Goal: Task Accomplishment & Management: Manage account settings

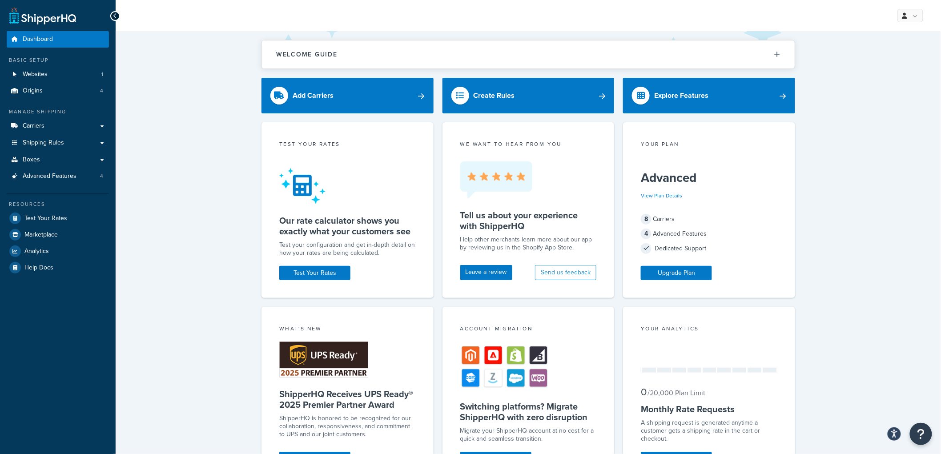
click at [894, 153] on div "Welcome Guide Recommendations ShipperHQ: An Overview Carrier Setup Shipping Rul…" at bounding box center [529, 369] width 826 height 677
click at [36, 148] on link "Shipping Rules" at bounding box center [58, 143] width 102 height 16
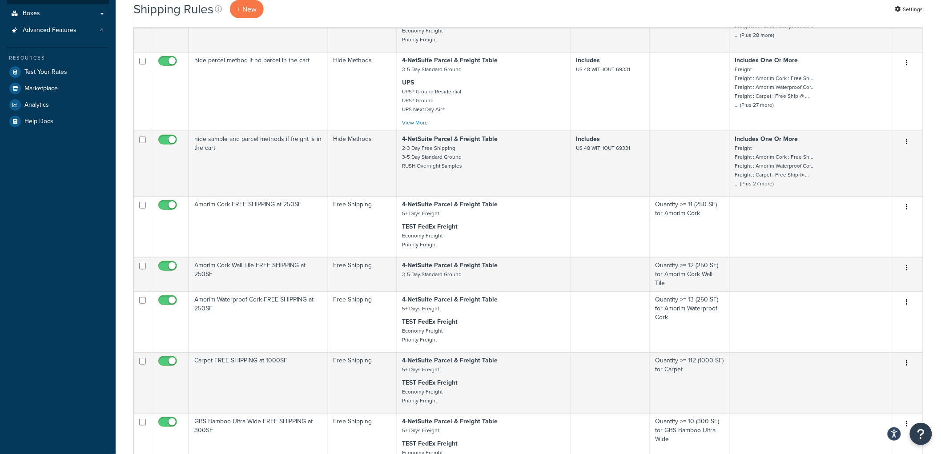
scroll to position [395, 0]
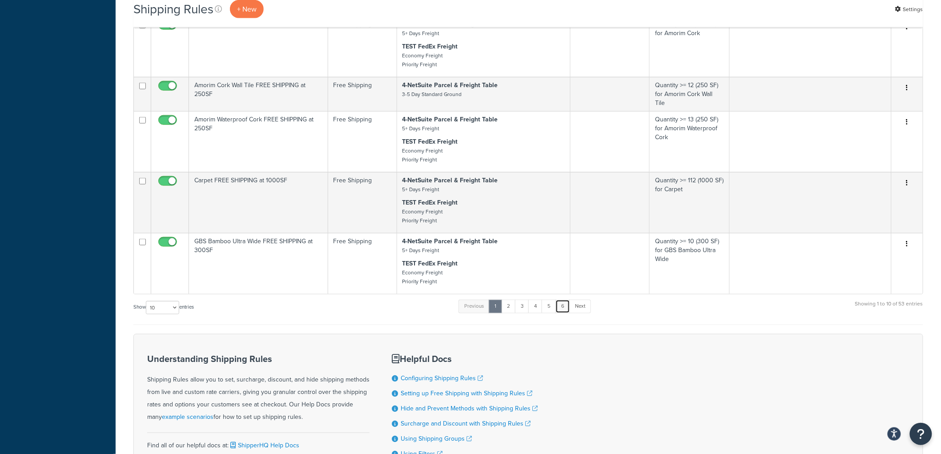
click at [562, 313] on link "6" at bounding box center [563, 306] width 15 height 13
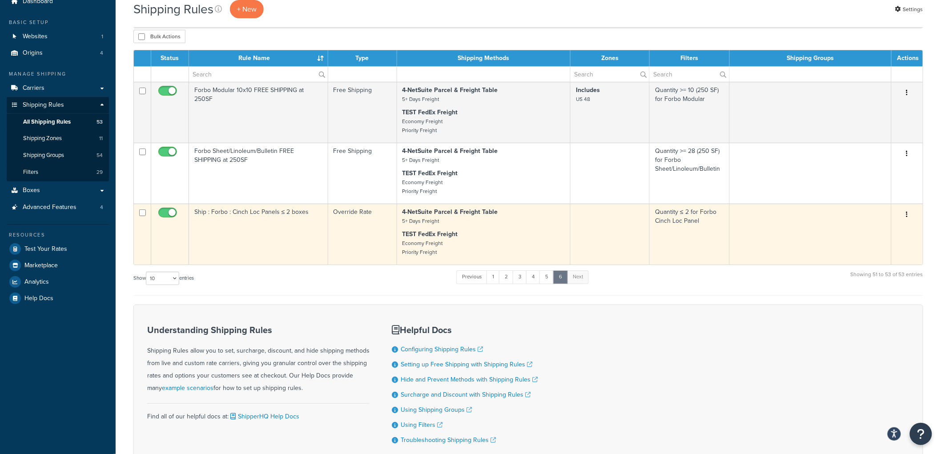
scroll to position [9, 0]
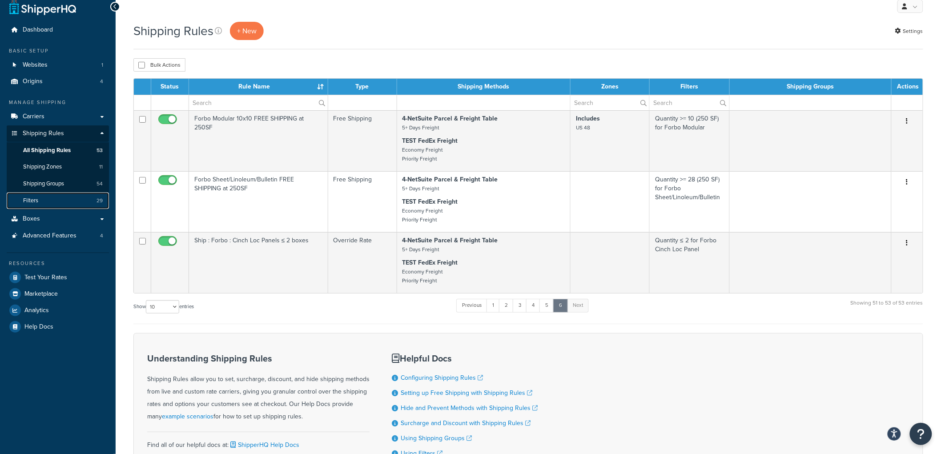
click at [70, 202] on link "Filters 29" at bounding box center [58, 201] width 102 height 16
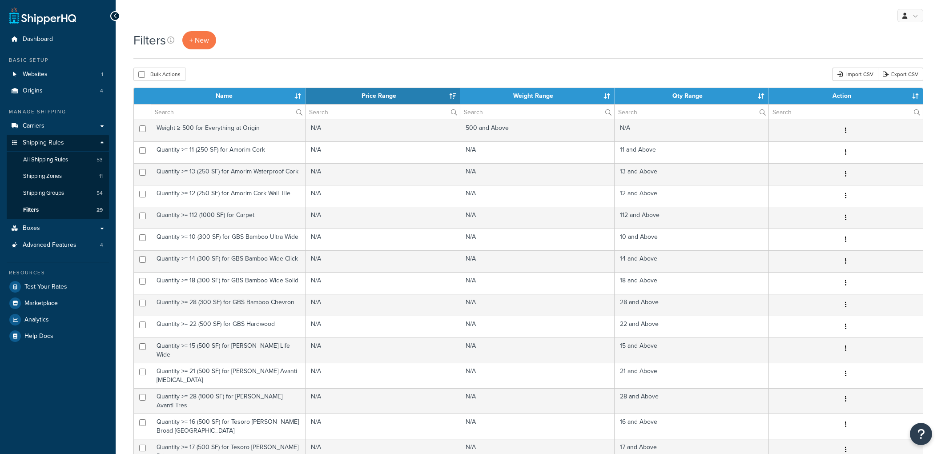
select select "15"
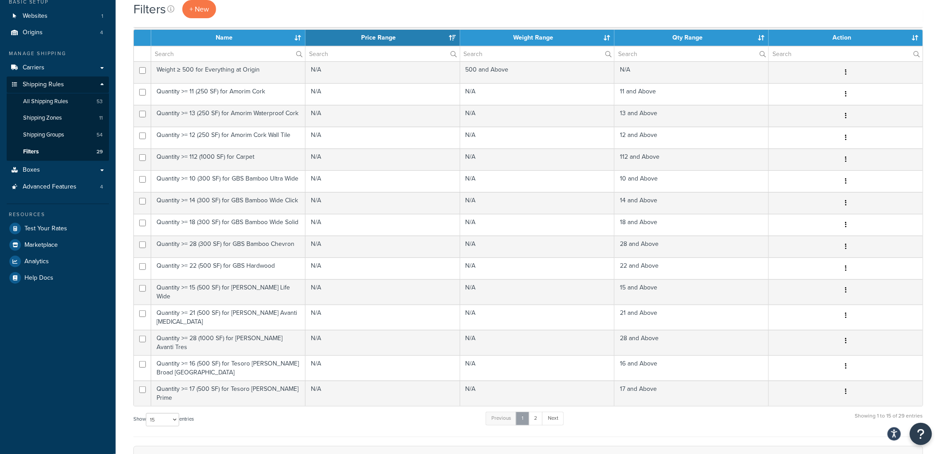
scroll to position [99, 0]
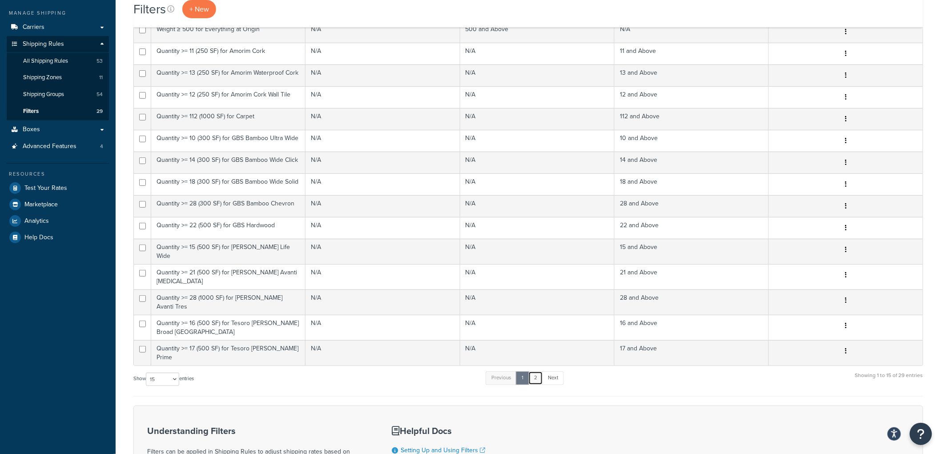
click at [540, 371] on link "2" at bounding box center [535, 377] width 15 height 13
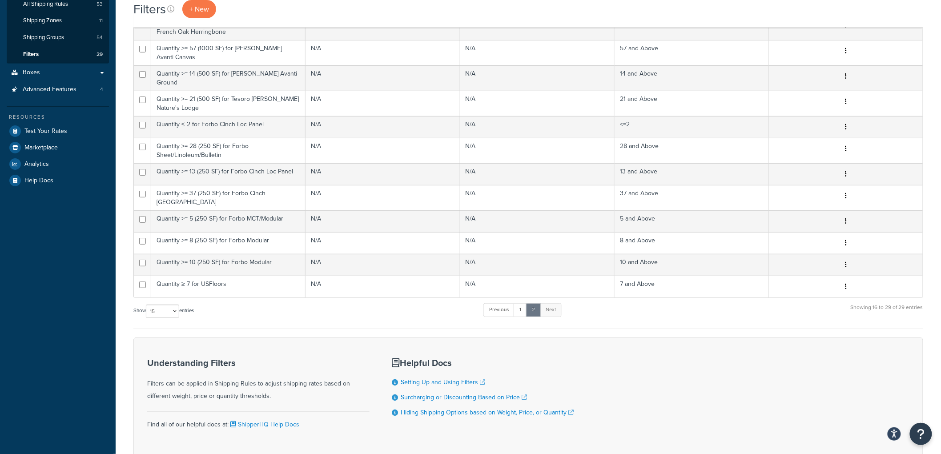
scroll to position [197, 0]
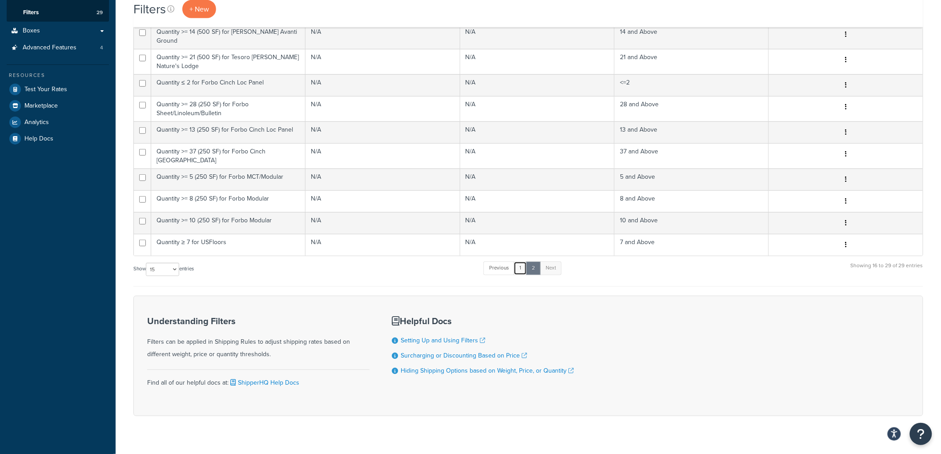
click at [521, 262] on link "1" at bounding box center [520, 268] width 13 height 13
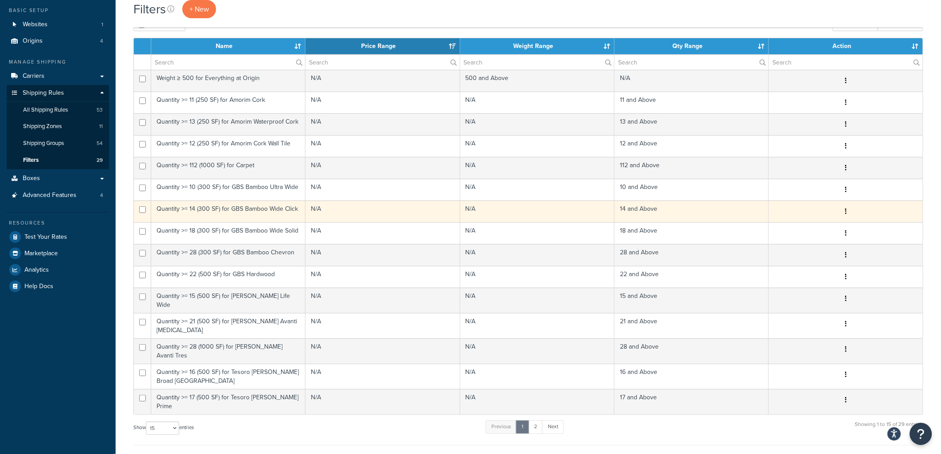
scroll to position [49, 0]
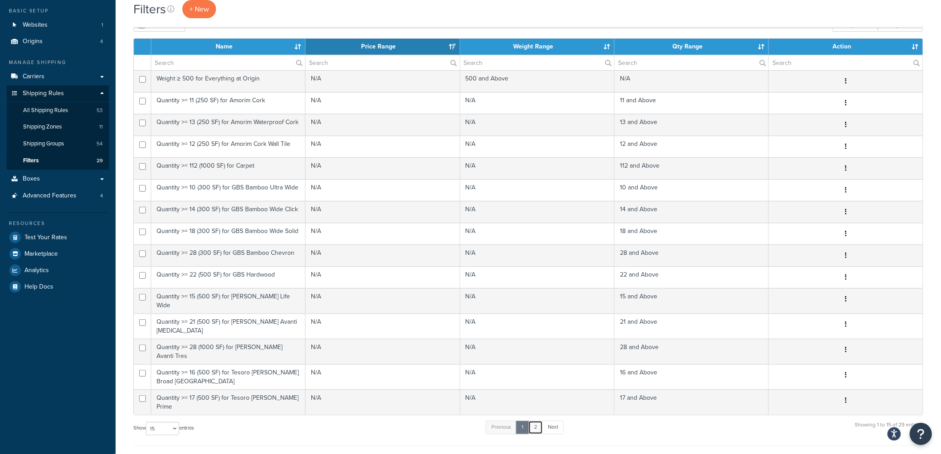
click at [535, 421] on link "2" at bounding box center [535, 427] width 15 height 13
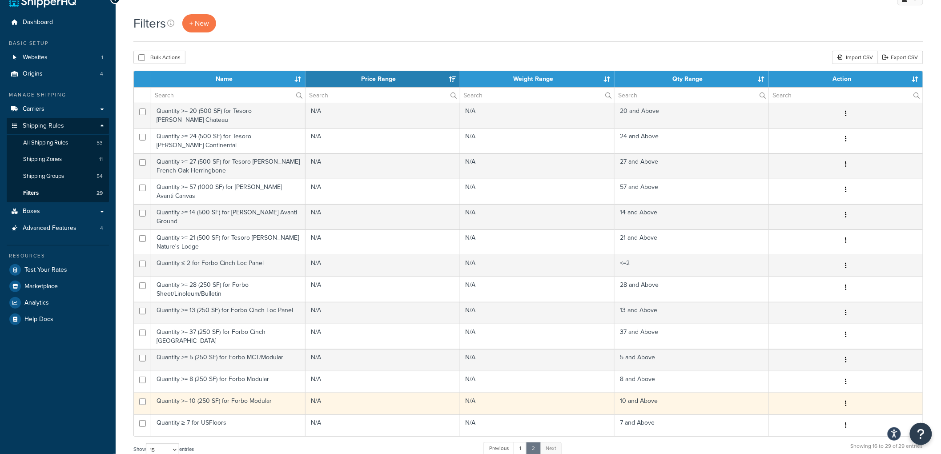
scroll to position [0, 0]
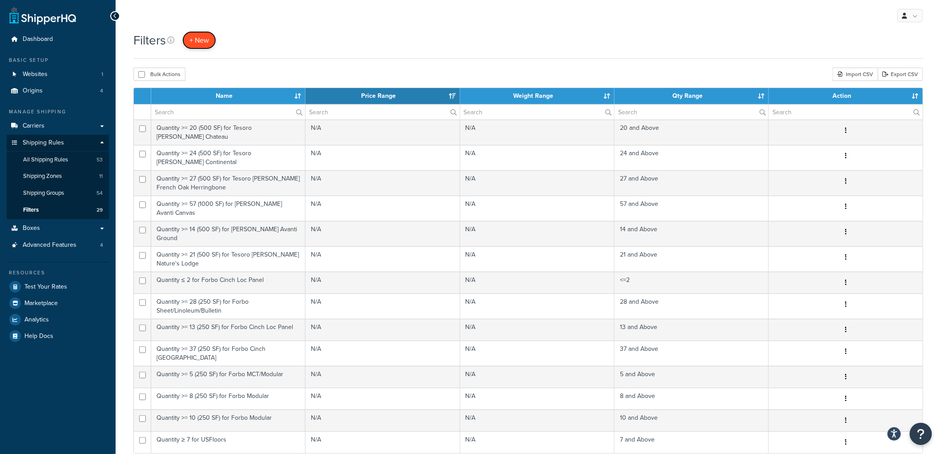
click at [206, 44] on span "+ New" at bounding box center [199, 40] width 20 height 10
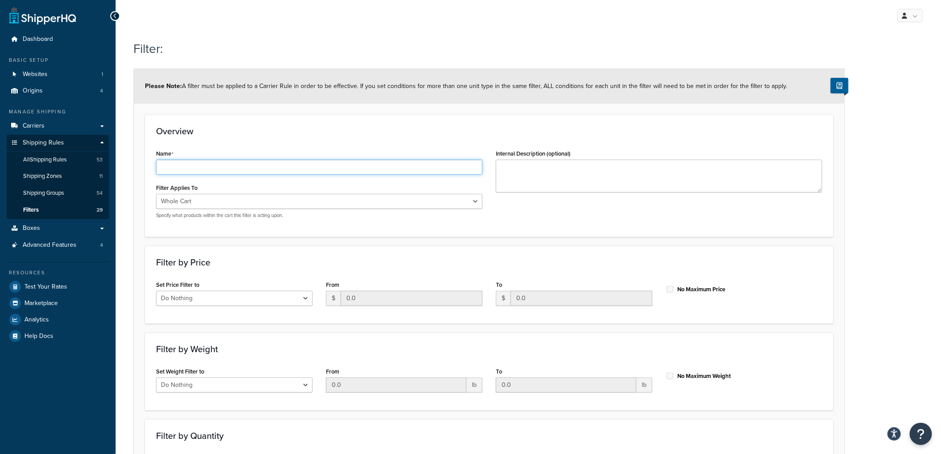
click at [286, 165] on input "Name" at bounding box center [319, 167] width 326 height 15
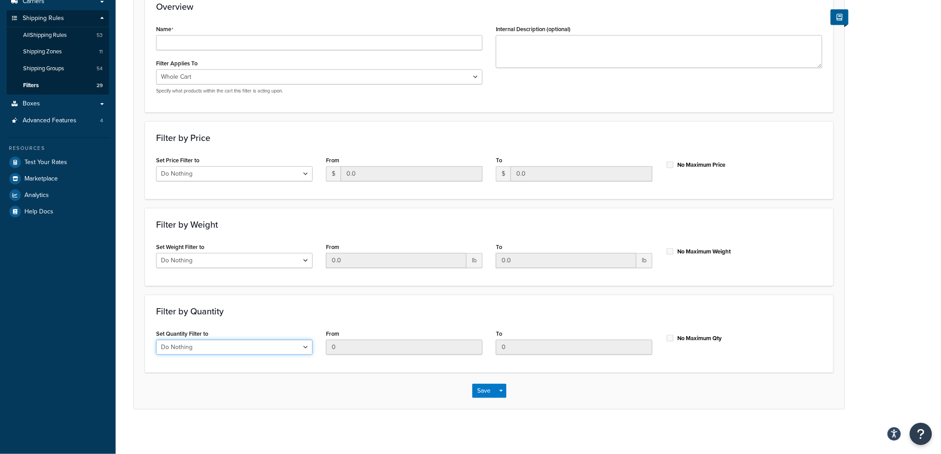
click at [245, 347] on div "Set Quantity Filter to Do Nothing Apply to a Range" at bounding box center [234, 341] width 157 height 28
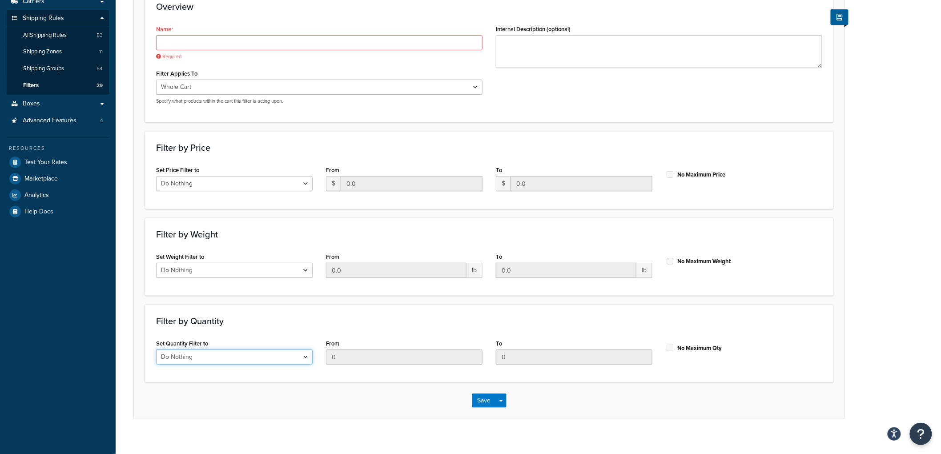
select select "range"
click at [156, 350] on select "Do Nothing Apply to a Range" at bounding box center [234, 357] width 157 height 15
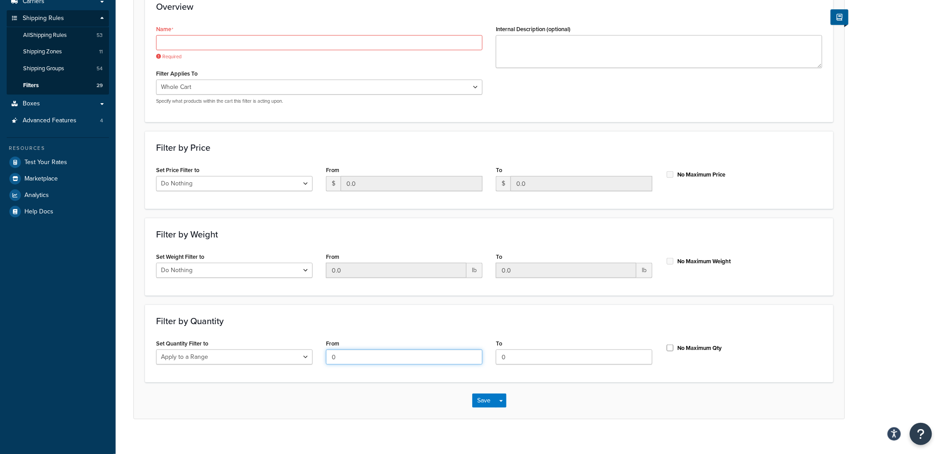
click at [356, 358] on input "0" at bounding box center [404, 357] width 157 height 15
click at [314, 349] on div "Set Quantity Filter to Do Nothing Apply to a Range From 0 To 0 No Maximum Qty" at bounding box center [489, 354] width 680 height 34
type input "1"
drag, startPoint x: 545, startPoint y: 353, endPoint x: 486, endPoint y: 362, distance: 60.4
click at [486, 362] on div "Set Quantity Filter to Do Nothing Apply to a Range From 1 To 0 No Maximum Qty" at bounding box center [489, 354] width 680 height 34
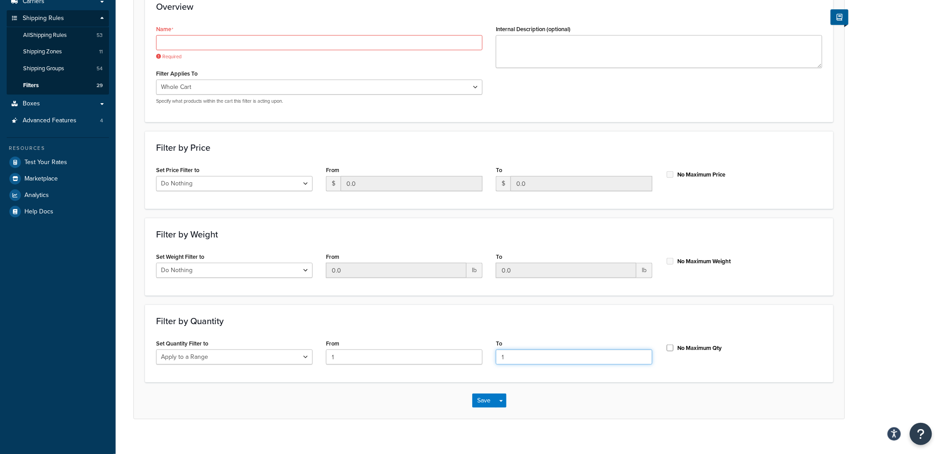
type input "1"
click at [539, 313] on div "Filter by Quantity Set Quantity Filter to Do Nothing Apply to a Range From 1 To…" at bounding box center [489, 344] width 689 height 78
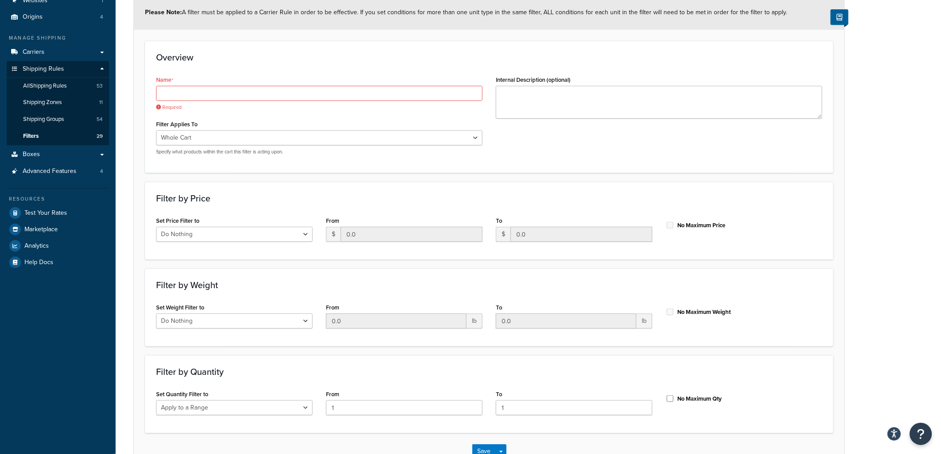
scroll to position [0, 0]
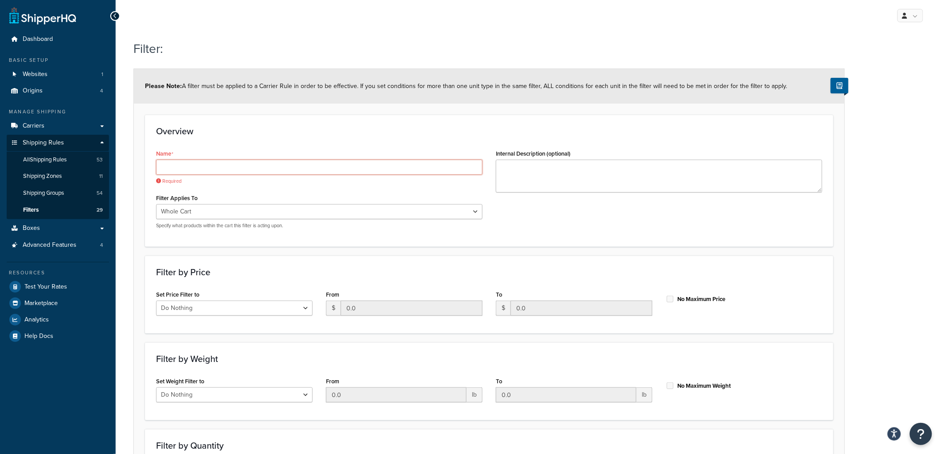
click at [277, 173] on input "Name" at bounding box center [319, 167] width 326 height 15
click at [246, 214] on select "Whole Cart Everything in Shipping Group Everything at Origin Each Item within S…" at bounding box center [319, 211] width 326 height 15
select select "SHIPPING_GROUP"
click at [156, 204] on select "Whole Cart Everything in Shipping Group Everything at Origin Each Item within S…" at bounding box center [319, 211] width 326 height 15
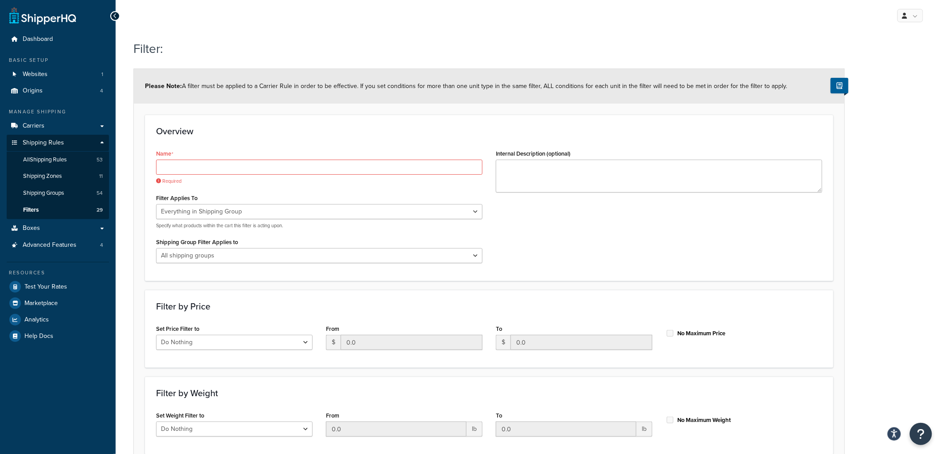
click at [232, 264] on div "Name Required Filter Applies To Whole Cart Everything in Shipping Group Everyth…" at bounding box center [319, 208] width 340 height 123
click at [232, 258] on select "All shipping groups Sample Individual Sample Box Parcel Freight Always Free Shi…" at bounding box center [319, 255] width 326 height 15
click at [224, 171] on input "Name" at bounding box center [319, 167] width 326 height 15
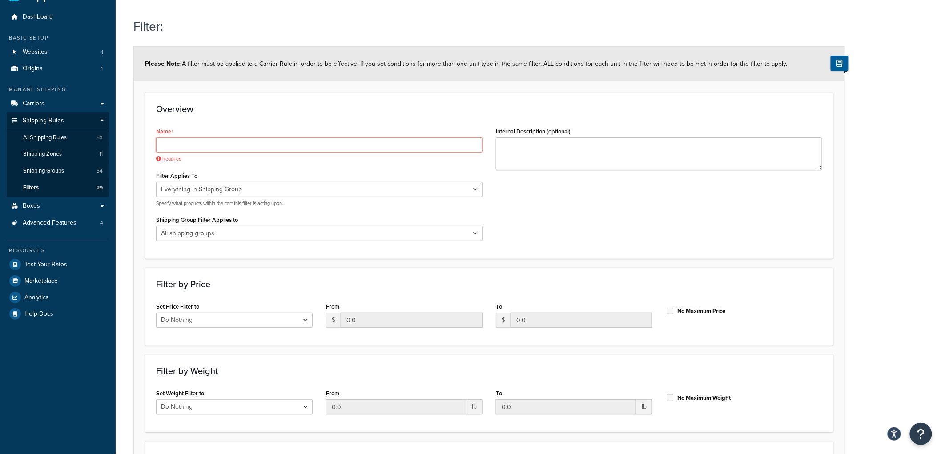
scroll to position [20, 0]
click at [209, 241] on select "All shipping groups Sample Individual Sample Box Parcel Freight Always Free Shi…" at bounding box center [319, 235] width 326 height 15
click at [211, 152] on input "Name" at bounding box center [319, 146] width 326 height 15
click at [472, 236] on select "All shipping groups Sample Individual Sample Box Parcel Freight Always Free Shi…" at bounding box center [319, 235] width 326 height 15
click at [559, 103] on div "Overview Name Required Filter Applies To Whole Cart Everything in Shipping Grou…" at bounding box center [489, 177] width 689 height 166
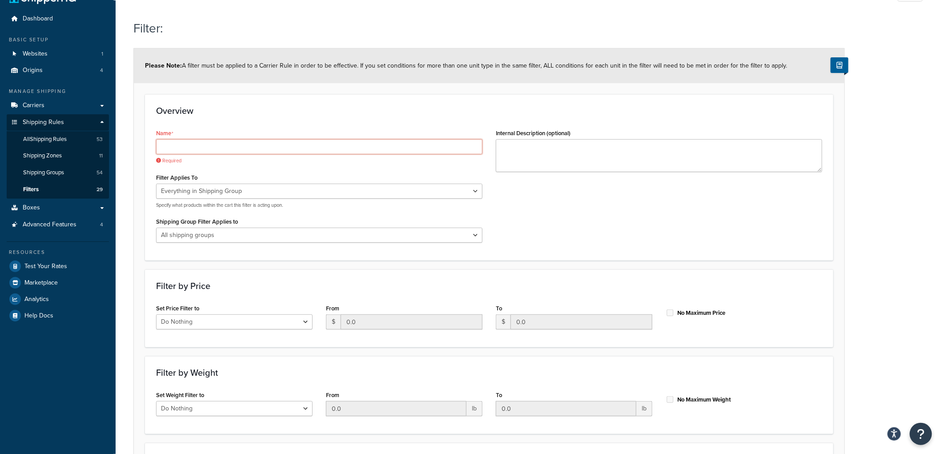
click at [326, 144] on input "Name" at bounding box center [319, 146] width 326 height 15
drag, startPoint x: 196, startPoint y: 149, endPoint x: 202, endPoint y: 147, distance: 6.4
click at [196, 149] on input "Name" at bounding box center [319, 146] width 326 height 15
paste input "Parcel : Nature's Carpet Area Rug"
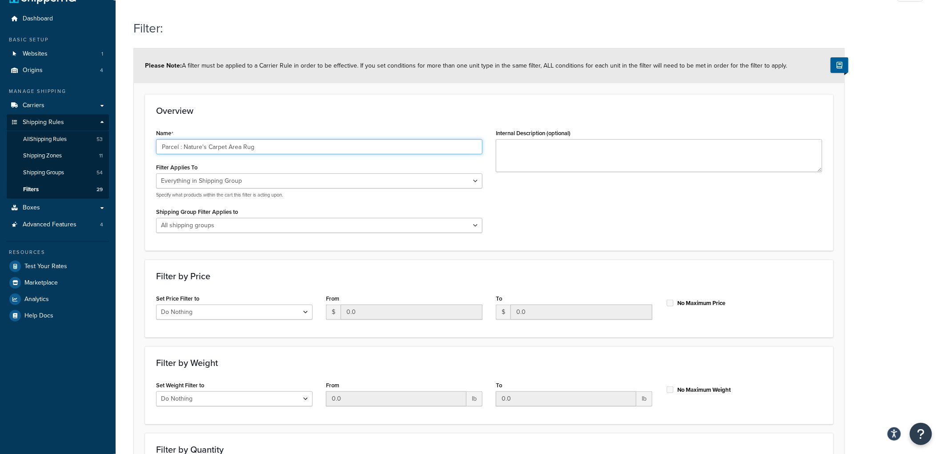
type input "Parcel : Nature's Carpet Area Rug"
click at [277, 116] on div "Overview Name Parcel : Nature's Carpet Area Rug Filter Applies To Whole Cart Ev…" at bounding box center [489, 172] width 689 height 156
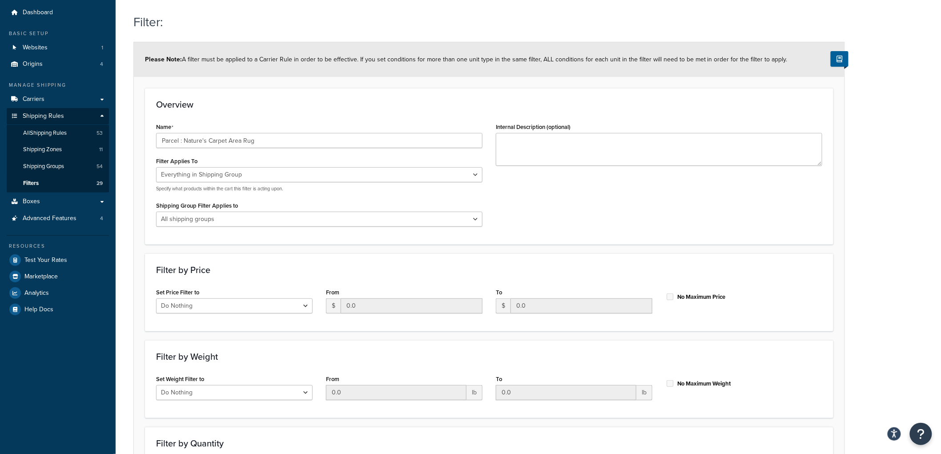
scroll to position [49, 0]
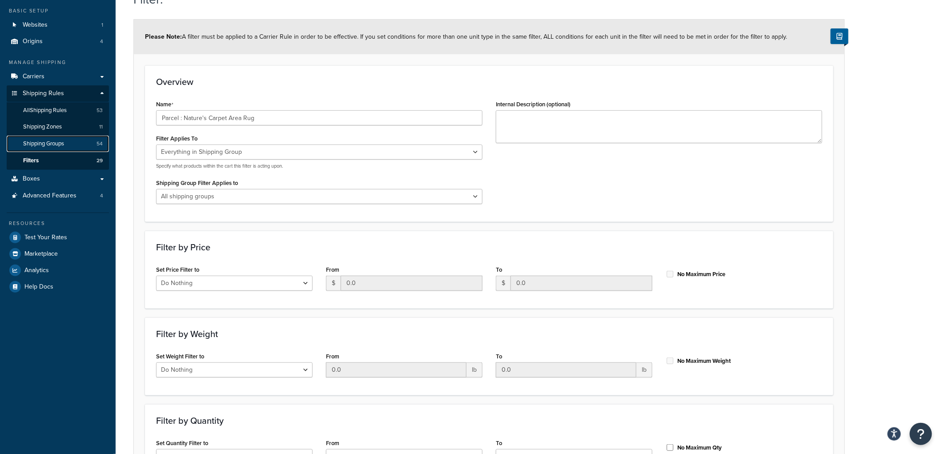
click at [60, 138] on link "Shipping Groups 54" at bounding box center [58, 144] width 102 height 16
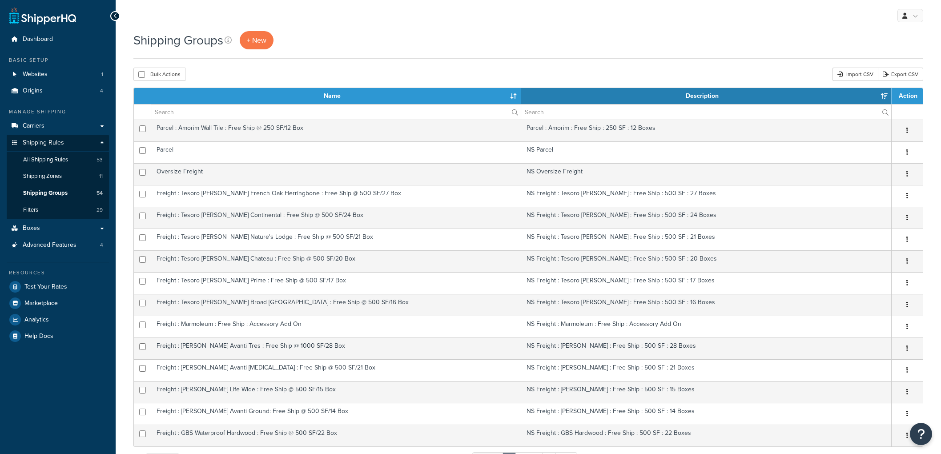
select select "15"
click at [266, 42] on span "+ New" at bounding box center [257, 40] width 20 height 10
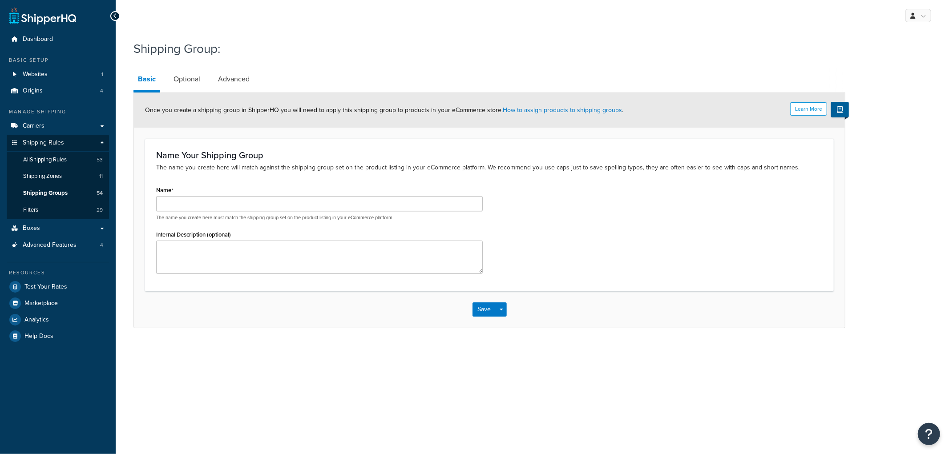
click at [189, 215] on p "The name you create here must match the shipping group set on the product listi…" at bounding box center [319, 217] width 326 height 7
click at [188, 208] on input "Name" at bounding box center [319, 203] width 326 height 15
paste input "Parcel : Nature's Carpet Area Rug"
type input "Parcel : Nature's Carpet Area Rug"
click at [675, 224] on div "Name Parcel : Nature's Carpet Area Rug The name you create here must match the …" at bounding box center [489, 232] width 680 height 96
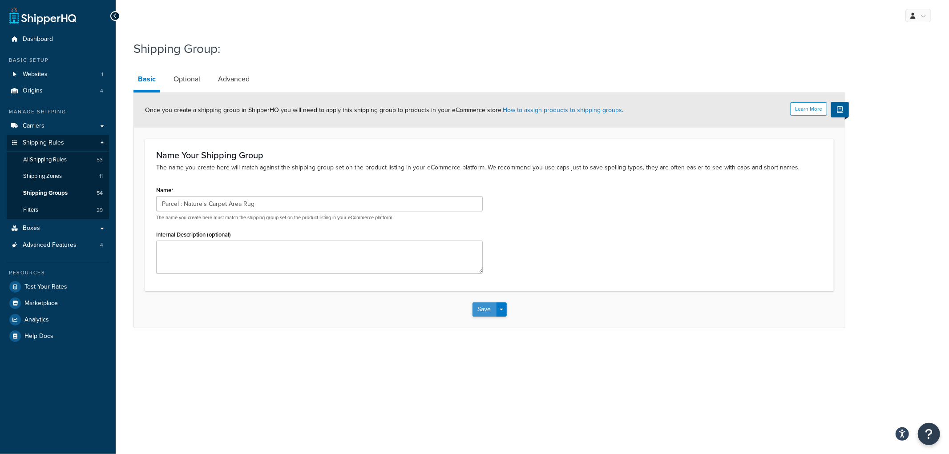
click at [485, 310] on button "Save" at bounding box center [484, 309] width 24 height 14
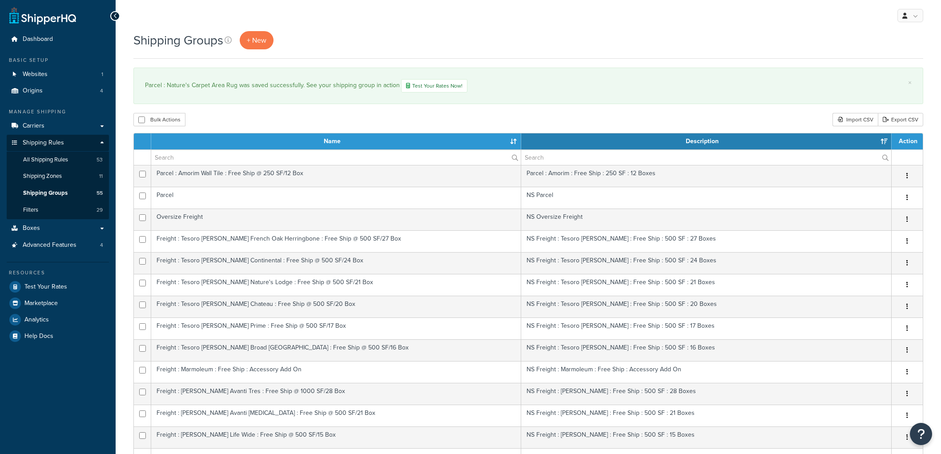
select select "15"
click at [254, 39] on span "+ New" at bounding box center [257, 40] width 20 height 10
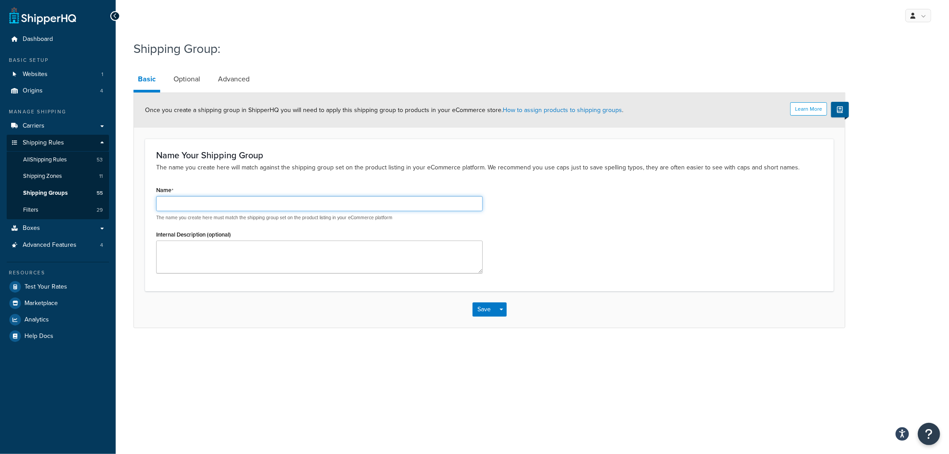
click at [339, 199] on input "Name" at bounding box center [319, 203] width 326 height 15
paste input "Freight : Nature's Carpet Wall-to-wall"
type input "Freight : Nature's Carpet Wall-to-wall"
click at [597, 196] on div "Name Freight : Nature's Carpet Wall-to-wall The name you create here must match…" at bounding box center [489, 232] width 680 height 96
click at [482, 310] on button "Save" at bounding box center [484, 309] width 24 height 14
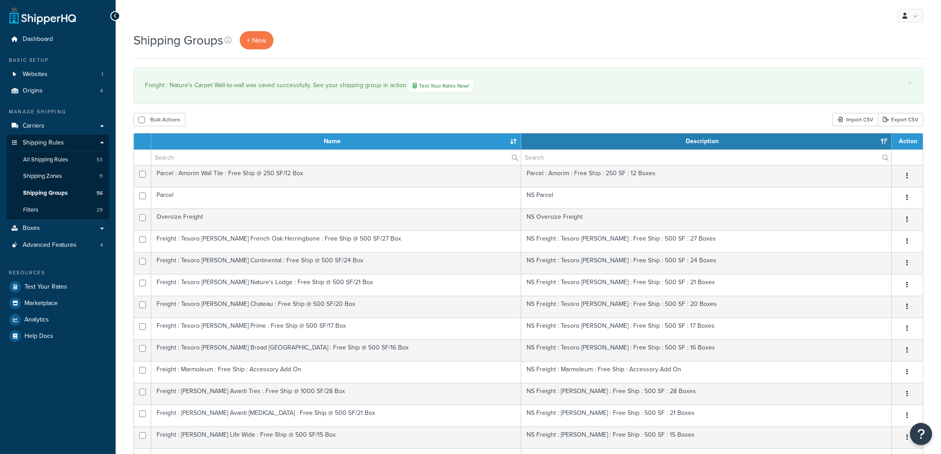
select select "15"
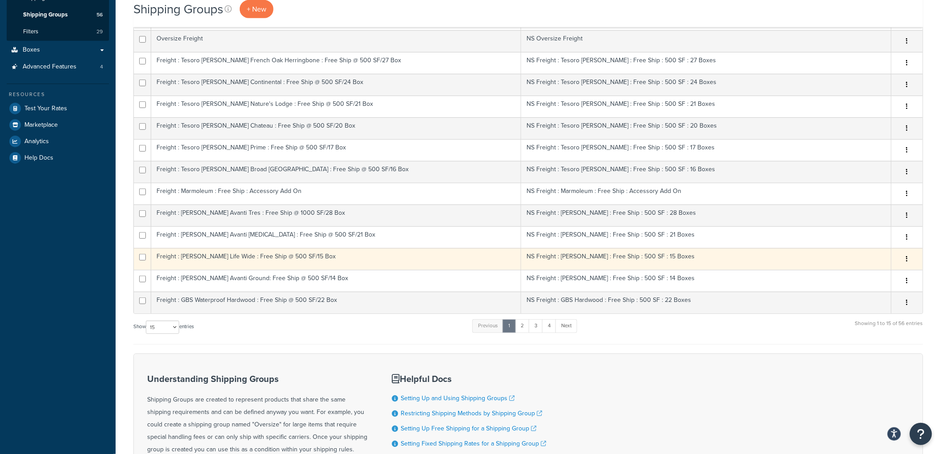
scroll to position [197, 0]
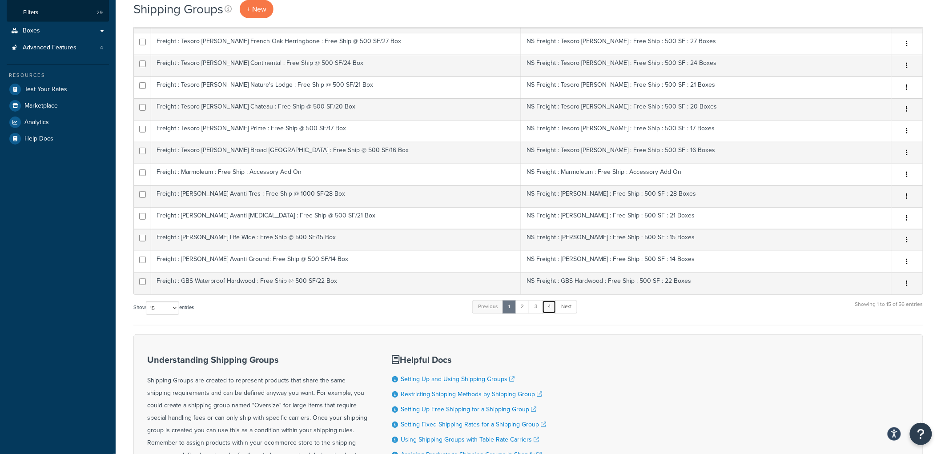
click at [550, 308] on link "4" at bounding box center [549, 306] width 14 height 13
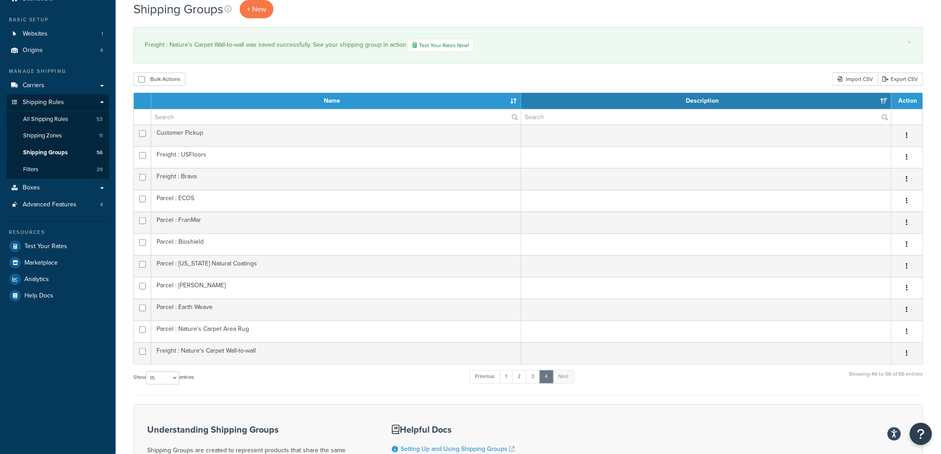
scroll to position [0, 0]
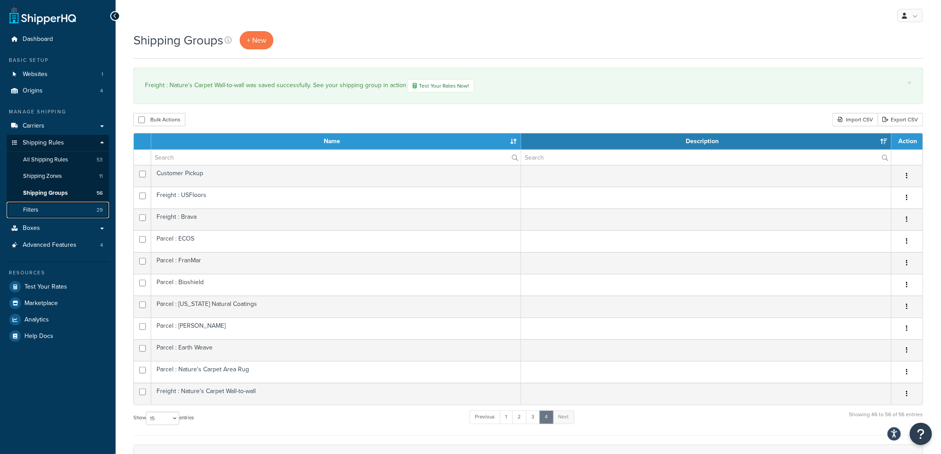
click at [54, 206] on link "Filters 29" at bounding box center [58, 210] width 102 height 16
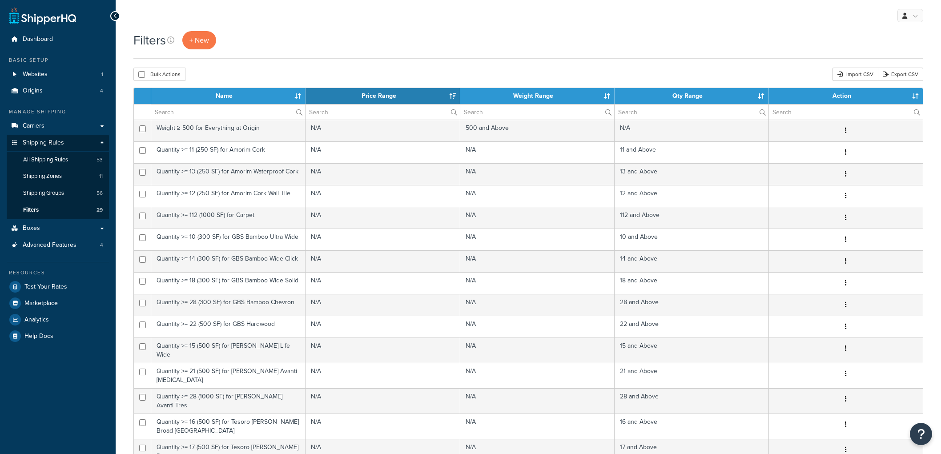
select select "15"
click at [188, 37] on link "+ New" at bounding box center [199, 40] width 34 height 18
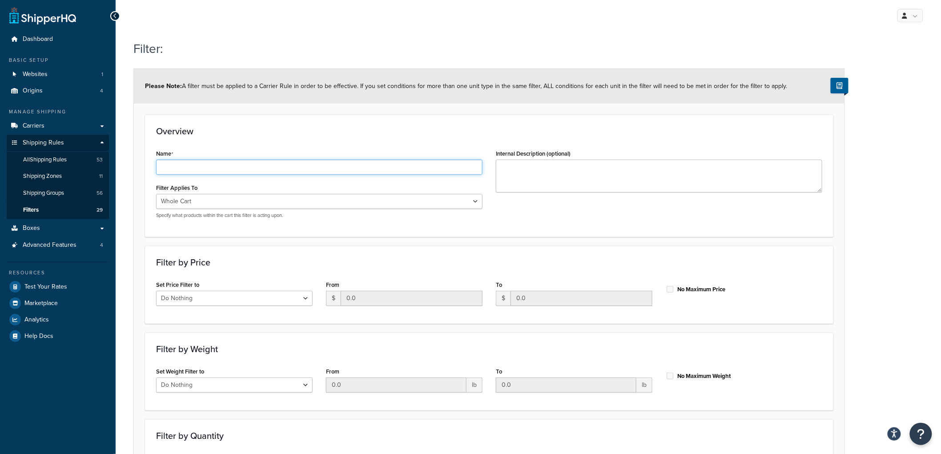
click at [273, 161] on input "Name" at bounding box center [319, 167] width 326 height 15
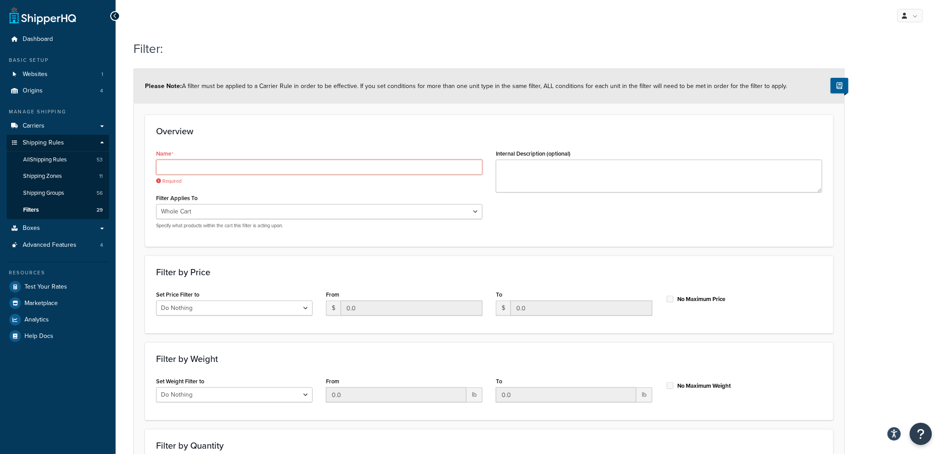
click at [341, 162] on input "Name" at bounding box center [319, 167] width 326 height 15
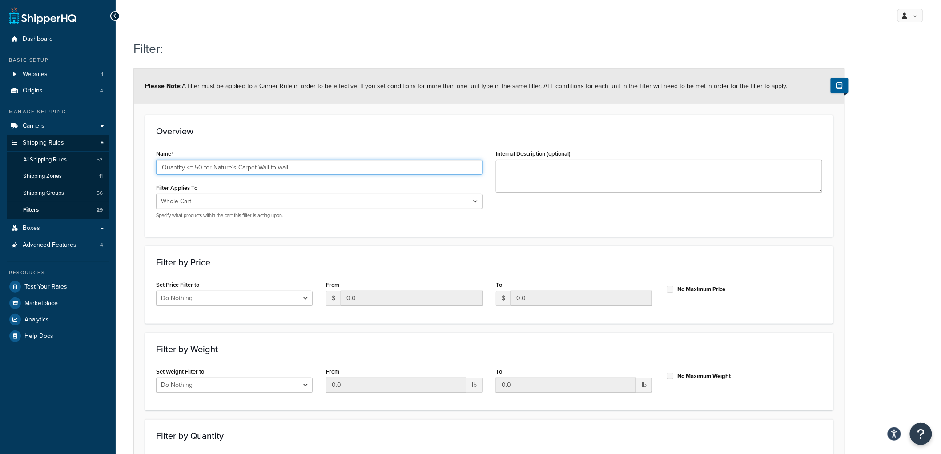
type input "Quantity <= 50 for Nature's Carpet Wall-to-wall"
click at [345, 152] on div "Name Quantity <= 50 for Nature's Carpet Wall-to-wall" at bounding box center [319, 161] width 326 height 28
click at [459, 144] on div "Overview Name Quantity <= 50 for Nature's Carpet Wall-to-wall Filter Applies To…" at bounding box center [489, 176] width 689 height 122
click at [334, 197] on select "Whole Cart Everything in Shipping Group Everything at Origin Each Item within S…" at bounding box center [319, 201] width 326 height 15
select select "SHIPPING_GROUP"
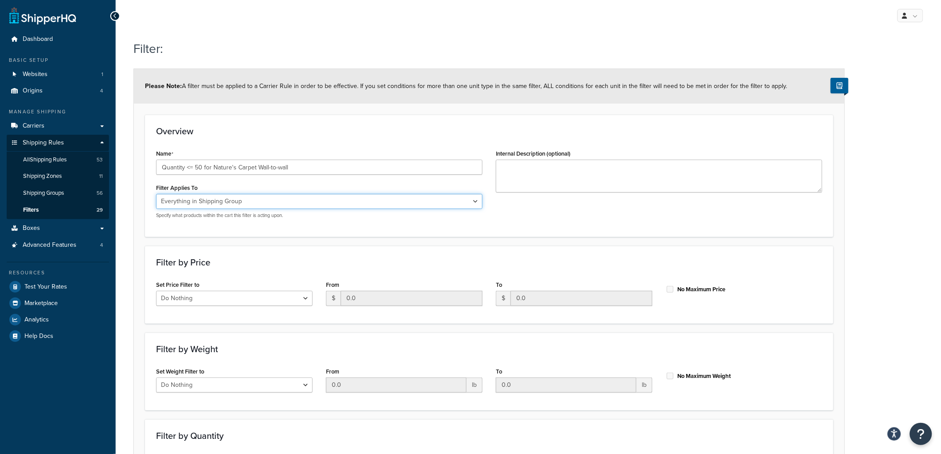
click at [156, 194] on select "Whole Cart Everything in Shipping Group Everything at Origin Each Item within S…" at bounding box center [319, 201] width 326 height 15
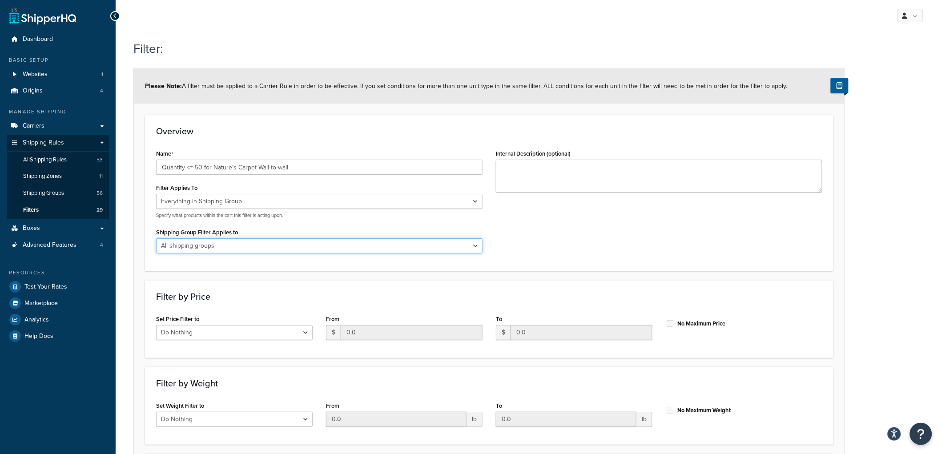
click at [290, 242] on select "All shipping groups Sample Individual Sample Box Parcel Freight Always Free Shi…" at bounding box center [319, 245] width 326 height 15
select select "299716"
click at [156, 238] on select "All shipping groups Sample Individual Sample Box Parcel Freight Always Free Shi…" at bounding box center [319, 245] width 326 height 15
click at [565, 218] on div "Name Quantity <= 50 for Nature's Carpet Wall-to-wall Filter Applies To Whole Ca…" at bounding box center [489, 203] width 680 height 113
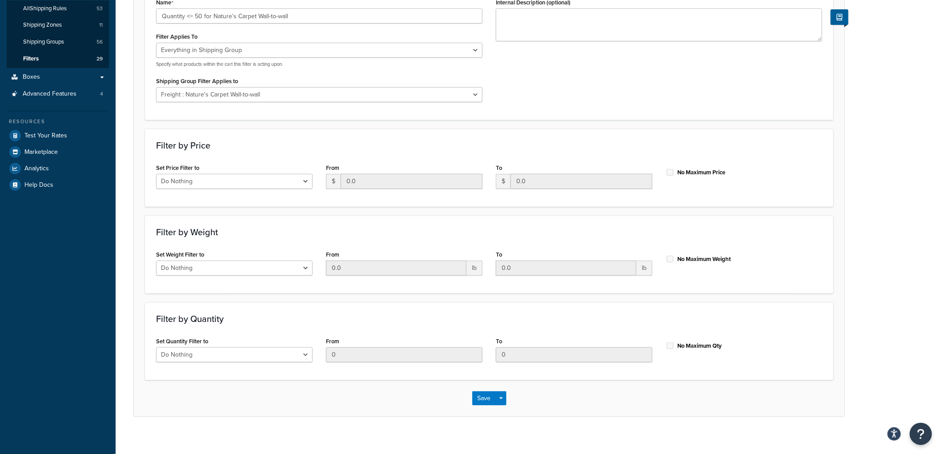
scroll to position [159, 0]
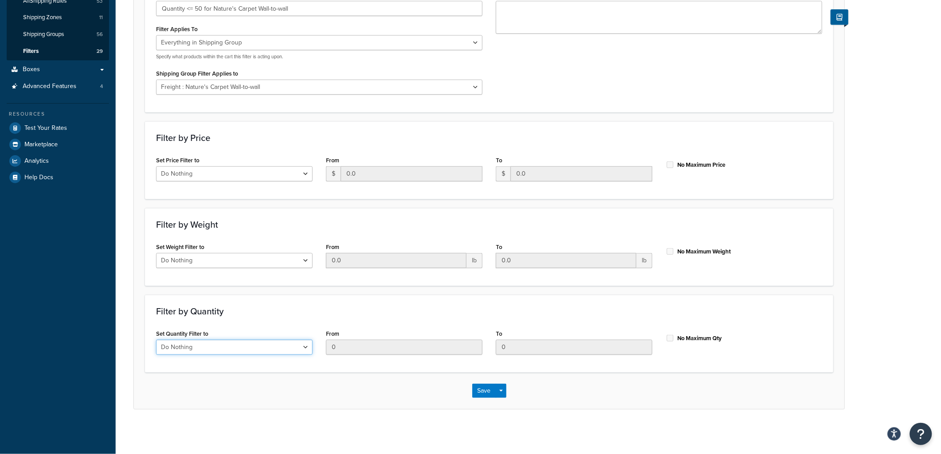
click at [288, 343] on select "Do Nothing Apply to a Range" at bounding box center [234, 347] width 157 height 15
select select "range"
click at [156, 340] on select "Do Nothing Apply to a Range" at bounding box center [234, 347] width 157 height 15
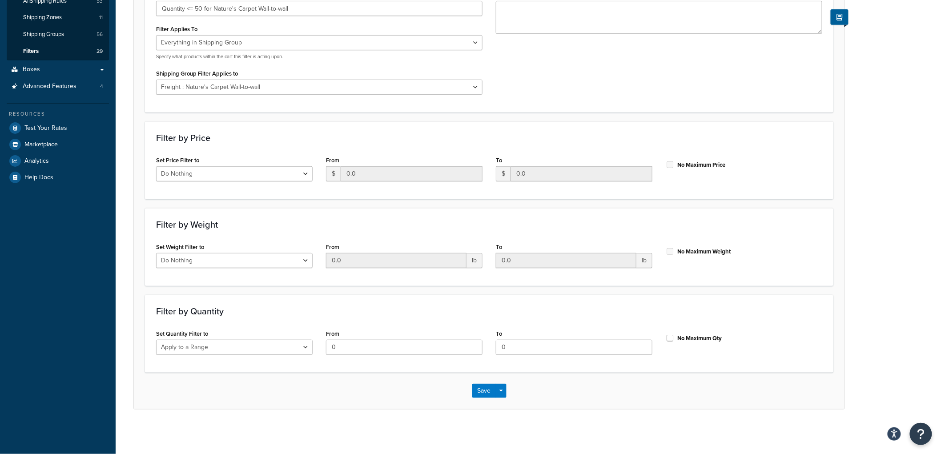
click at [304, 310] on h3 "Filter by Quantity" at bounding box center [489, 311] width 666 height 10
click at [585, 127] on div "Filter by Price Set Price Filter to Do Nothing Apply to a Range From $ 0.0 To $…" at bounding box center [489, 160] width 689 height 78
drag, startPoint x: 530, startPoint y: 347, endPoint x: 455, endPoint y: 337, distance: 76.3
click at [455, 338] on div "Set Quantity Filter to Do Nothing Apply to a Range From 0 To 0 No Maximum Qty" at bounding box center [489, 344] width 680 height 34
drag, startPoint x: 510, startPoint y: 344, endPoint x: 484, endPoint y: 345, distance: 26.3
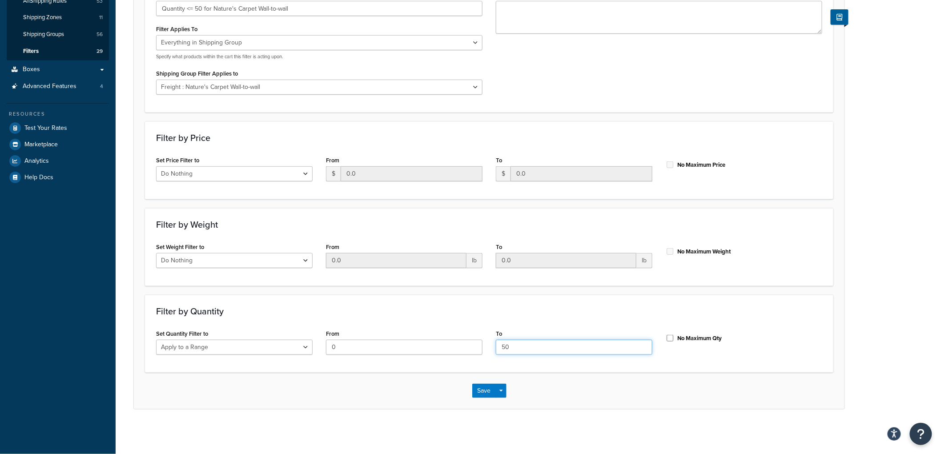
click at [484, 345] on div "Set Quantity Filter to Do Nothing Apply to a Range From 0 To 50 No Maximum Qty" at bounding box center [489, 344] width 680 height 34
type input "49"
click at [460, 322] on div "Filter by Quantity Set Quantity Filter to Do Nothing Apply to a Range From 0 To…" at bounding box center [489, 334] width 689 height 78
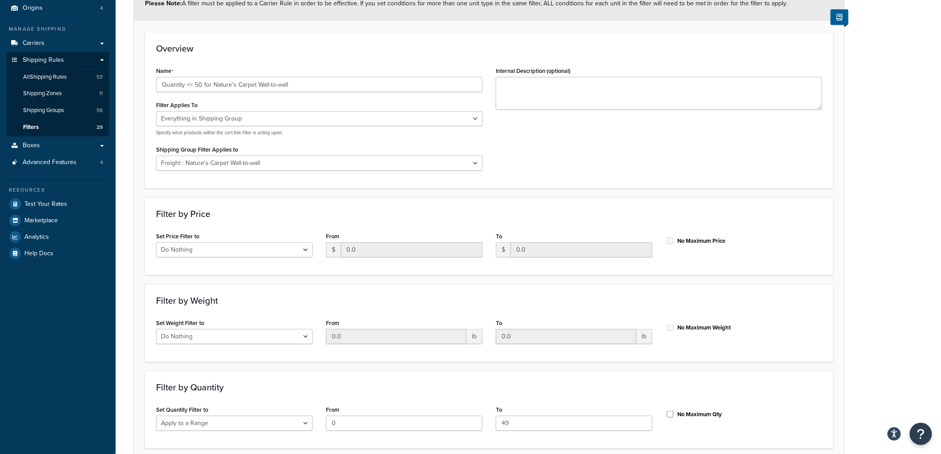
scroll to position [0, 0]
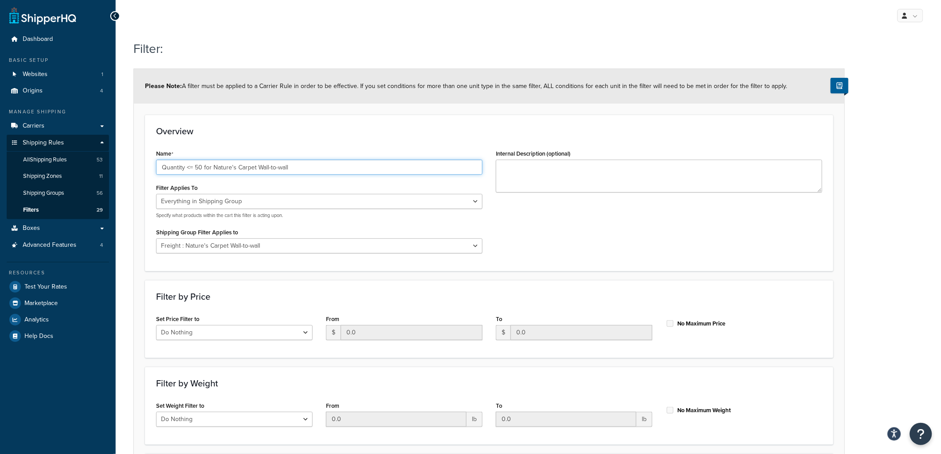
click at [193, 166] on input "Quantity <= 50 for Nature's Carpet Wall-to-wall" at bounding box center [319, 167] width 326 height 15
click at [255, 147] on div "Overview Name Quantity < 50 for Nature's Carpet Wall-to-wall Filter Applies To …" at bounding box center [489, 193] width 689 height 156
click at [198, 171] on input "Quantity < 50 for Nature's Carpet Wall-to-wall" at bounding box center [319, 167] width 326 height 15
type input "Quantity < 50SY for Nature's Carpet Wall-to-wall"
click at [254, 136] on h3 "Overview" at bounding box center [489, 131] width 666 height 10
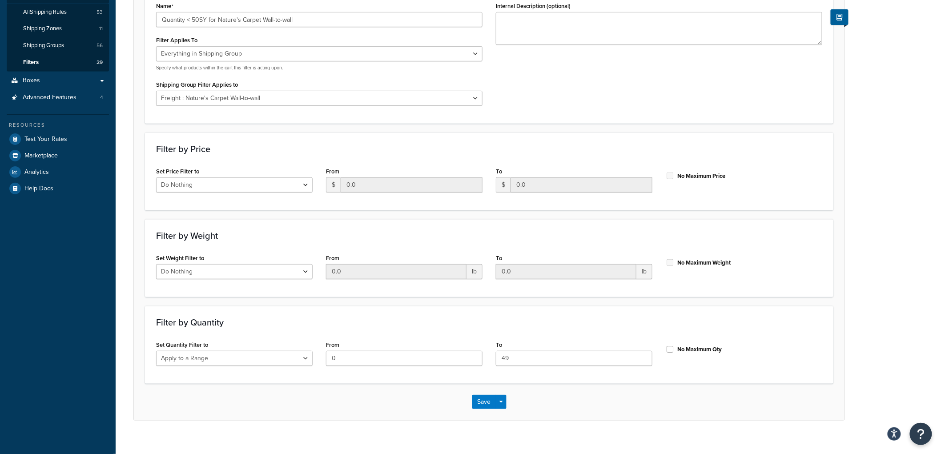
scroll to position [159, 0]
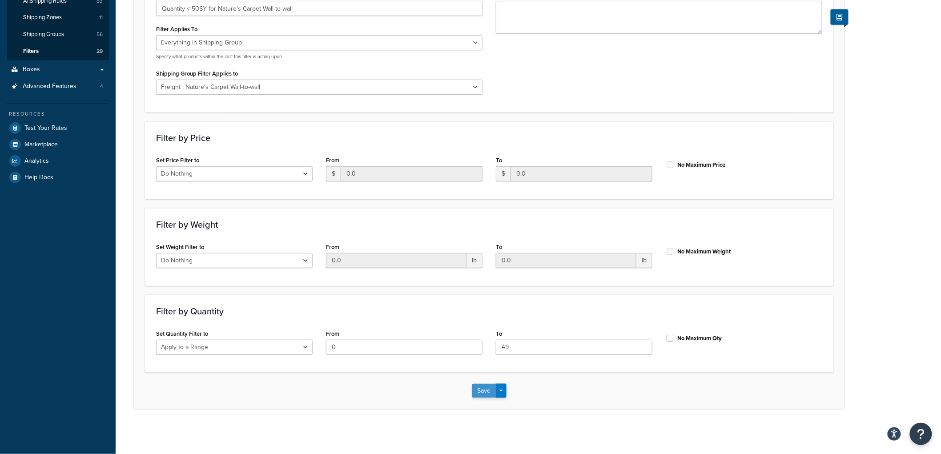
click at [486, 389] on button "Save" at bounding box center [484, 391] width 24 height 14
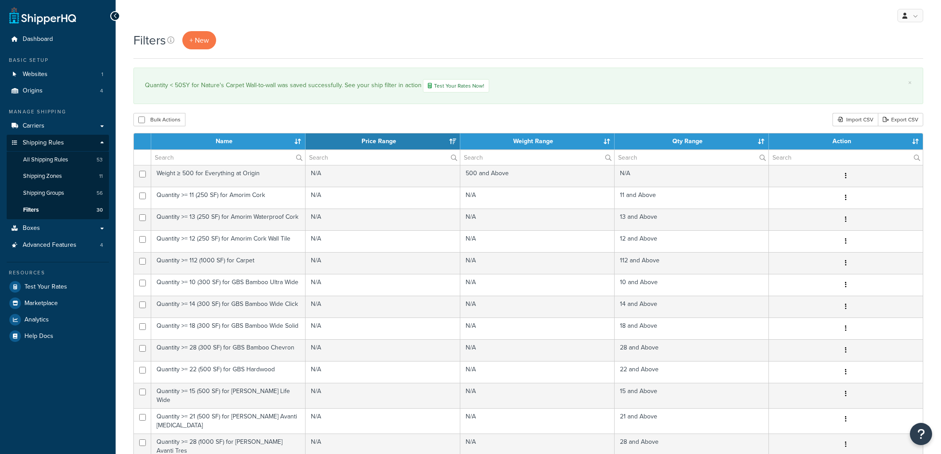
select select "15"
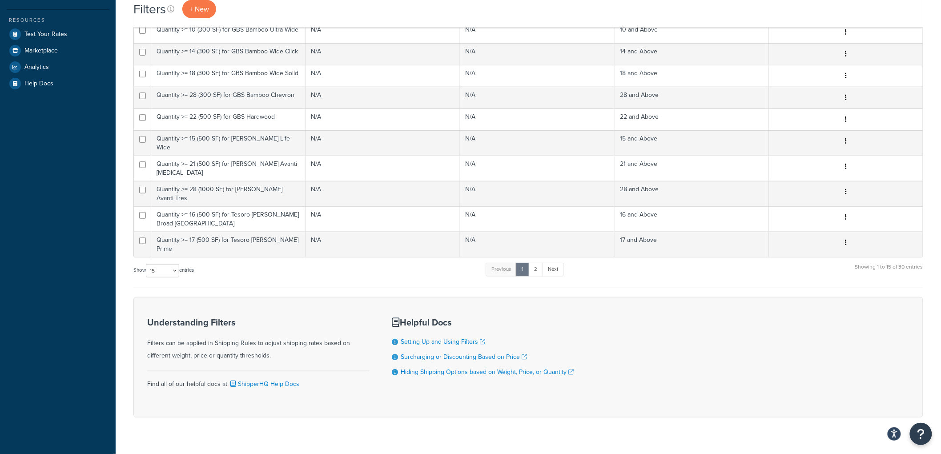
scroll to position [256, 0]
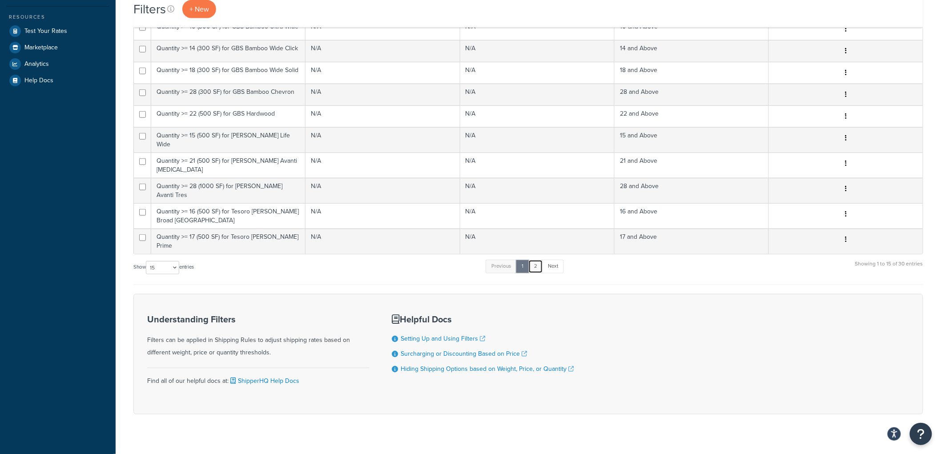
click at [535, 260] on link "2" at bounding box center [535, 266] width 15 height 13
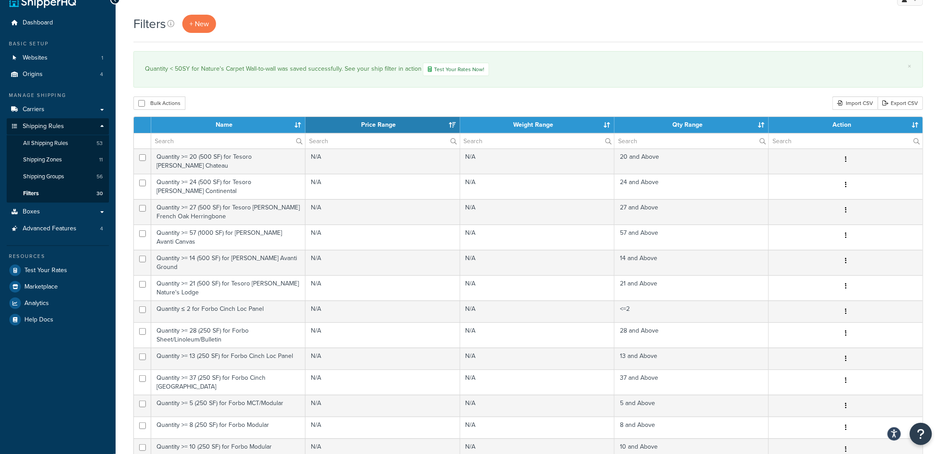
scroll to position [0, 0]
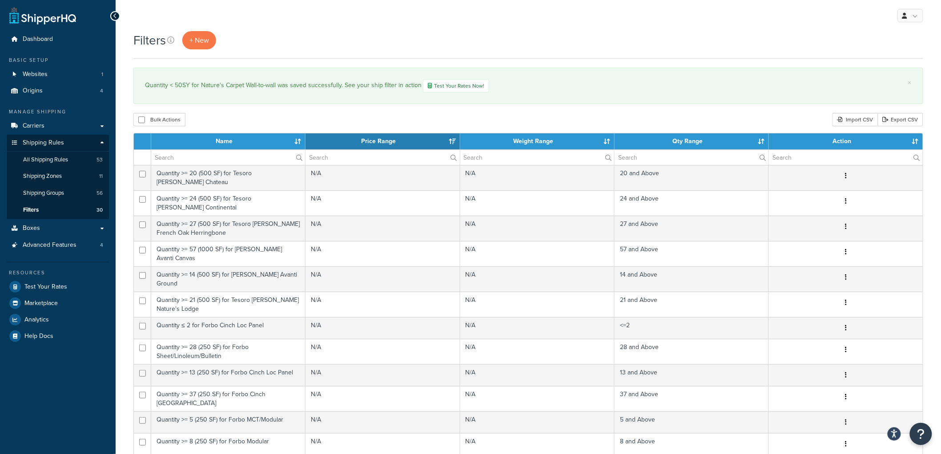
click at [197, 29] on div "My Profile Billing Global Settings Contact Us Logout" at bounding box center [529, 15] width 826 height 31
click at [201, 52] on div "Filters + New" at bounding box center [528, 45] width 790 height 28
click at [200, 40] on span "+ New" at bounding box center [199, 40] width 20 height 10
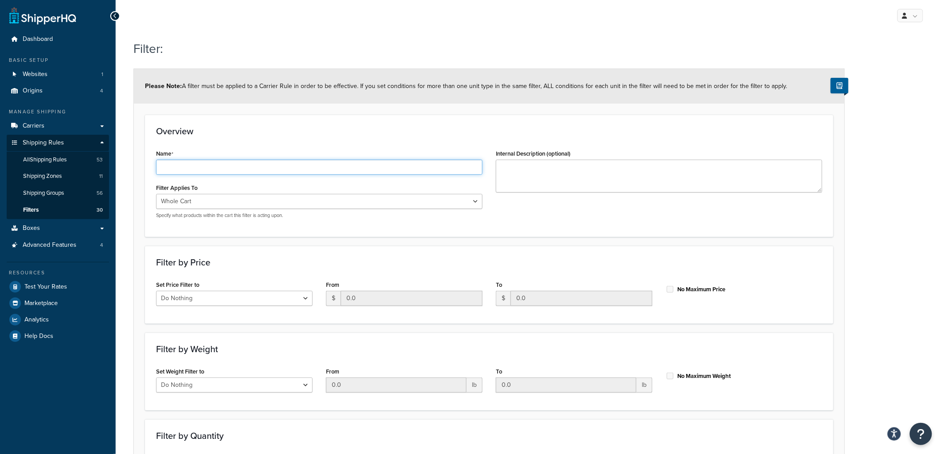
click at [212, 163] on input "Name" at bounding box center [319, 167] width 326 height 15
type input "Quantity > 50 for Nature's Carpet Rug"
click at [201, 201] on select "Whole Cart Everything in Shipping Group Everything at Origin Each Item within S…" at bounding box center [319, 201] width 326 height 15
select select "SHIPPING_GROUP"
click at [156, 194] on select "Whole Cart Everything in Shipping Group Everything at Origin Each Item within S…" at bounding box center [319, 201] width 326 height 15
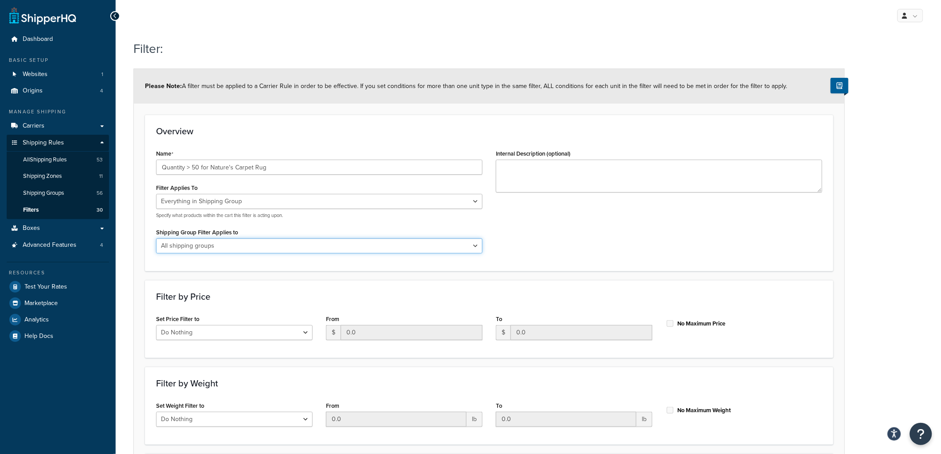
click at [218, 245] on select "All shipping groups Sample Individual Sample Box Parcel Freight Always Free Shi…" at bounding box center [319, 245] width 326 height 15
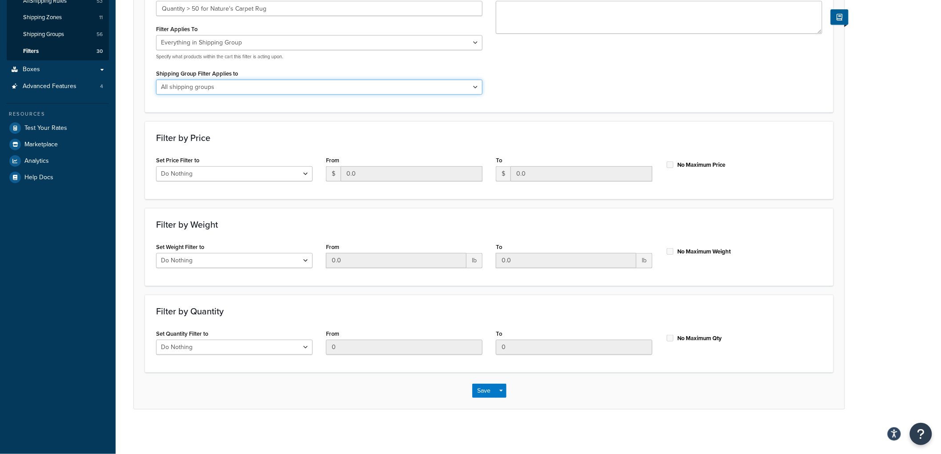
click at [239, 85] on select "All shipping groups Sample Individual Sample Box Parcel Freight Always Free Shi…" at bounding box center [319, 87] width 326 height 15
select select "299715"
click at [156, 80] on select "All shipping groups Sample Individual Sample Box Parcel Freight Always Free Shi…" at bounding box center [319, 87] width 326 height 15
click at [568, 97] on div "Name Quantity > 50 for Nature's Carpet Rug Filter Applies To Whole Cart Everyth…" at bounding box center [489, 44] width 680 height 113
click at [258, 346] on select "Do Nothing Apply to a Range" at bounding box center [234, 347] width 157 height 15
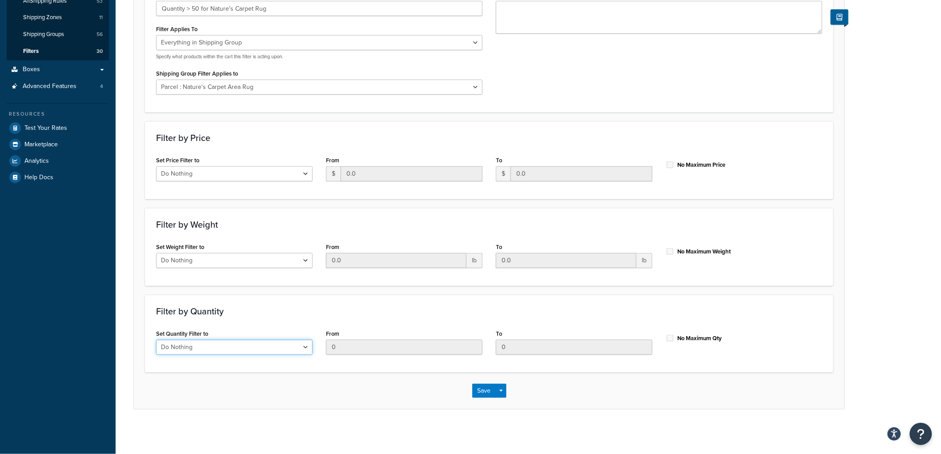
select select "range"
click at [156, 340] on select "Do Nothing Apply to a Range" at bounding box center [234, 347] width 157 height 15
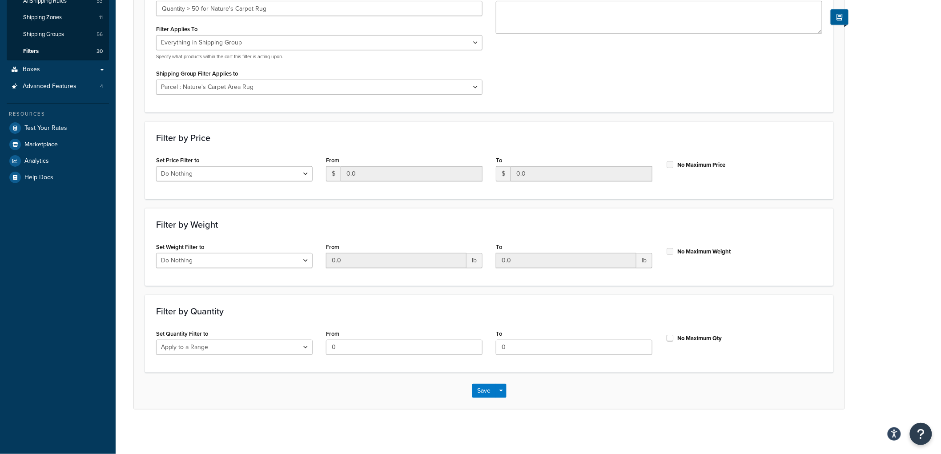
drag, startPoint x: 526, startPoint y: 338, endPoint x: 506, endPoint y: 337, distance: 19.6
click at [506, 338] on div "To 0" at bounding box center [574, 341] width 157 height 28
drag, startPoint x: 508, startPoint y: 343, endPoint x: 456, endPoint y: 344, distance: 52.0
click at [456, 344] on div "Set Quantity Filter to Do Nothing Apply to a Range From 0 To 0 No Maximum Qty" at bounding box center [489, 344] width 680 height 34
type input "49"
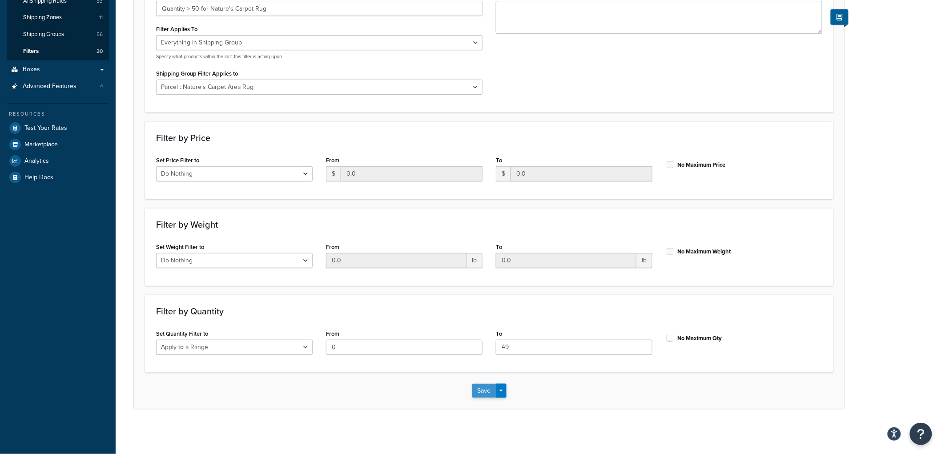
click at [491, 391] on button "Save" at bounding box center [484, 391] width 24 height 14
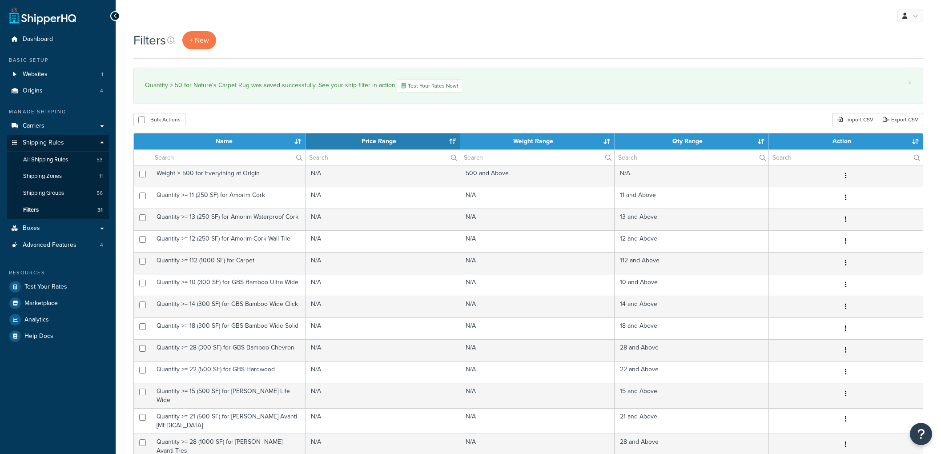
select select "15"
click at [64, 141] on link "Shipping Rules" at bounding box center [58, 143] width 102 height 16
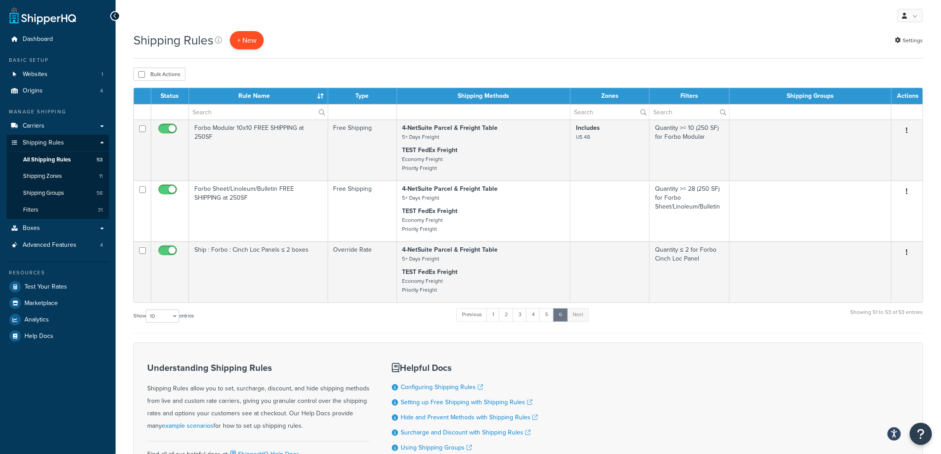
click at [254, 44] on p "+ New" at bounding box center [247, 40] width 34 height 18
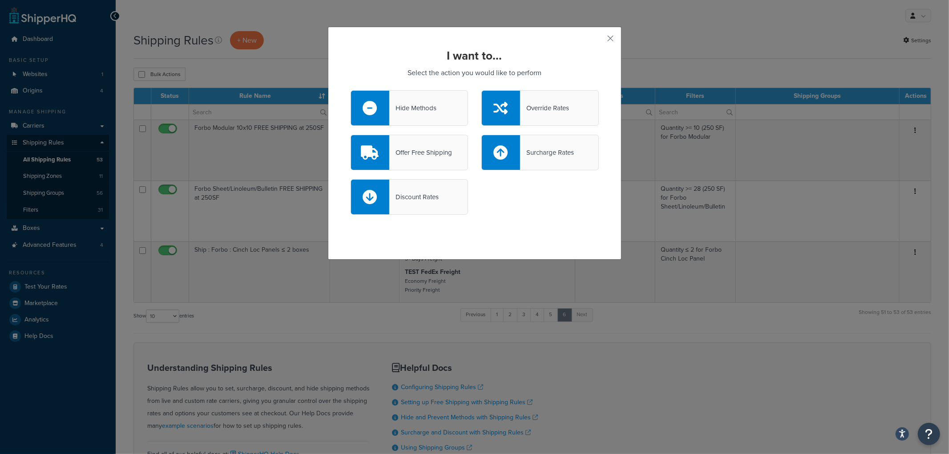
click at [557, 113] on div "Override Rates" at bounding box center [544, 108] width 49 height 12
click at [0, 0] on input "Override Rates" at bounding box center [0, 0] width 0 height 0
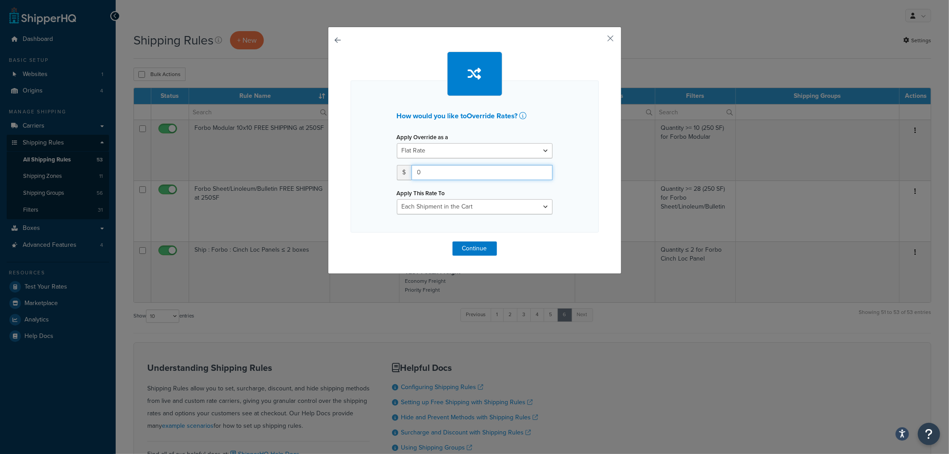
drag, startPoint x: 432, startPoint y: 172, endPoint x: 386, endPoint y: 165, distance: 46.7
click at [390, 165] on div "Apply Override as a Flat Rate Percentage Flat Rate & Percentage $ 0 Apply This …" at bounding box center [474, 173] width 169 height 84
type input "125"
click at [436, 206] on select "Each Shipment in the Cart Each Origin in the Cart Each Shipping Group in the Ca…" at bounding box center [475, 206] width 156 height 15
select select "ITEM"
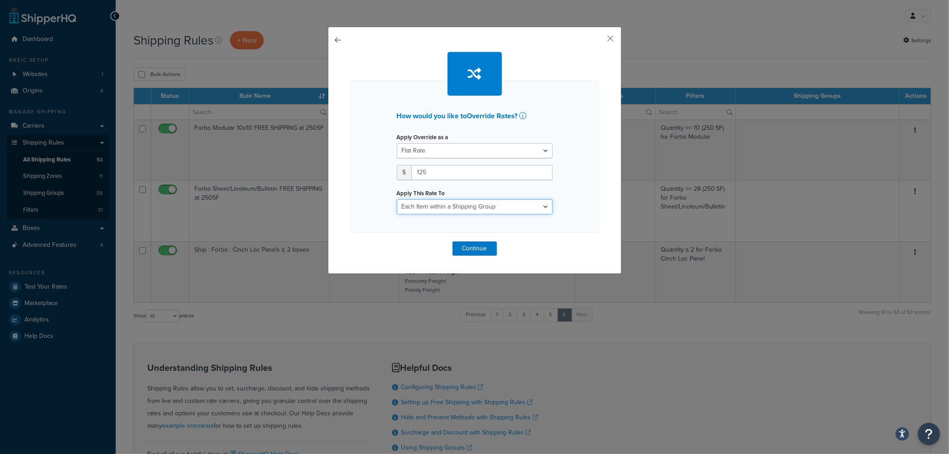
click at [397, 199] on select "Each Shipment in the Cart Each Origin in the Cart Each Shipping Group in the Ca…" at bounding box center [475, 206] width 156 height 15
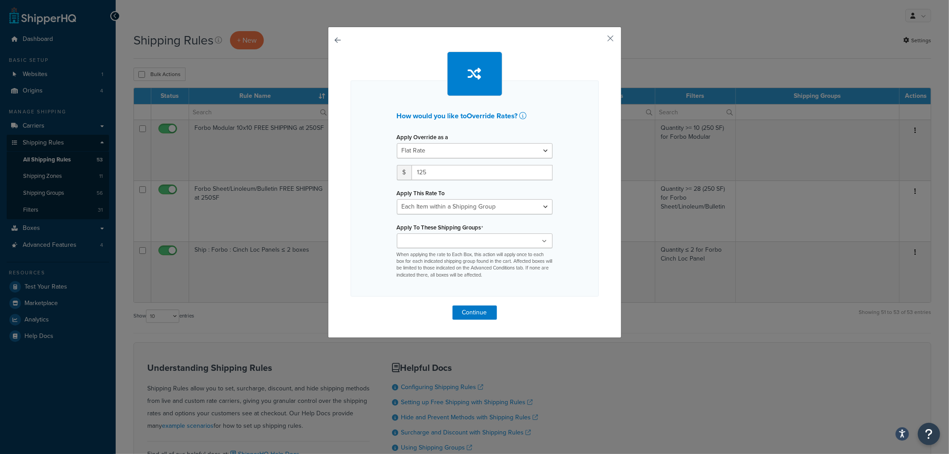
click at [520, 242] on ul at bounding box center [475, 241] width 156 height 15
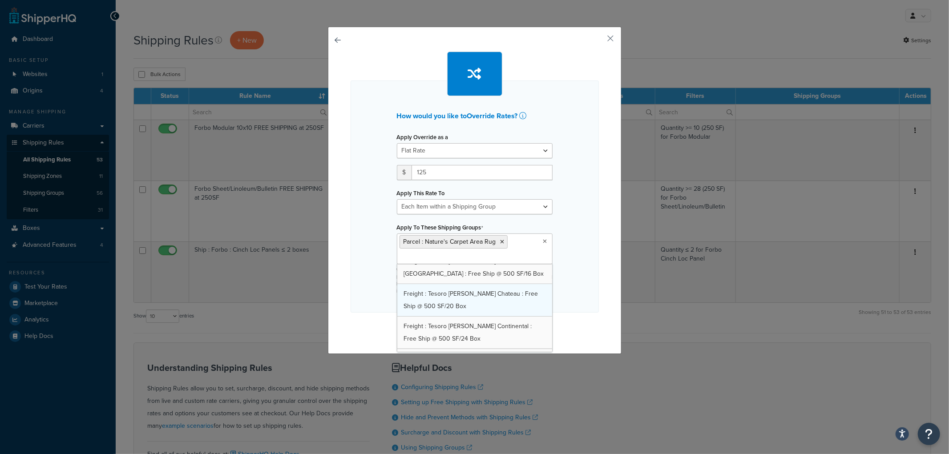
scroll to position [827, 0]
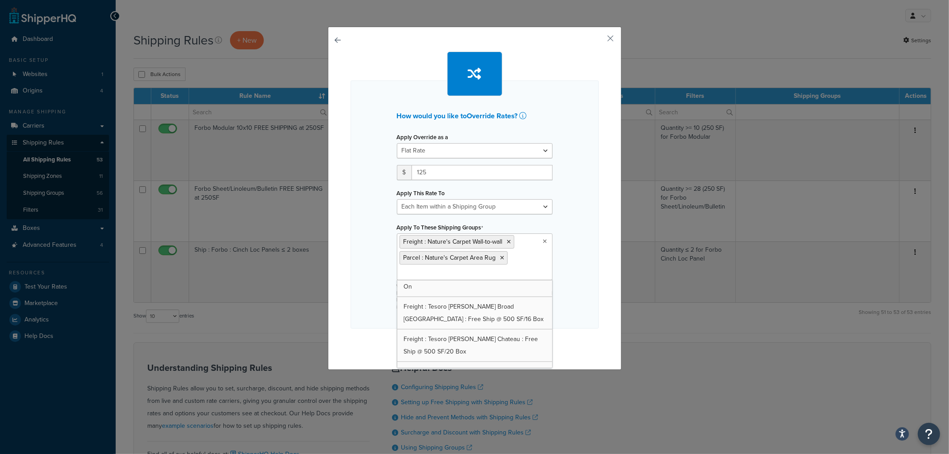
click at [588, 245] on div "How would you like to Override Rates ? Apply Override as a Flat Rate Percentage…" at bounding box center [474, 205] width 248 height 248
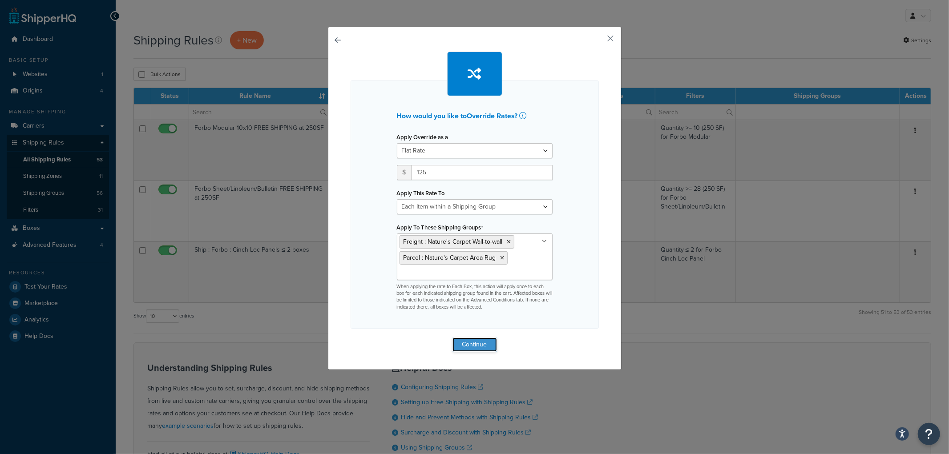
click at [456, 340] on button "Continue" at bounding box center [474, 345] width 44 height 14
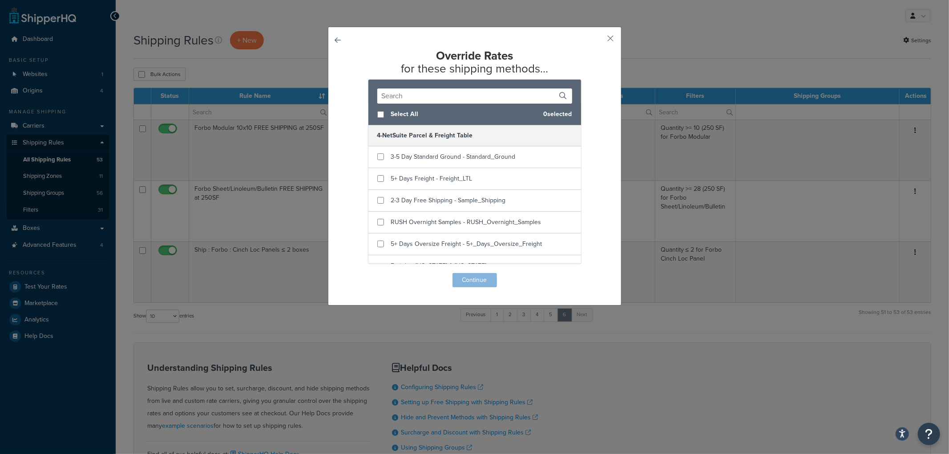
click at [405, 113] on span "Select All" at bounding box center [463, 114] width 145 height 12
checkbox input "true"
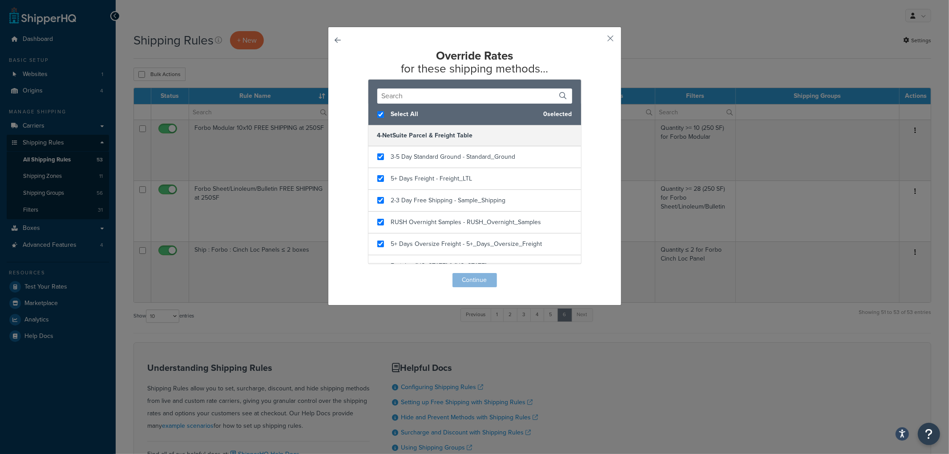
checkbox input "true"
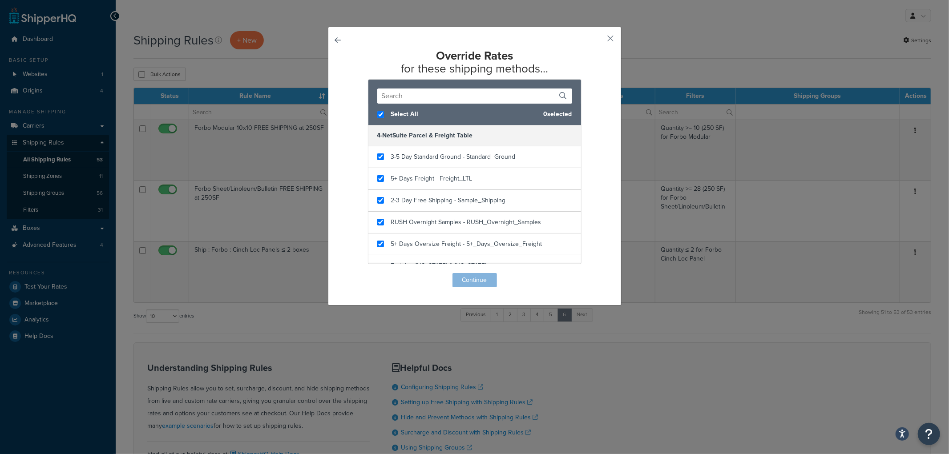
checkbox input "true"
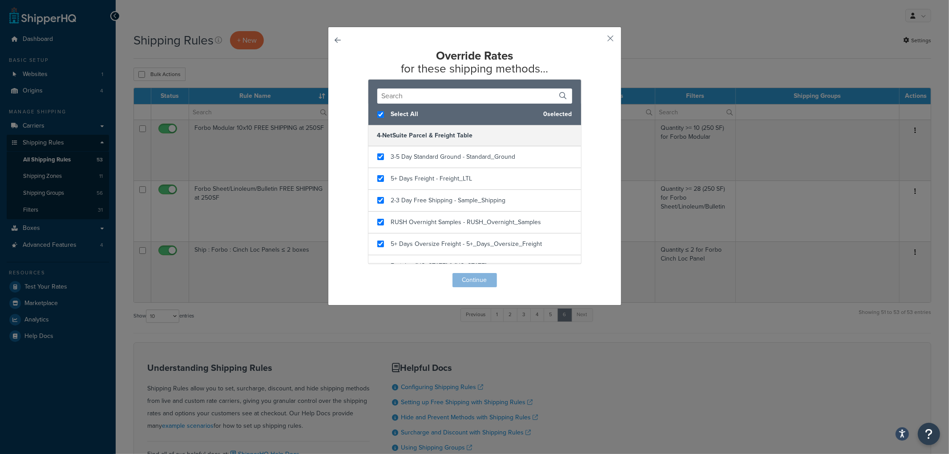
checkbox input "true"
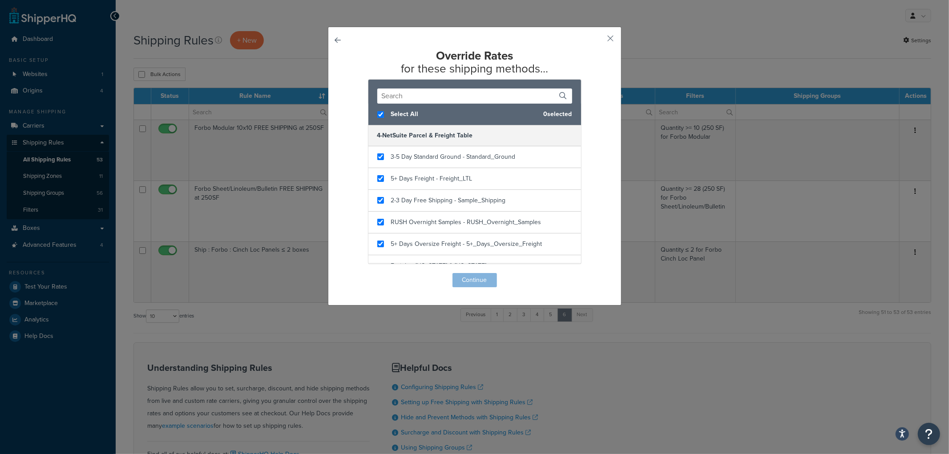
checkbox input "true"
click at [481, 279] on button "Continue" at bounding box center [474, 280] width 44 height 14
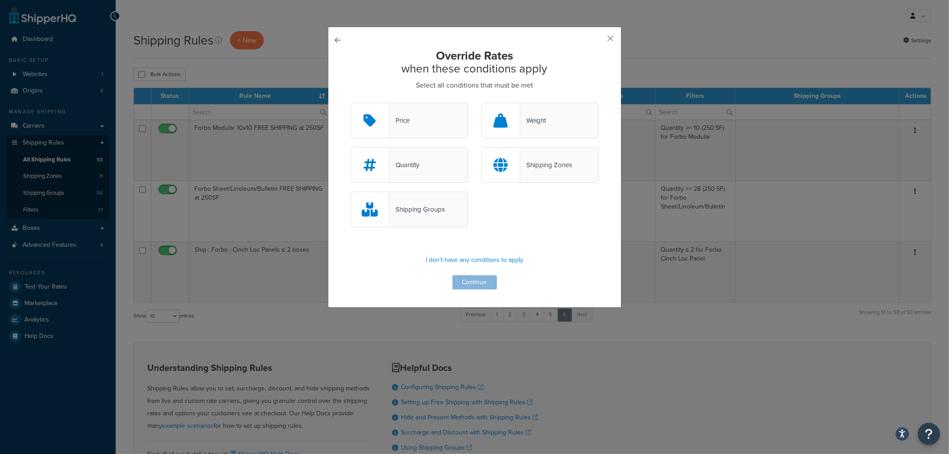
click at [443, 163] on div "Quantity" at bounding box center [408, 165] width 117 height 36
click at [0, 0] on input "Quantity" at bounding box center [0, 0] width 0 height 0
click at [468, 283] on button "Continue" at bounding box center [474, 282] width 44 height 14
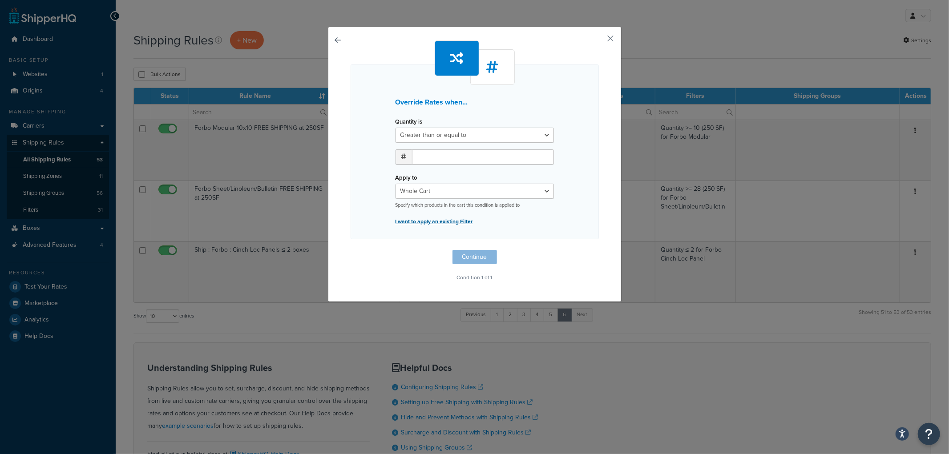
click at [461, 221] on p "I want to apply an existing Filter" at bounding box center [474, 221] width 158 height 12
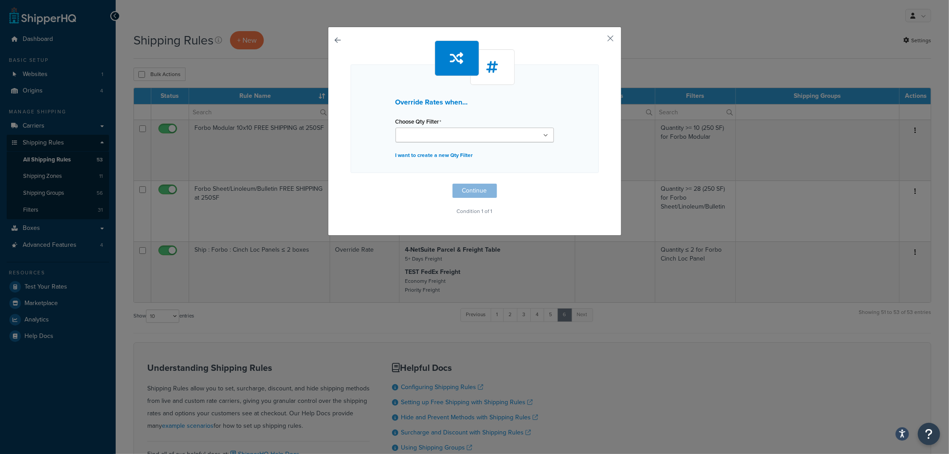
click at [459, 141] on ul at bounding box center [474, 135] width 158 height 15
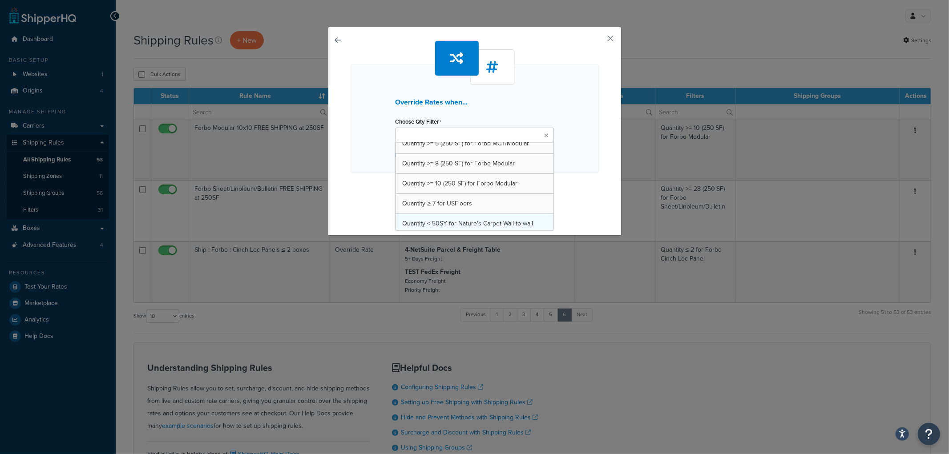
scroll to position [630, 0]
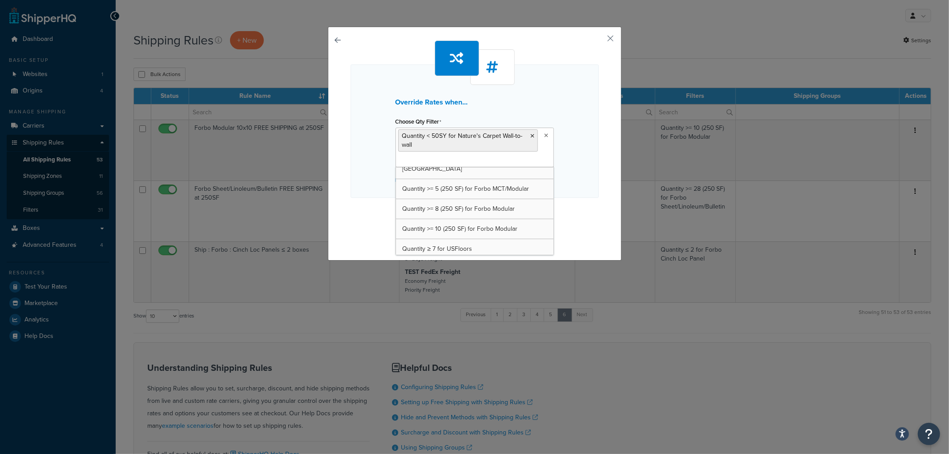
click at [563, 165] on div "Override Rates when... Choose Qty Filter Quantity < 50SY for Nature's Carpet Wa…" at bounding box center [474, 130] width 248 height 133
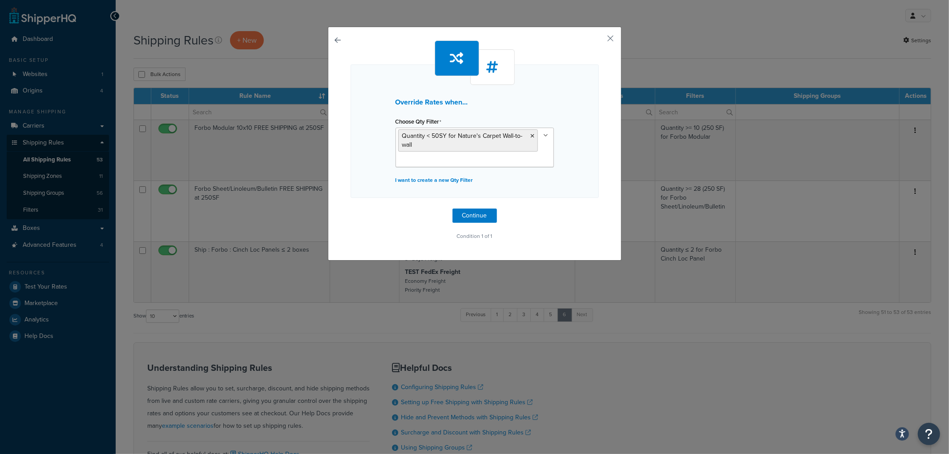
click at [521, 159] on ul "Quantity < 50SY for Nature's Carpet Wall-to-wall" at bounding box center [474, 148] width 158 height 40
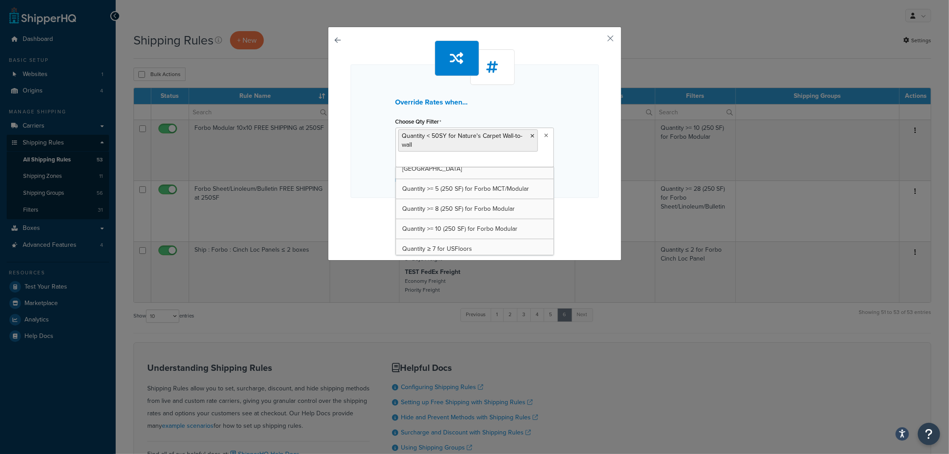
scroll to position [610, 0]
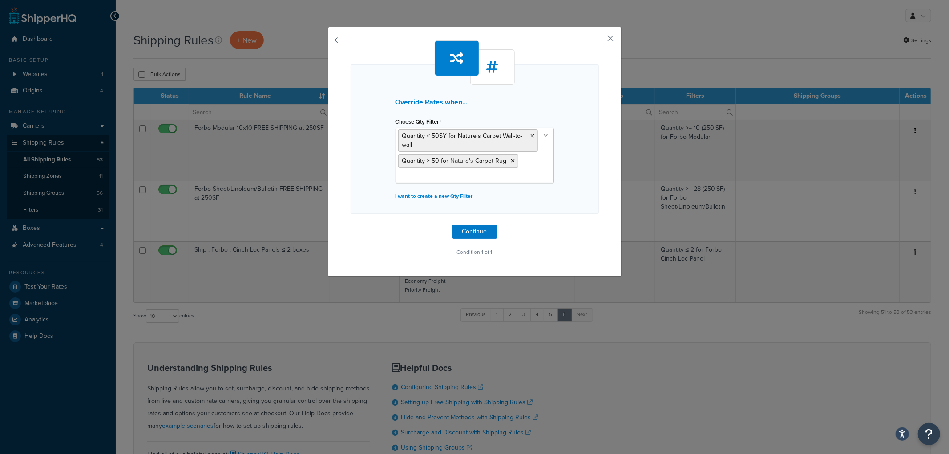
click at [590, 181] on div "Override Rates when... Choose Qty Filter Quantity < 50SY for Nature's Carpet Wa…" at bounding box center [474, 138] width 248 height 149
click at [487, 232] on button "Continue" at bounding box center [474, 232] width 44 height 14
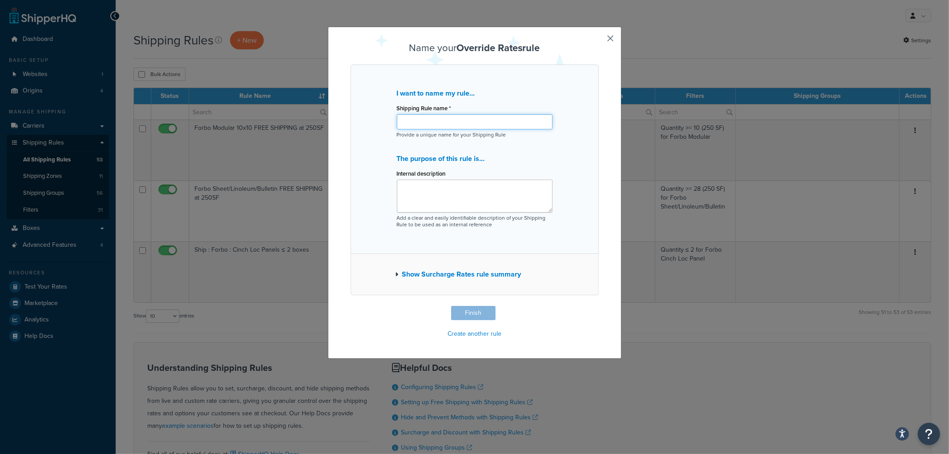
click at [458, 122] on input "Shipping Rule name *" at bounding box center [475, 121] width 156 height 15
type input "S"
click at [447, 122] on input "Nature's Carpet Orders less than 50SY" at bounding box center [475, 121] width 156 height 15
type input "Nature's Carpet orders less than 50SY"
click at [463, 316] on button "Finish" at bounding box center [473, 313] width 44 height 14
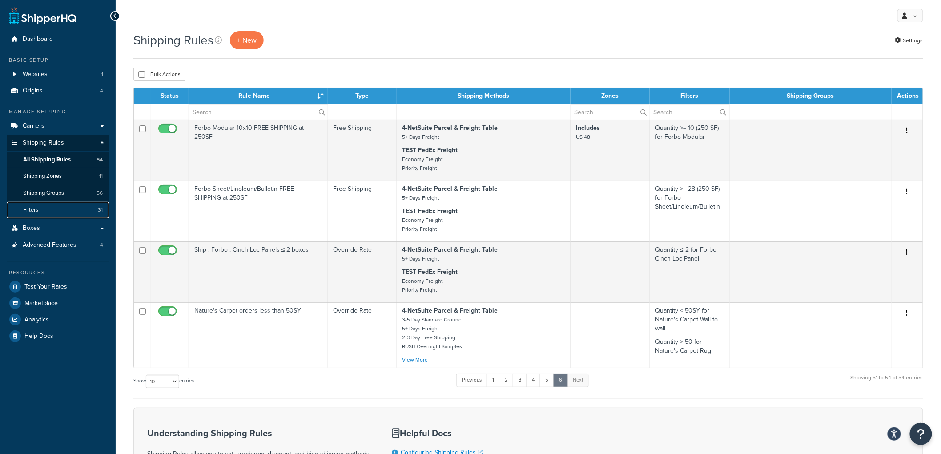
click at [30, 207] on span "Filters" at bounding box center [30, 210] width 15 height 8
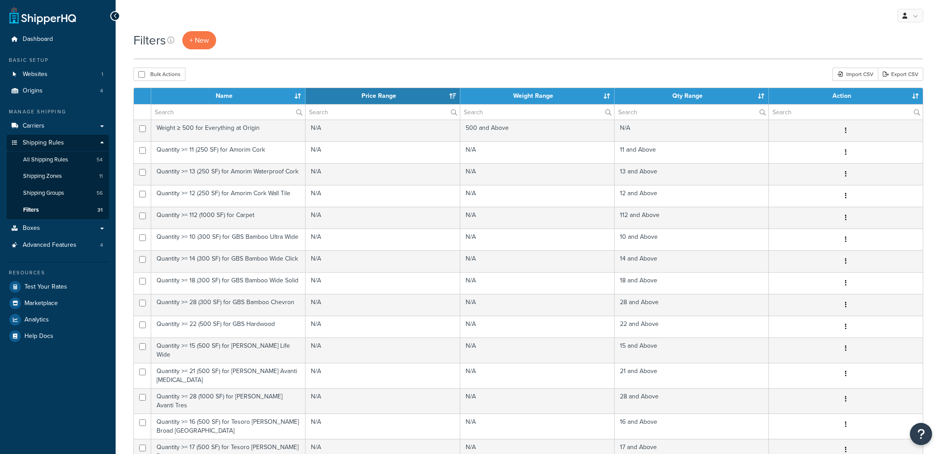
select select "15"
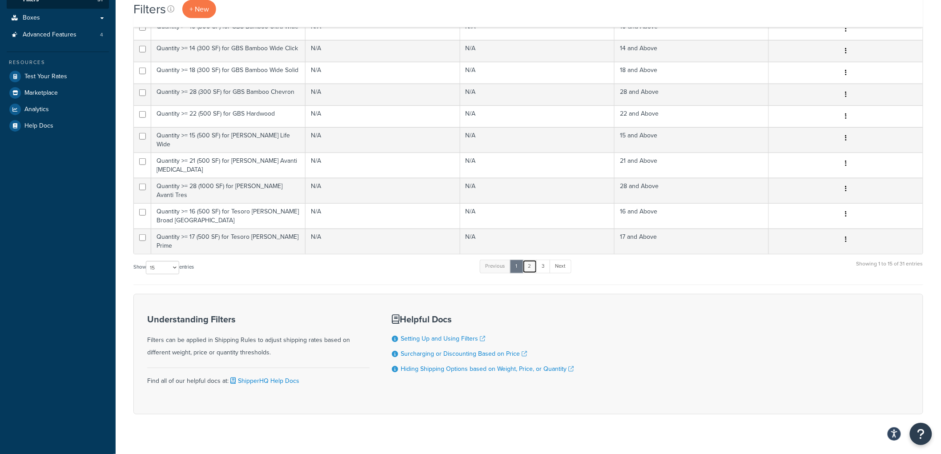
click at [528, 260] on link "2" at bounding box center [530, 266] width 15 height 13
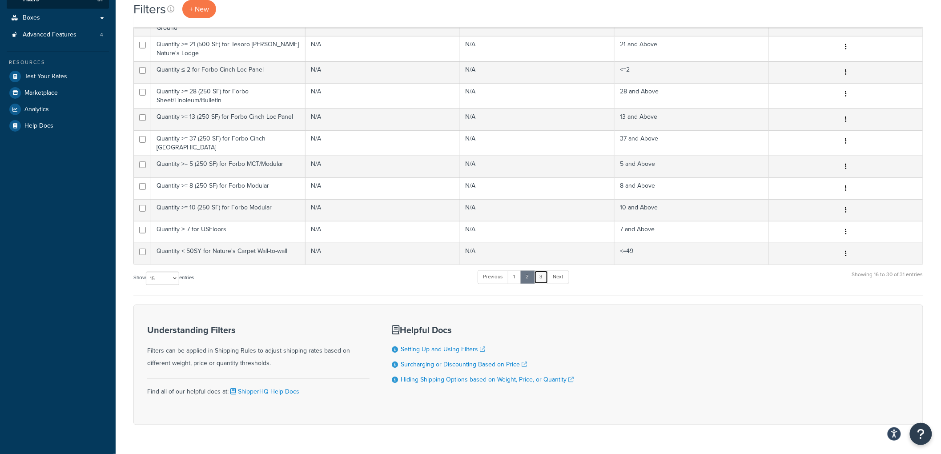
click at [546, 270] on link "3" at bounding box center [541, 276] width 14 height 13
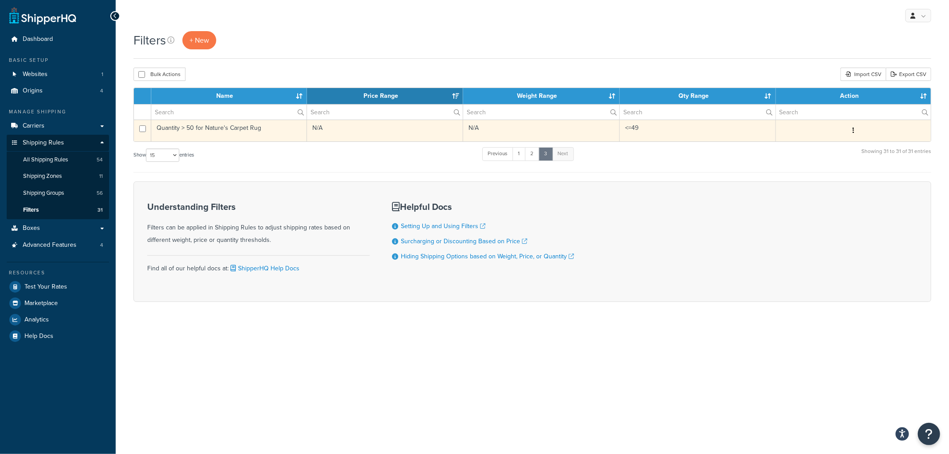
click at [247, 133] on td "Quantity > 50 for Nature's Carpet Rug" at bounding box center [229, 131] width 156 height 22
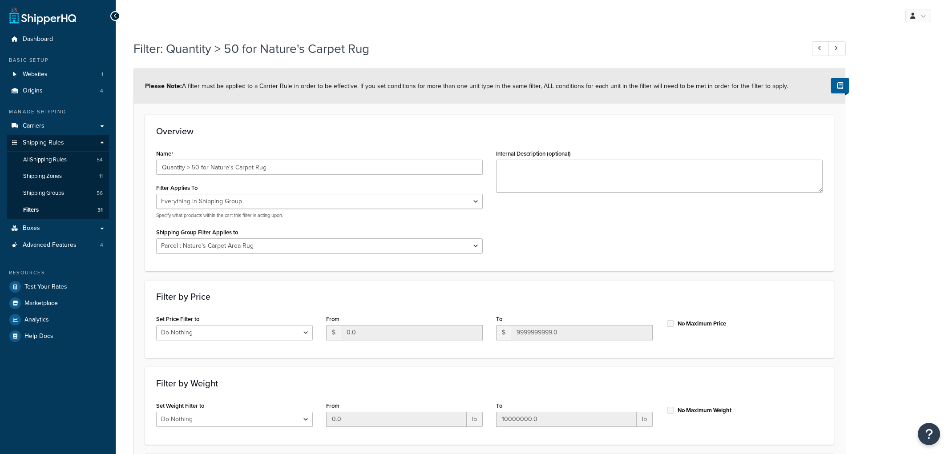
select select "SHIPPING_GROUP"
select select "299715"
select select "range"
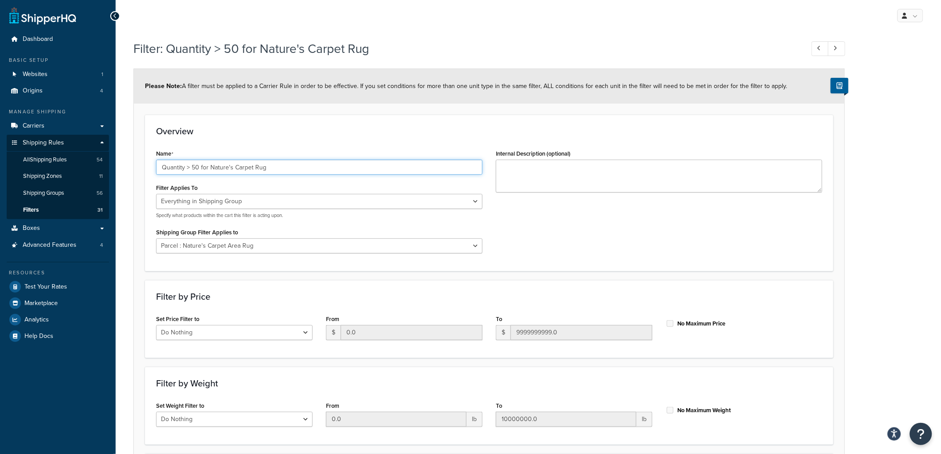
click at [189, 166] on input "Quantity > 50 for Nature's Carpet Rug" at bounding box center [319, 167] width 326 height 15
type input "Quantity < 50SY for Nature's Carpet Rug"
click at [278, 153] on div "Name Quantity < 50SY for Nature's Carpet Rug" at bounding box center [319, 161] width 326 height 28
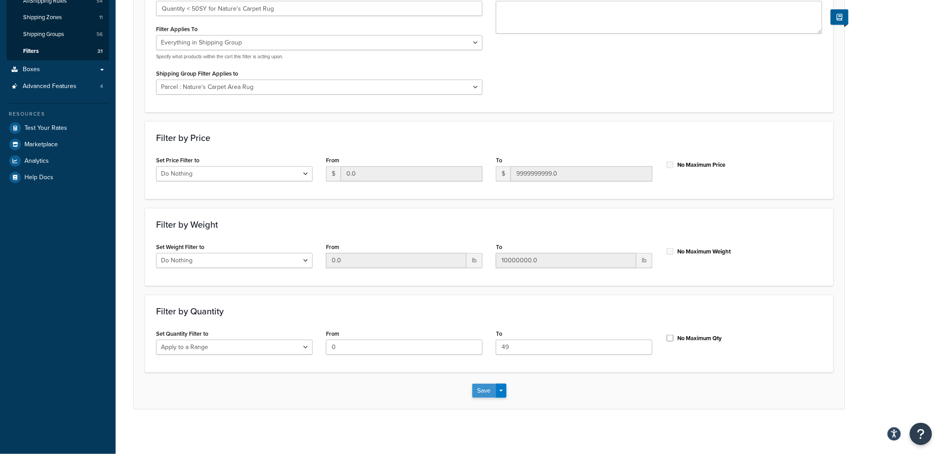
click at [483, 384] on button "Save" at bounding box center [484, 391] width 24 height 14
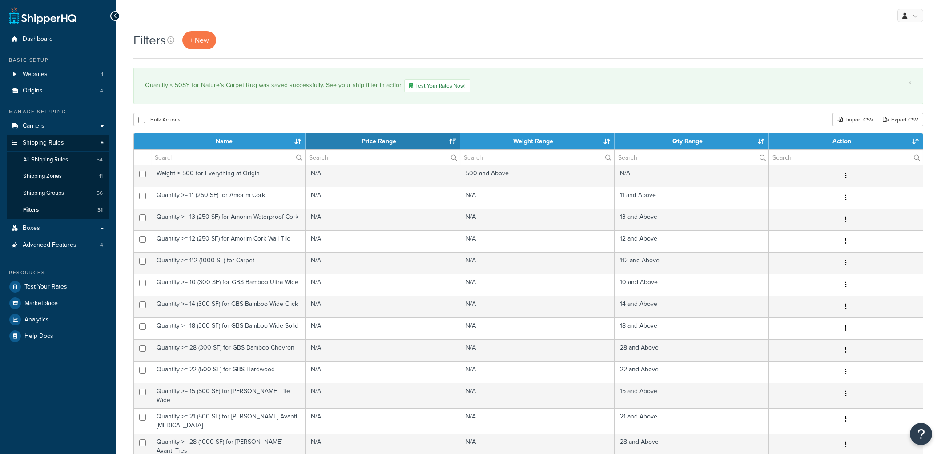
select select "15"
click at [64, 289] on span "Test Your Rates" at bounding box center [45, 287] width 43 height 8
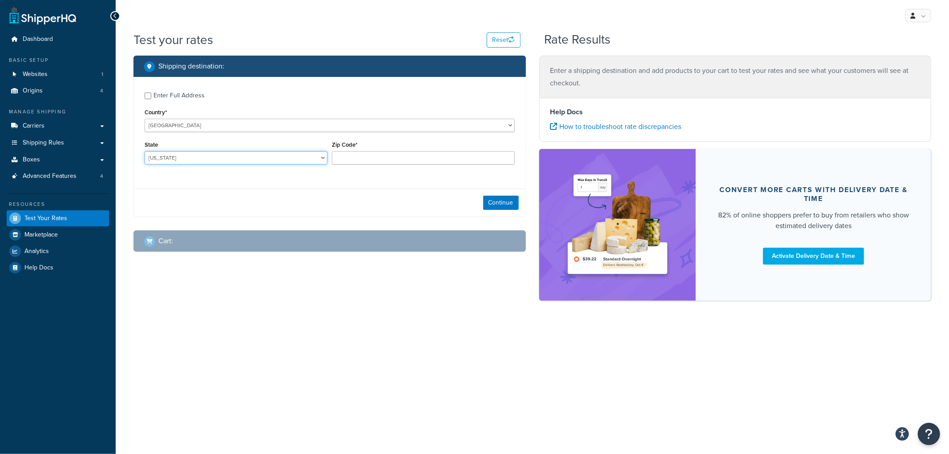
click at [250, 160] on select "[US_STATE] [US_STATE] [US_STATE] [US_STATE] [US_STATE] Armed Forces Americas Ar…" at bounding box center [236, 157] width 183 height 13
select select "NE"
click at [145, 152] on select "[US_STATE] [US_STATE] [US_STATE] [US_STATE] [US_STATE] Armed Forces Americas Ar…" at bounding box center [236, 157] width 183 height 13
click at [348, 162] on input "Zip Code*" at bounding box center [423, 157] width 183 height 13
type input "69331"
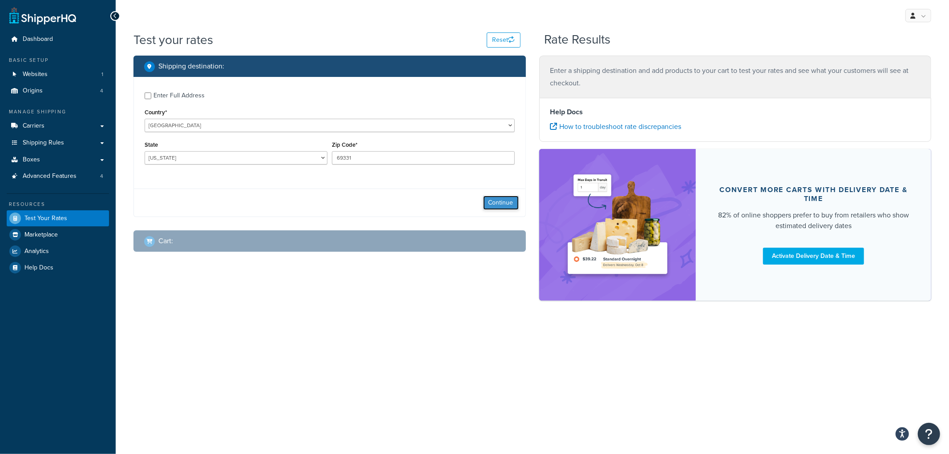
click at [500, 206] on button "Continue" at bounding box center [501, 203] width 36 height 14
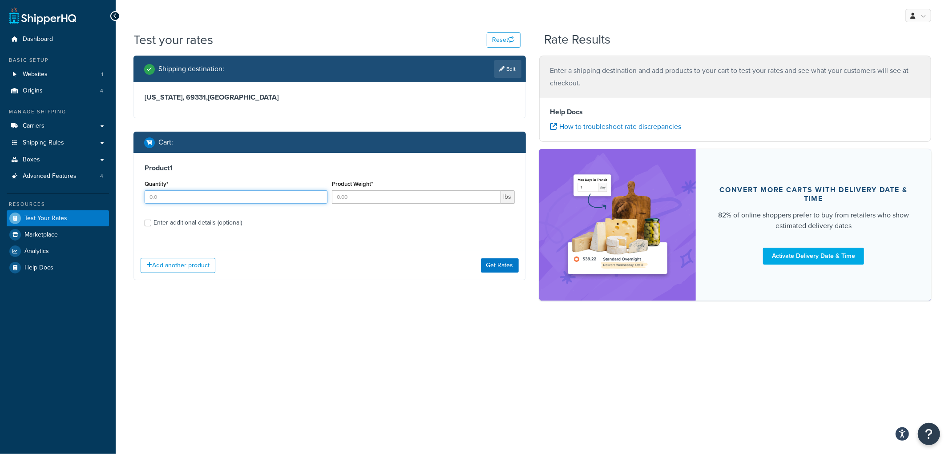
click at [217, 192] on input "Quantity*" at bounding box center [236, 196] width 183 height 13
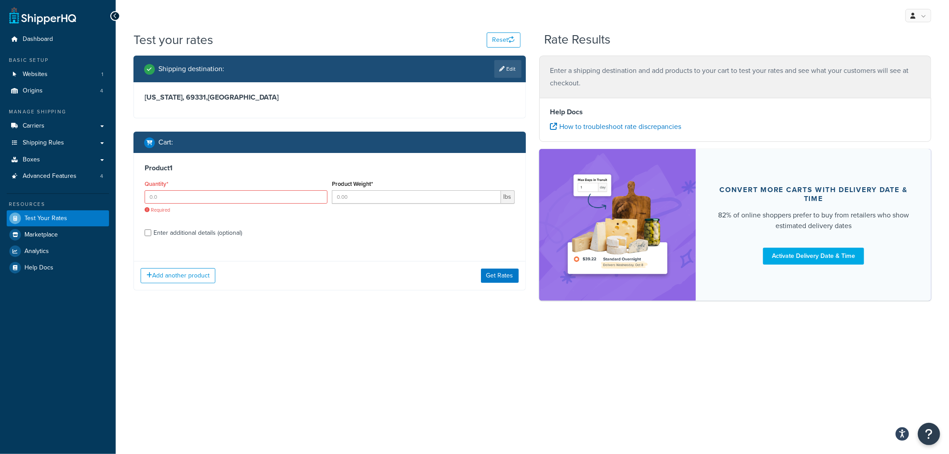
click at [223, 159] on div "Product 1 Quantity* Required Product Weight* lbs Enter additional details (opti…" at bounding box center [329, 203] width 391 height 101
click at [174, 198] on input "Quantity*" at bounding box center [236, 196] width 183 height 13
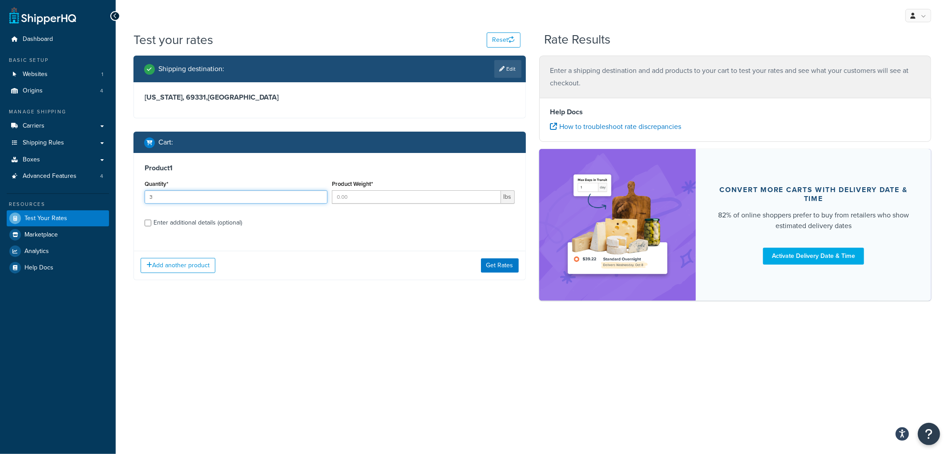
type input "3"
click at [362, 201] on input "Product Weight*" at bounding box center [416, 196] width 169 height 13
type input "10"
click at [207, 225] on div "Enter additional details (optional)" at bounding box center [197, 223] width 89 height 12
click at [151, 225] on input "Enter additional details (optional)" at bounding box center [148, 223] width 7 height 7
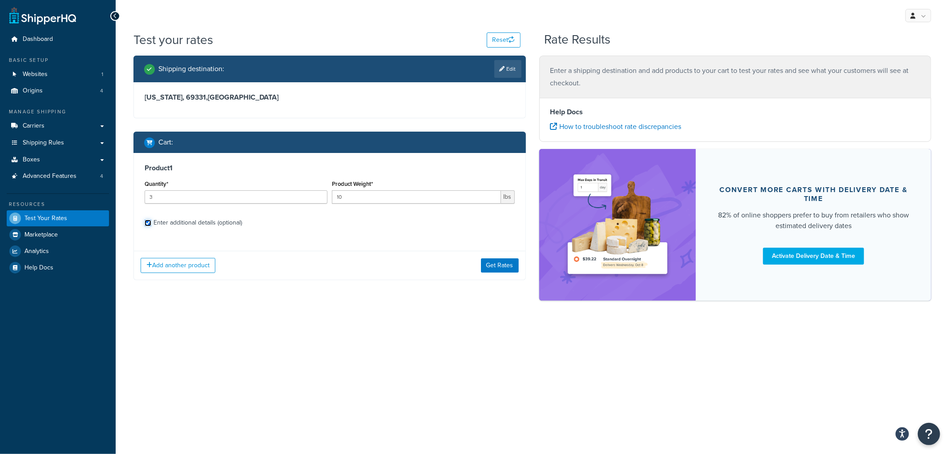
checkbox input "true"
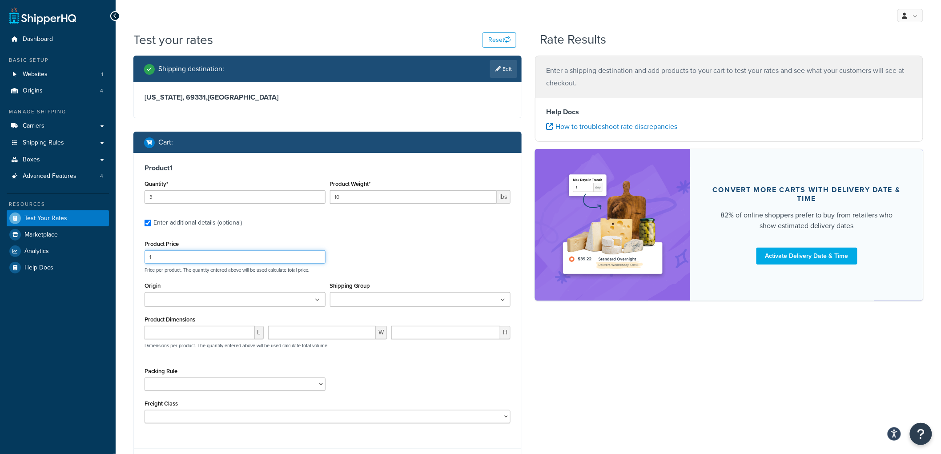
click at [200, 258] on input "1" at bounding box center [235, 256] width 181 height 13
click at [232, 301] on ul at bounding box center [235, 299] width 181 height 15
click at [373, 305] on input "Shipping Group" at bounding box center [372, 300] width 79 height 10
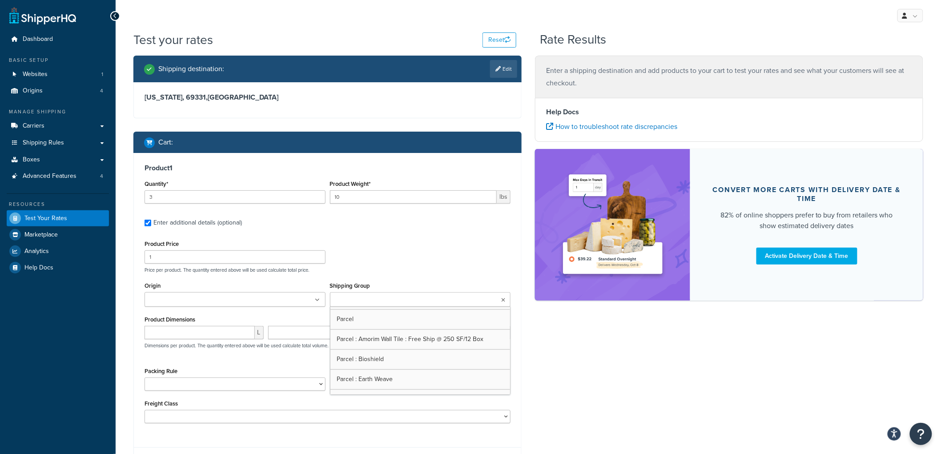
scroll to position [1090, 0]
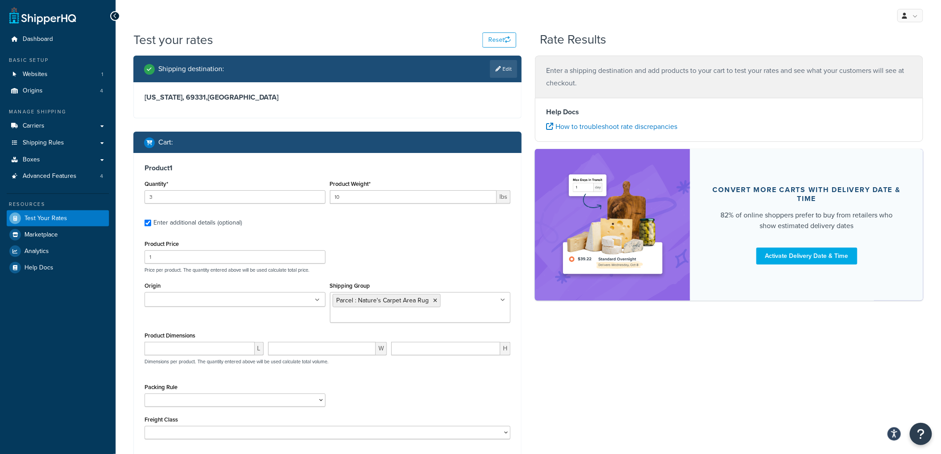
click at [447, 250] on div "Product Price 1 Price per product. The quantity entered above will be used calc…" at bounding box center [327, 255] width 370 height 35
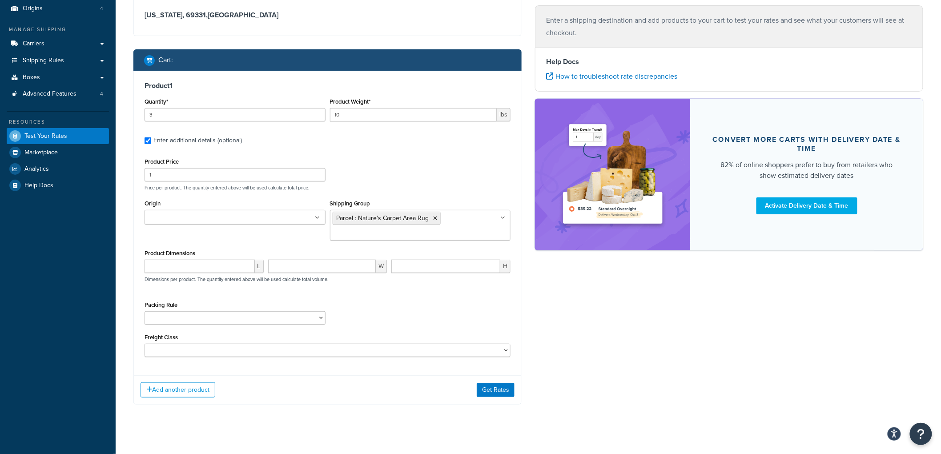
scroll to position [90, 0]
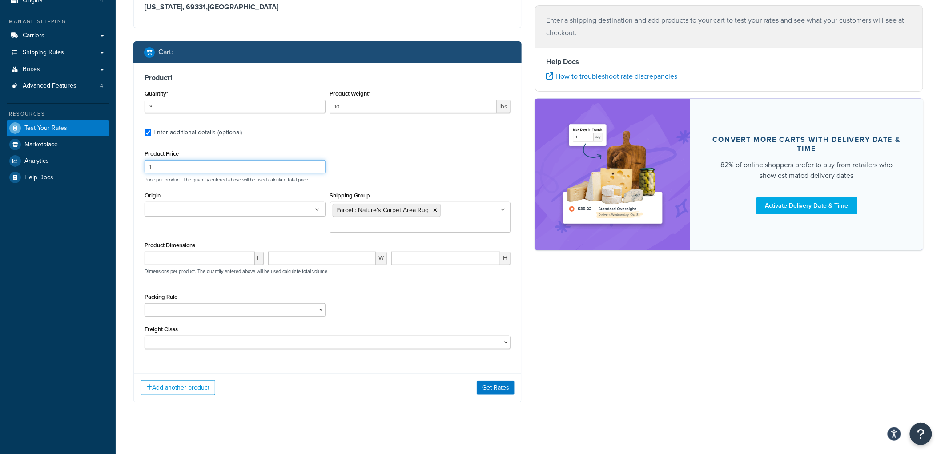
click at [200, 168] on input "1" at bounding box center [235, 166] width 181 height 13
type input "100"
click at [506, 389] on button "Get Rates" at bounding box center [496, 388] width 38 height 14
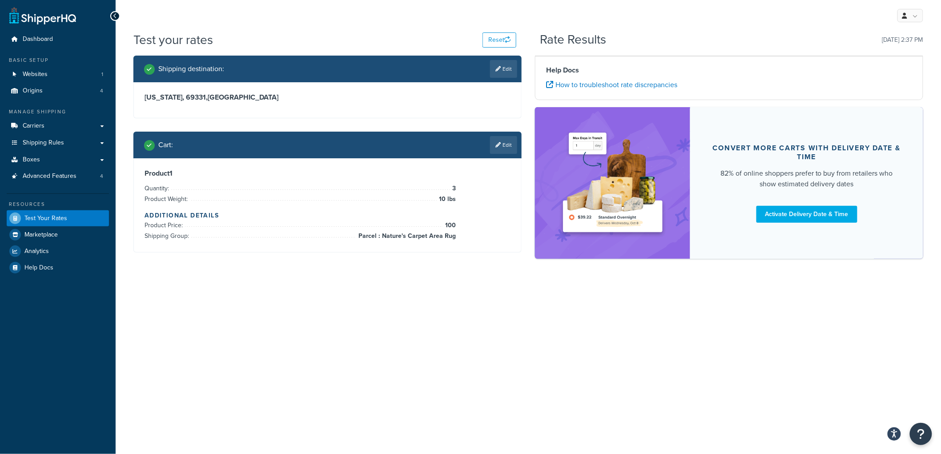
scroll to position [0, 0]
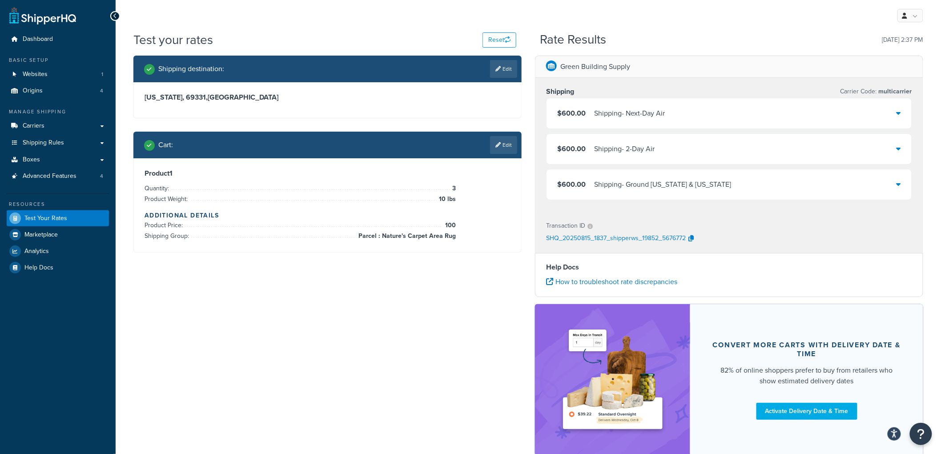
click at [607, 185] on div "Shipping - Ground Alaska & Hawaii" at bounding box center [662, 184] width 137 height 12
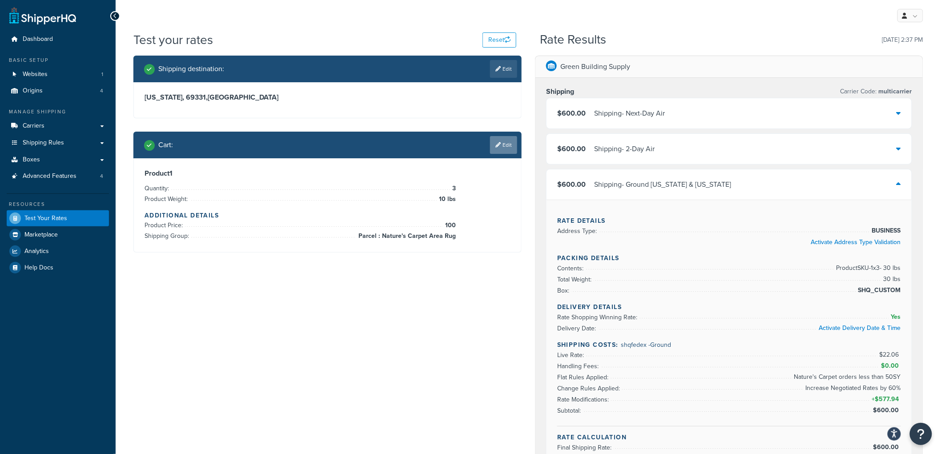
click at [500, 148] on link "Edit" at bounding box center [503, 145] width 27 height 18
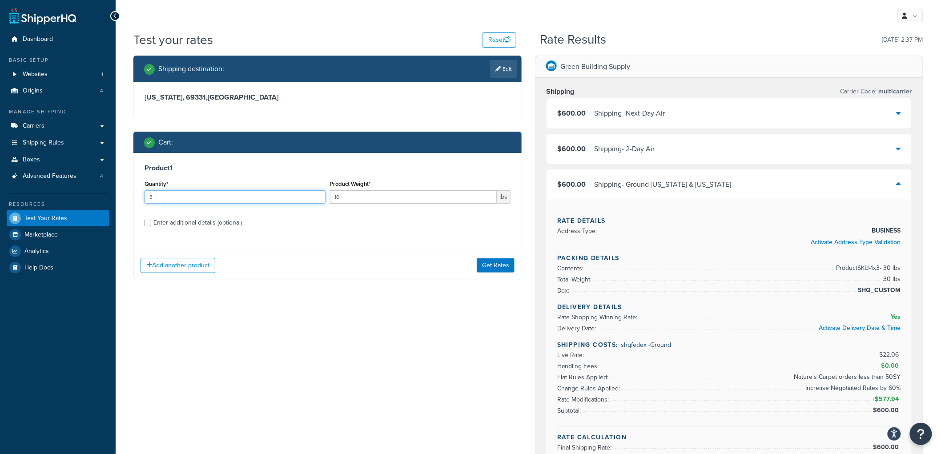
drag, startPoint x: 149, startPoint y: 201, endPoint x: 117, endPoint y: 198, distance: 32.2
click at [118, 199] on div "Test your rates Reset Rate Results 08/15/2025, 2:37 PM Shipping destination : E…" at bounding box center [529, 390] width 826 height 719
type input "2"
click at [501, 270] on button "Get Rates" at bounding box center [496, 265] width 38 height 14
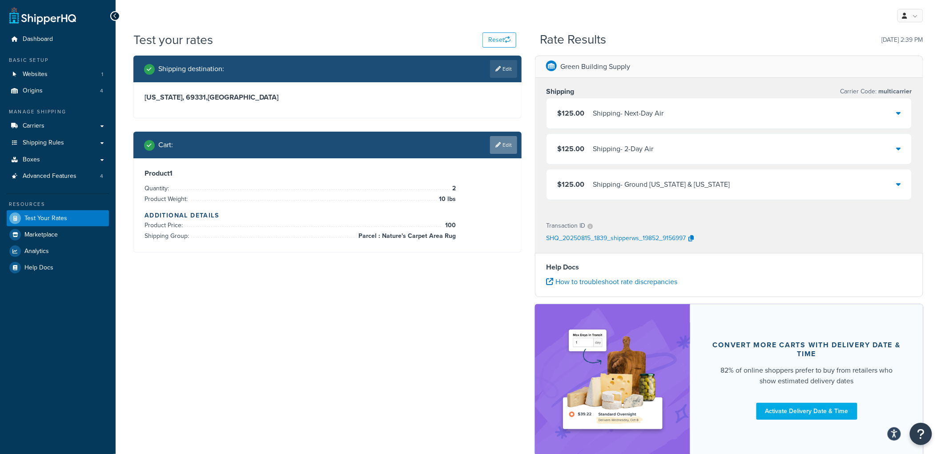
click at [500, 148] on link "Edit" at bounding box center [503, 145] width 27 height 18
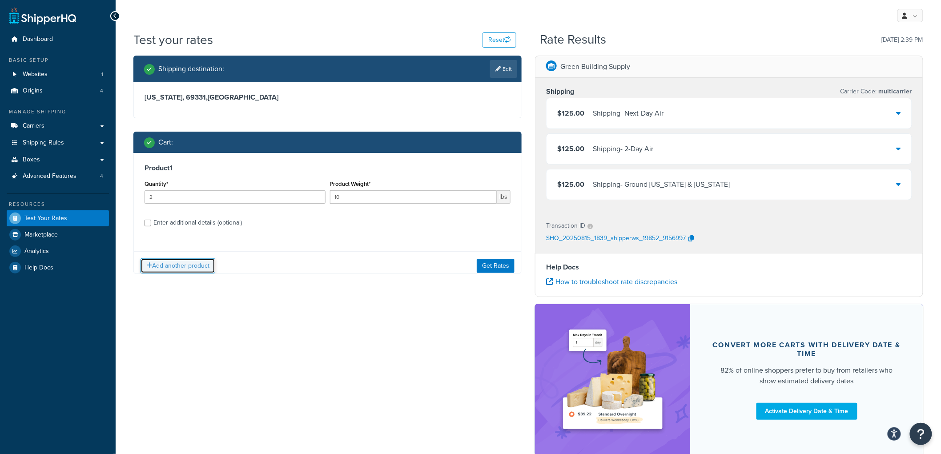
click at [174, 263] on button "Add another product" at bounding box center [178, 265] width 75 height 15
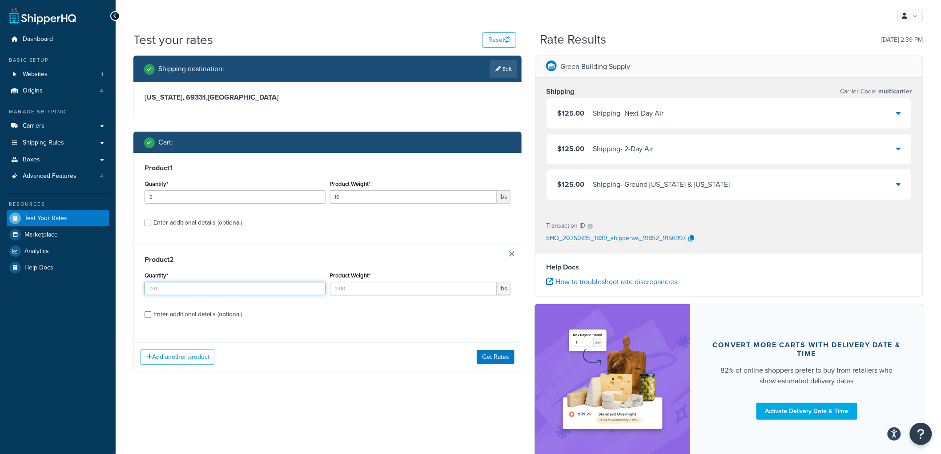
click at [197, 287] on input "Quantity*" at bounding box center [235, 288] width 181 height 13
type input "2"
click at [384, 289] on input "Product Weight*" at bounding box center [413, 288] width 167 height 13
type input "10"
click at [207, 323] on div "Product 2 Quantity* 2 Product Weight* 10 lbs Enter additional details (optional)" at bounding box center [327, 290] width 387 height 92
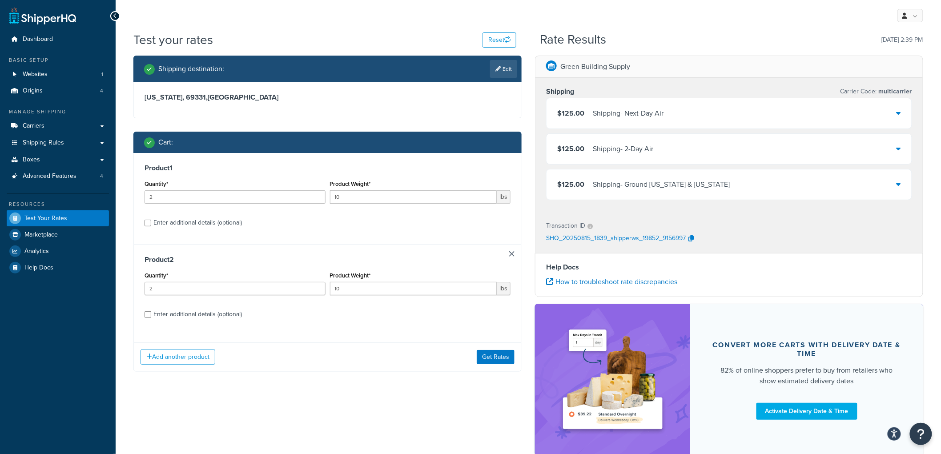
click at [208, 319] on div "Enter additional details (optional)" at bounding box center [197, 314] width 89 height 12
click at [151, 318] on input "Enter additional details (optional)" at bounding box center [148, 314] width 7 height 7
checkbox input "true"
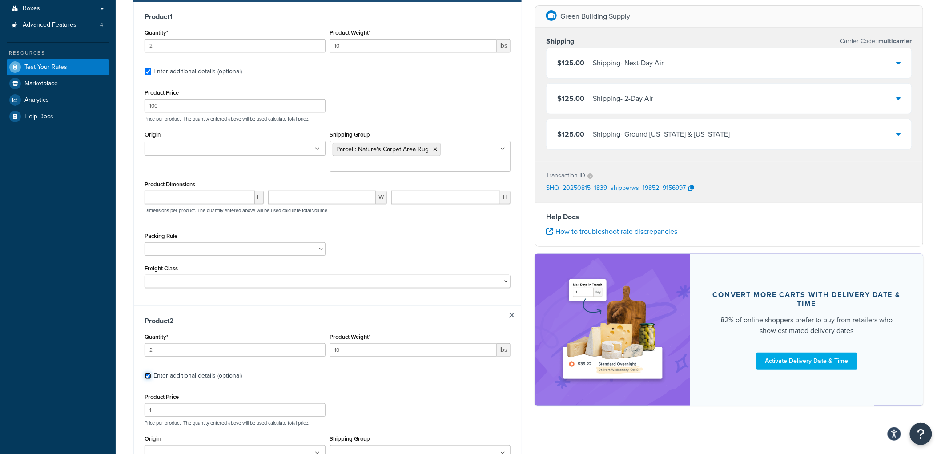
scroll to position [296, 0]
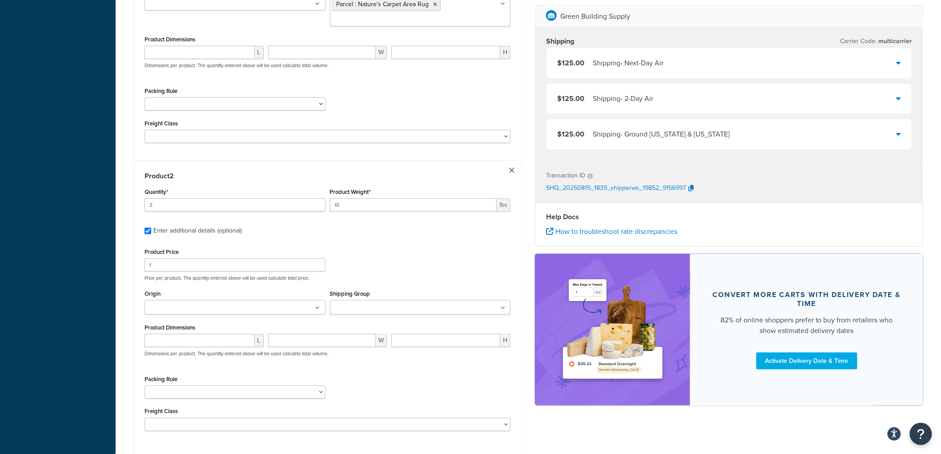
click at [379, 313] on input "Shipping Group" at bounding box center [372, 308] width 79 height 10
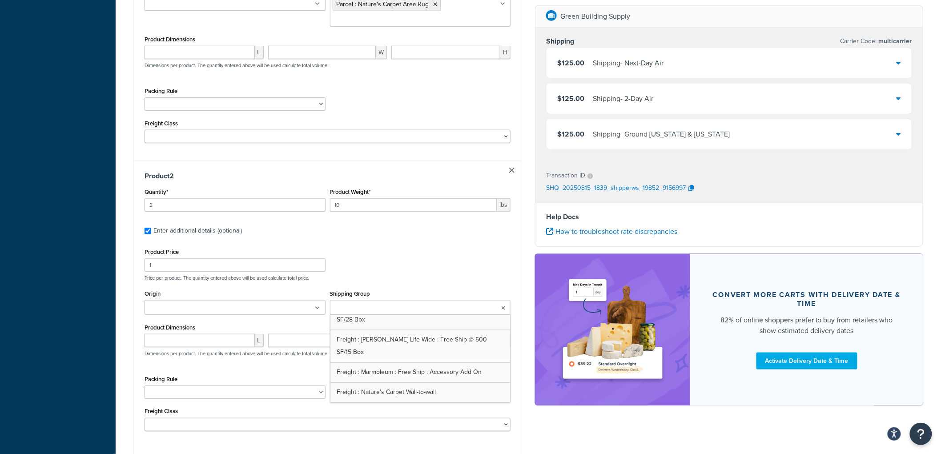
scroll to position [692, 0]
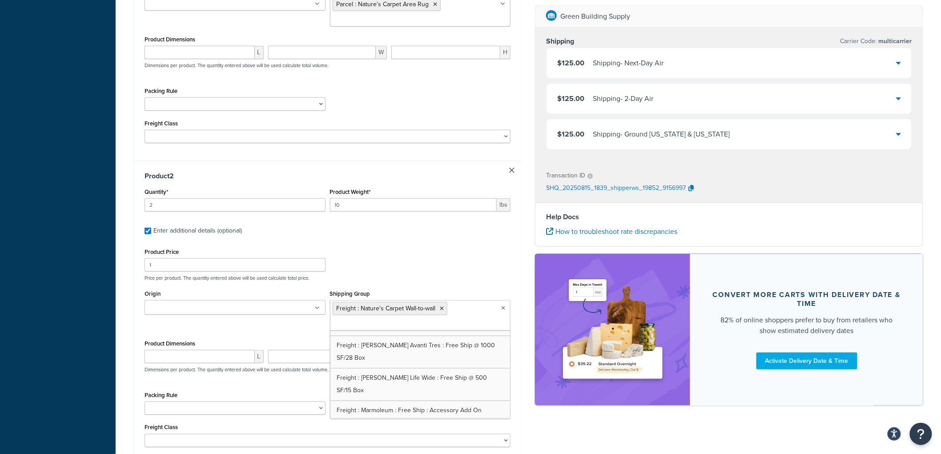
click at [450, 268] on div "Product Price 1 Price per product. The quantity entered above will be used calc…" at bounding box center [327, 263] width 370 height 35
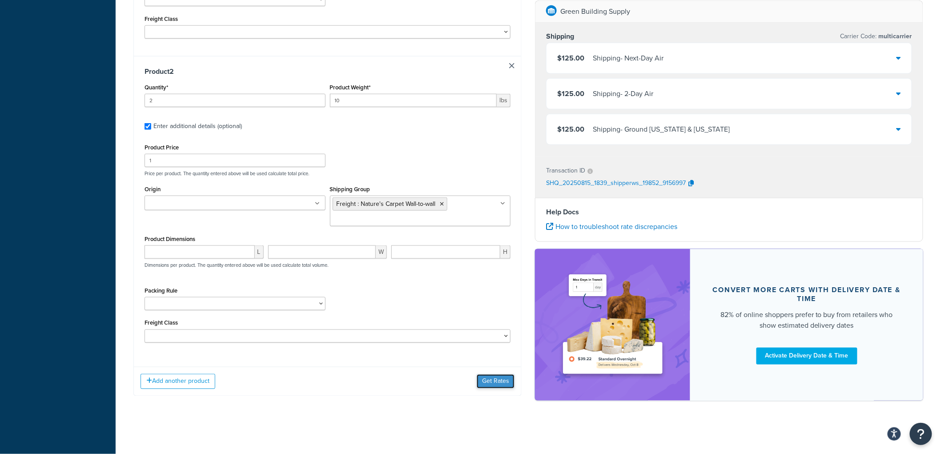
click at [488, 376] on button "Get Rates" at bounding box center [496, 382] width 38 height 14
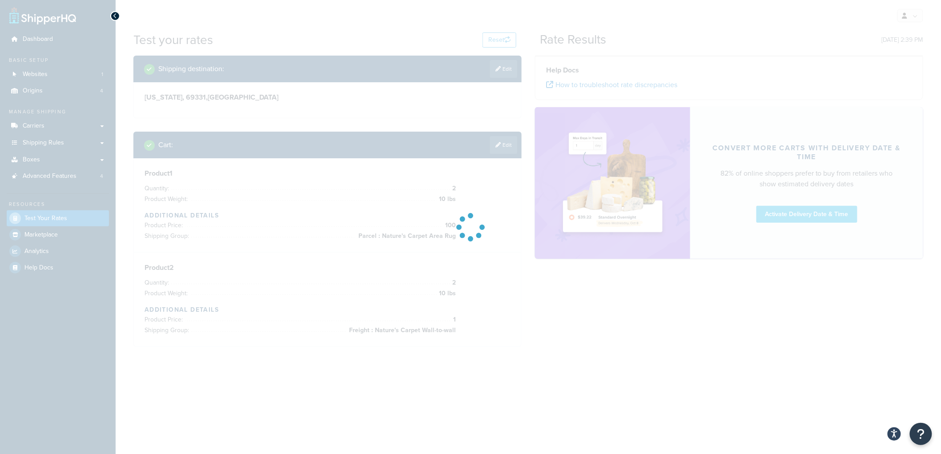
scroll to position [0, 0]
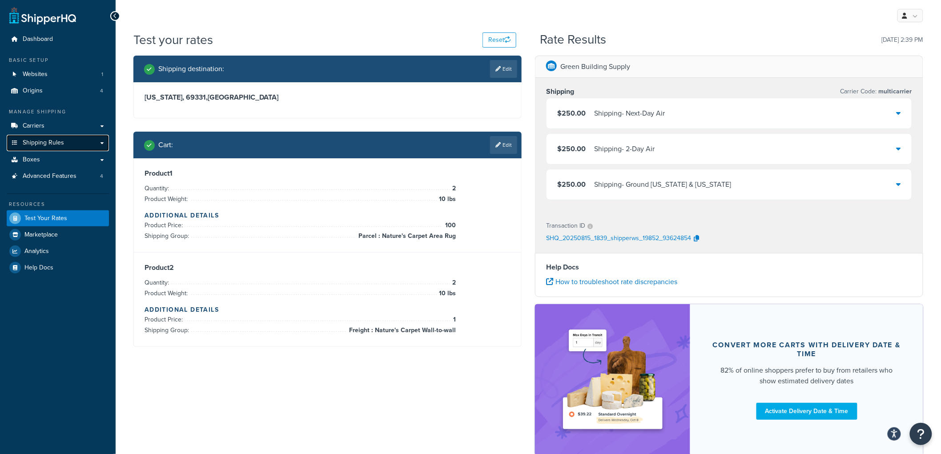
click at [63, 142] on link "Shipping Rules" at bounding box center [58, 143] width 102 height 16
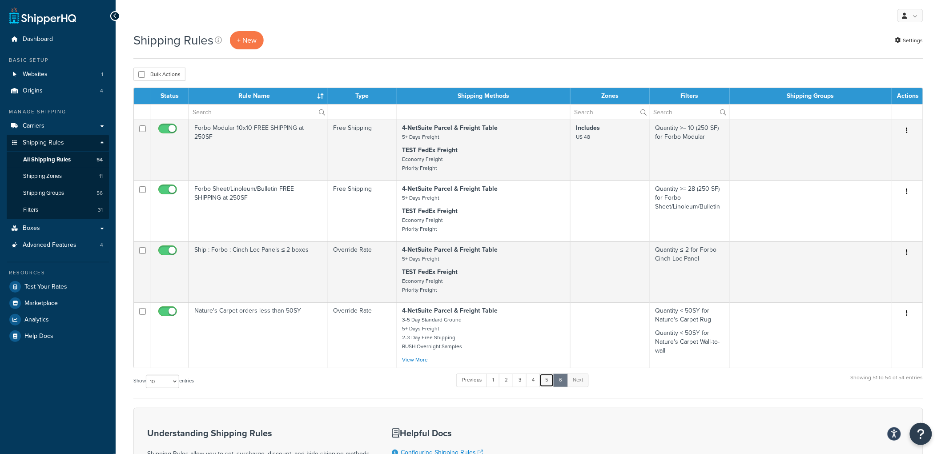
click at [547, 384] on link "5" at bounding box center [547, 380] width 15 height 13
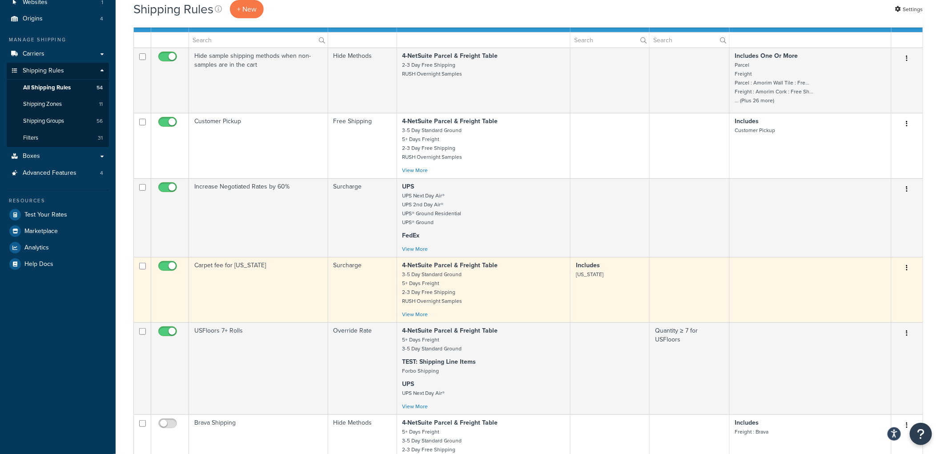
scroll to position [64, 0]
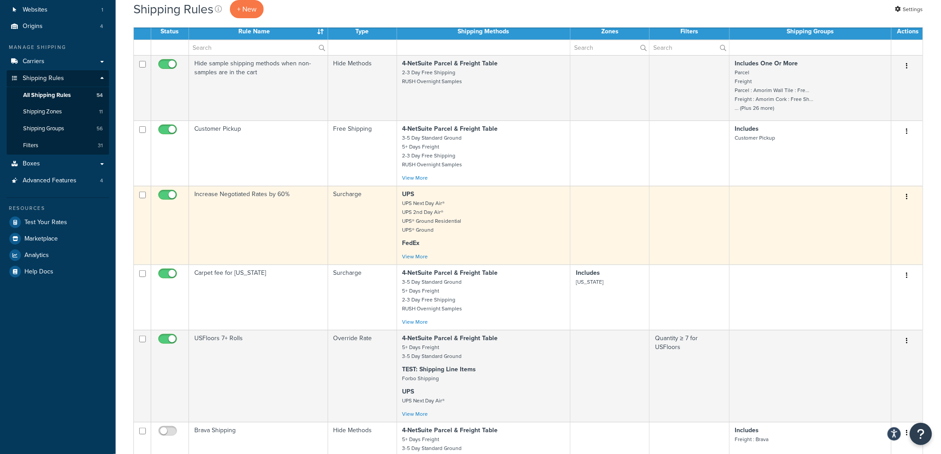
click at [331, 232] on td "Surcharge" at bounding box center [362, 225] width 69 height 79
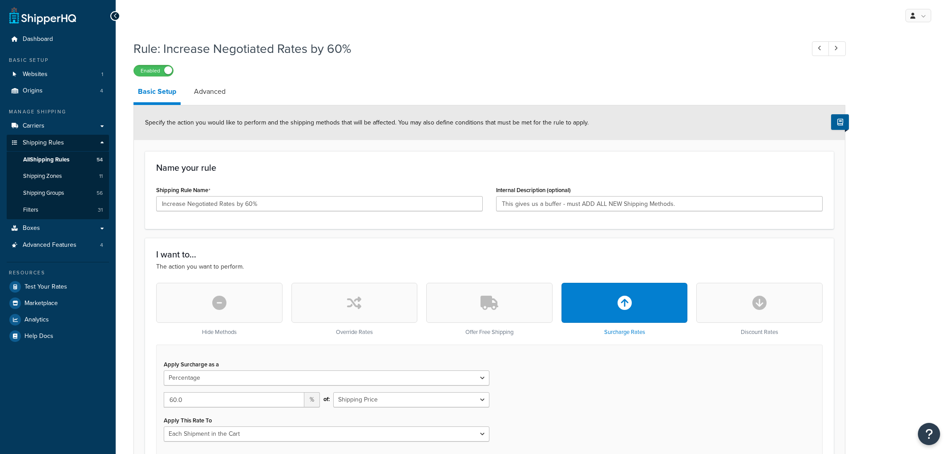
select select "PERCENTAGE"
select select "CART"
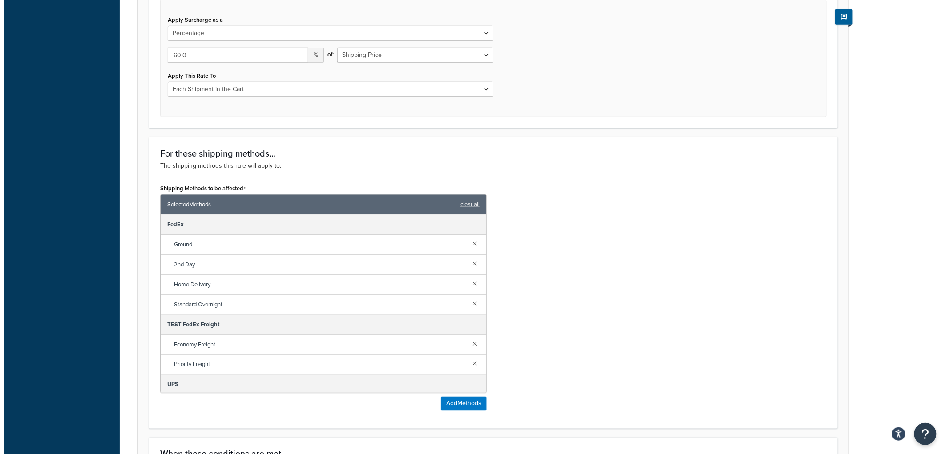
scroll to position [481, 0]
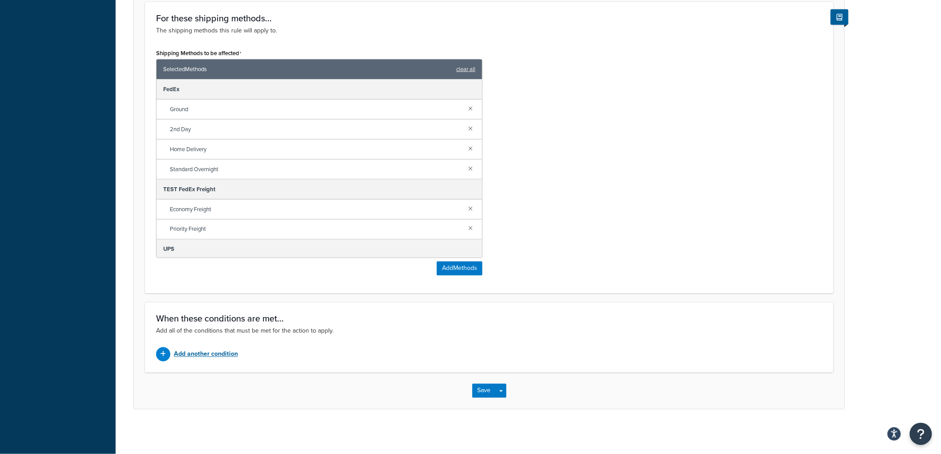
click at [232, 358] on p "Add another condition" at bounding box center [206, 354] width 64 height 12
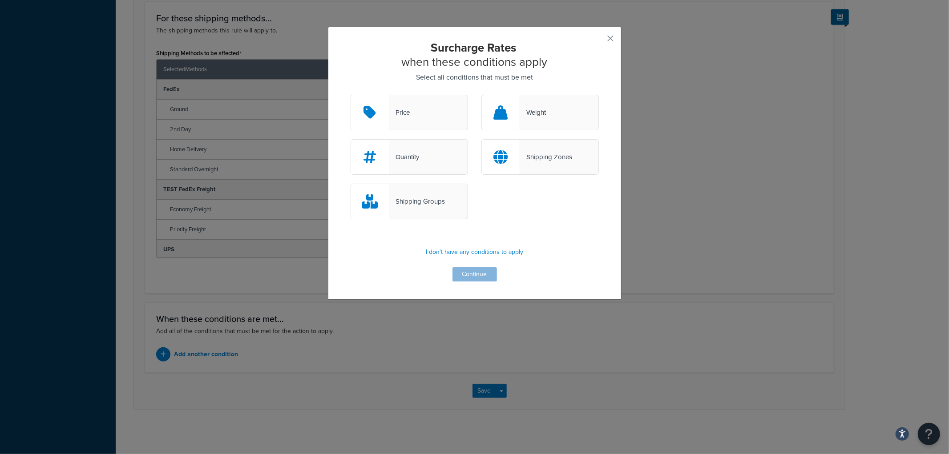
click at [524, 165] on div "Shipping Zones" at bounding box center [539, 157] width 117 height 36
click at [0, 0] on input "Shipping Zones" at bounding box center [0, 0] width 0 height 0
click at [490, 275] on button "Continue" at bounding box center [474, 274] width 44 height 14
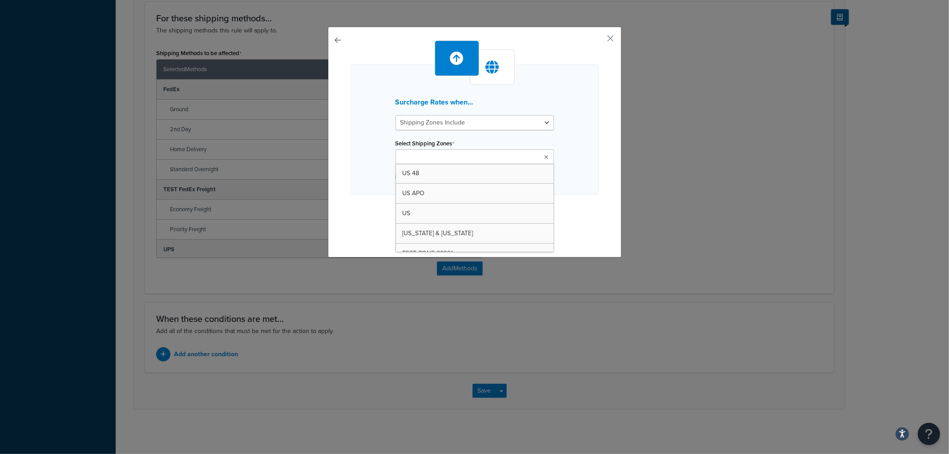
click at [446, 161] on input "Select Shipping Zones" at bounding box center [437, 158] width 79 height 10
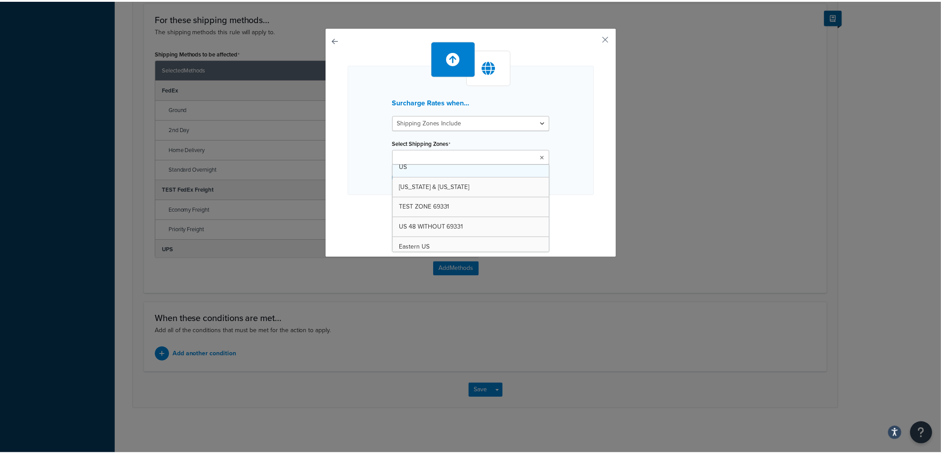
scroll to position [99, 0]
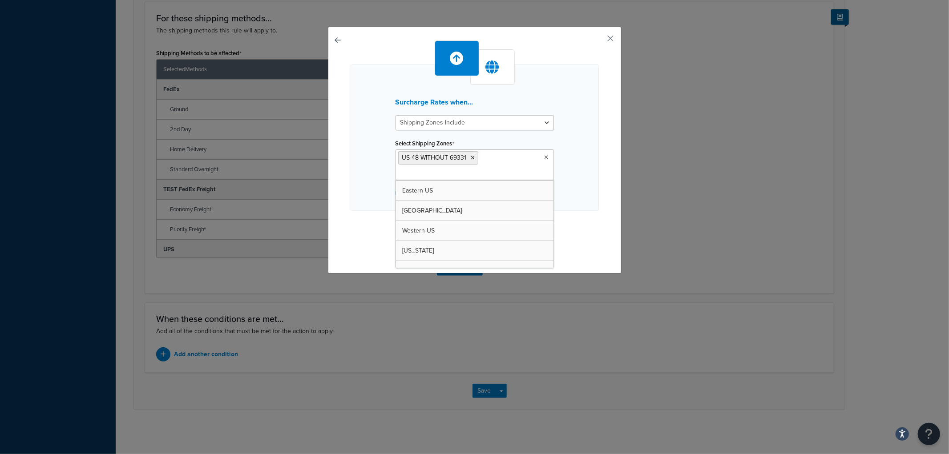
click at [574, 201] on div "Surcharge Rates when... Shipping Zones Include Shipping Zones Do Not Include Se…" at bounding box center [474, 137] width 248 height 146
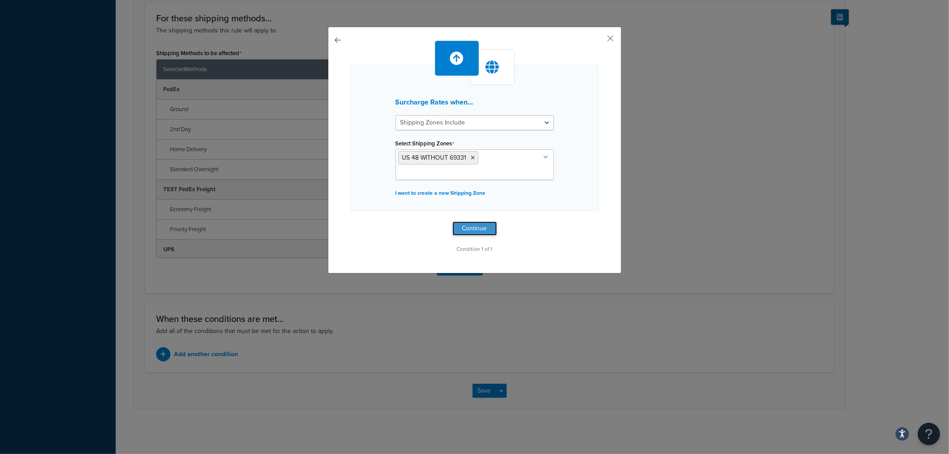
click at [455, 230] on button "Continue" at bounding box center [474, 228] width 44 height 14
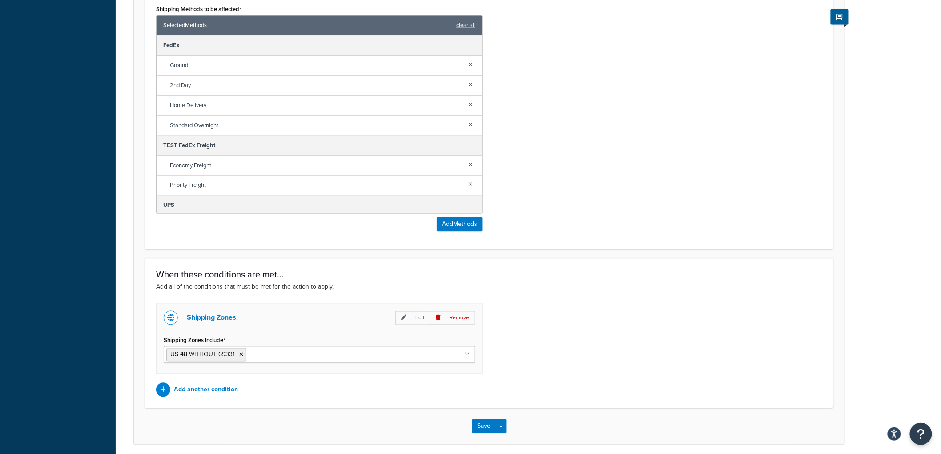
scroll to position [561, 0]
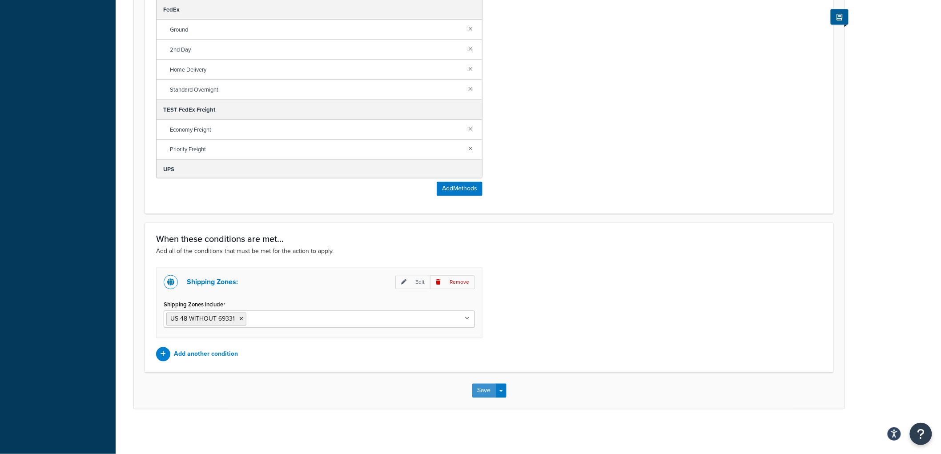
click at [479, 389] on button "Save" at bounding box center [484, 391] width 24 height 14
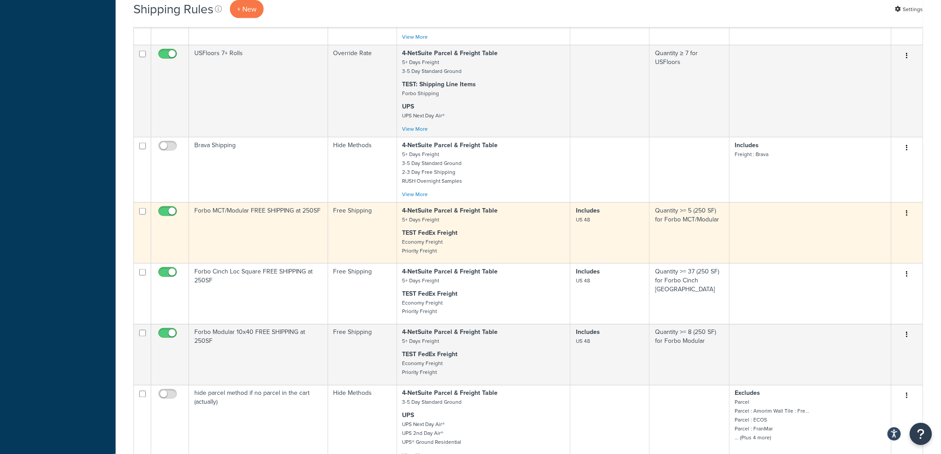
scroll to position [670, 0]
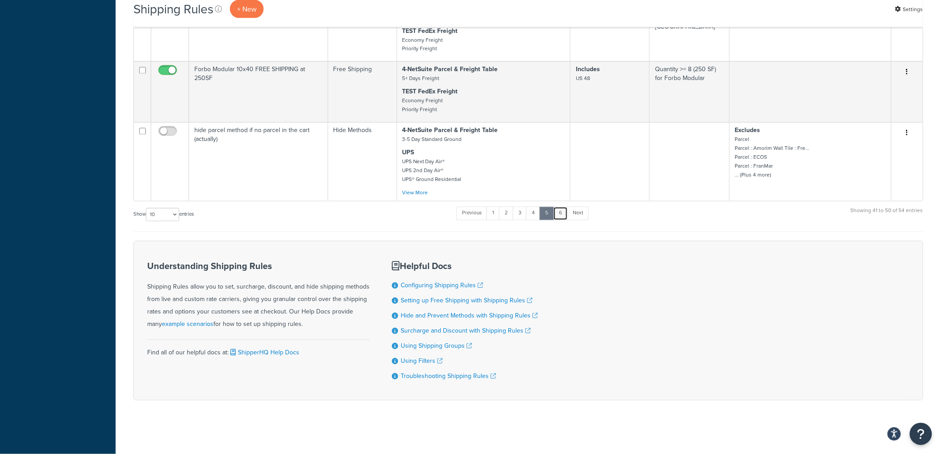
click at [559, 209] on link "6" at bounding box center [560, 213] width 15 height 13
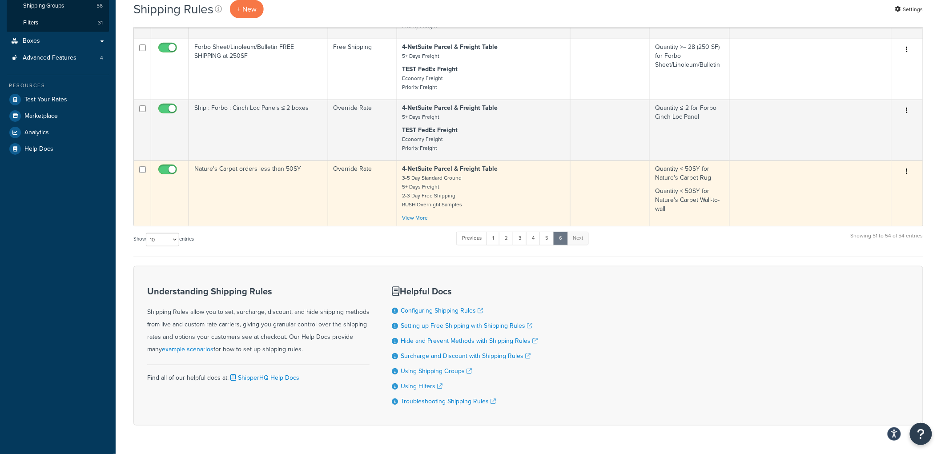
scroll to position [170, 0]
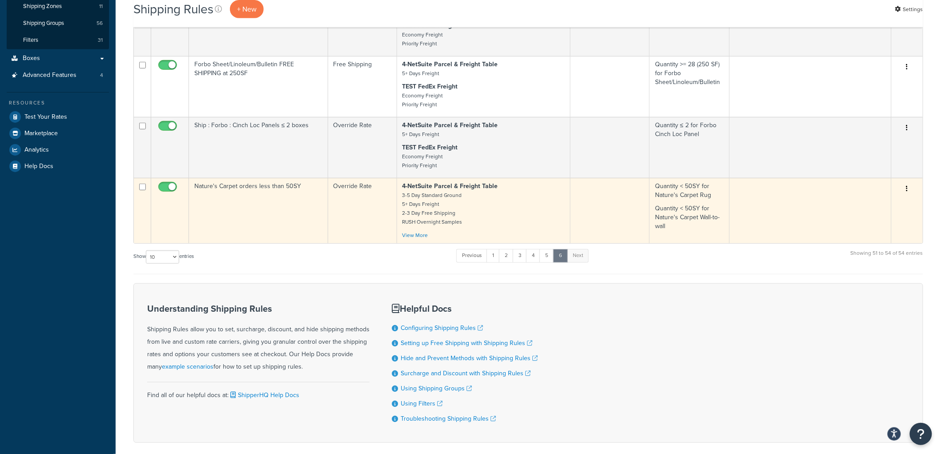
click at [369, 205] on td "Override Rate" at bounding box center [362, 210] width 69 height 65
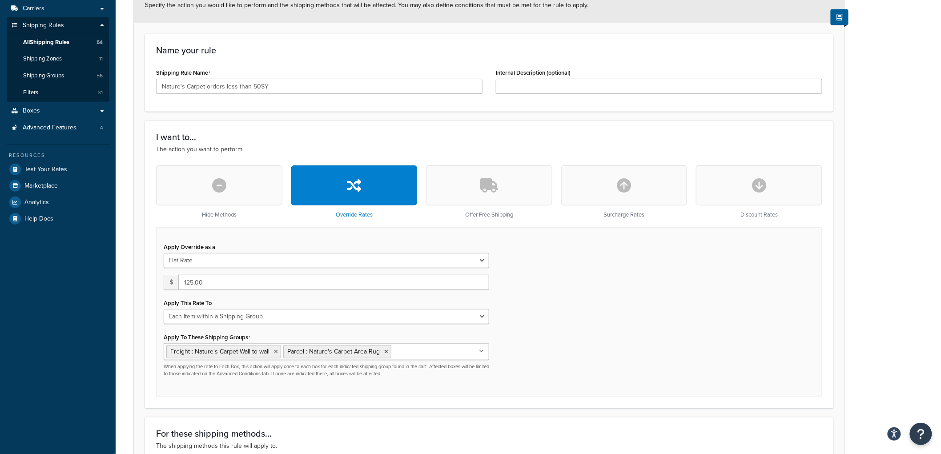
scroll to position [148, 0]
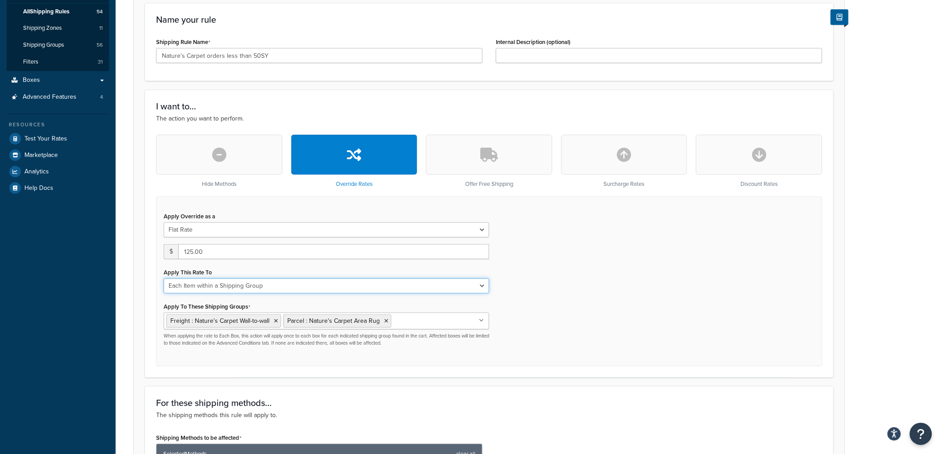
click at [281, 284] on select "Each Shipment in the Cart Each Origin in the Cart Each Shipping Group in the Ca…" at bounding box center [327, 285] width 326 height 15
select select "BOX"
click at [164, 278] on select "Each Shipment in the Cart Each Origin in the Cart Each Shipping Group in the Ca…" at bounding box center [327, 285] width 326 height 15
click at [664, 274] on div "Apply Override as a Flat Rate Percentage Flat Rate & Percentage $ 125.00 Apply …" at bounding box center [489, 282] width 666 height 170
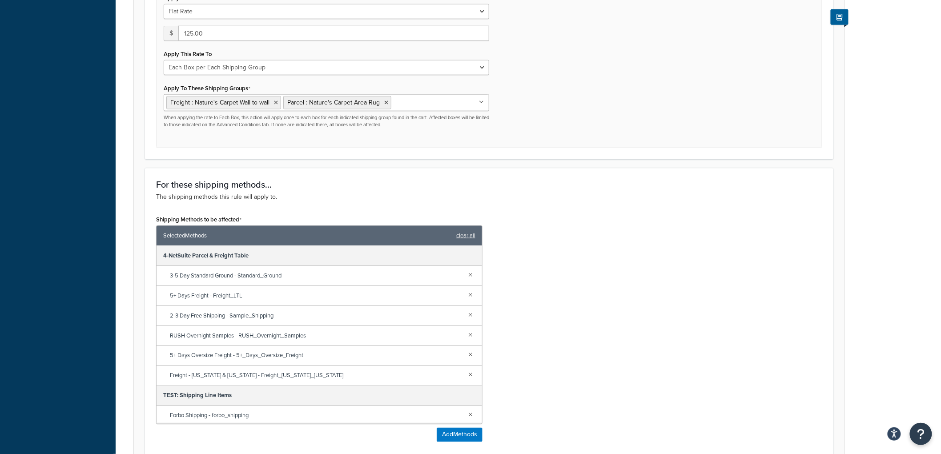
scroll to position [578, 0]
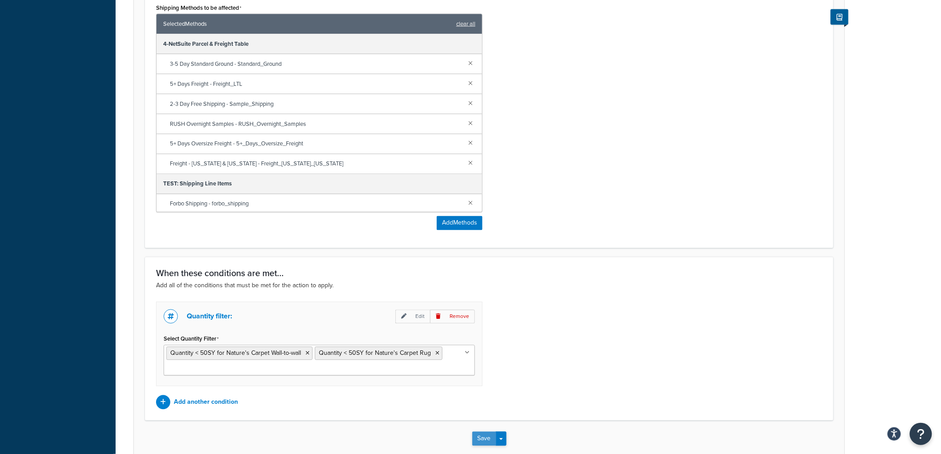
click at [480, 436] on button "Save" at bounding box center [484, 439] width 24 height 14
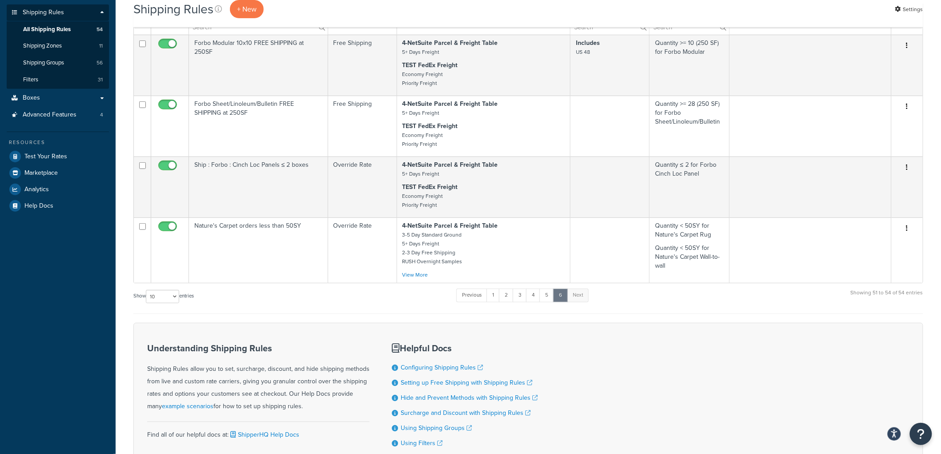
scroll to position [121, 0]
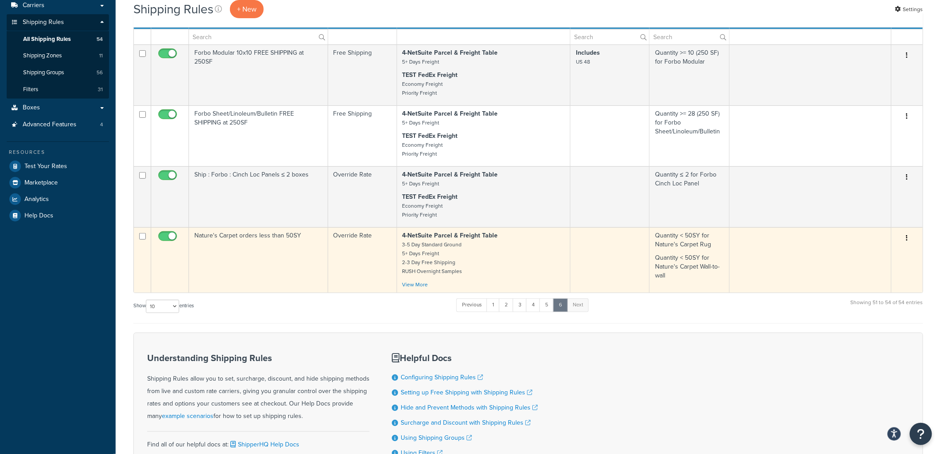
click at [297, 269] on td "Nature's Carpet orders less than 50SY" at bounding box center [258, 259] width 139 height 65
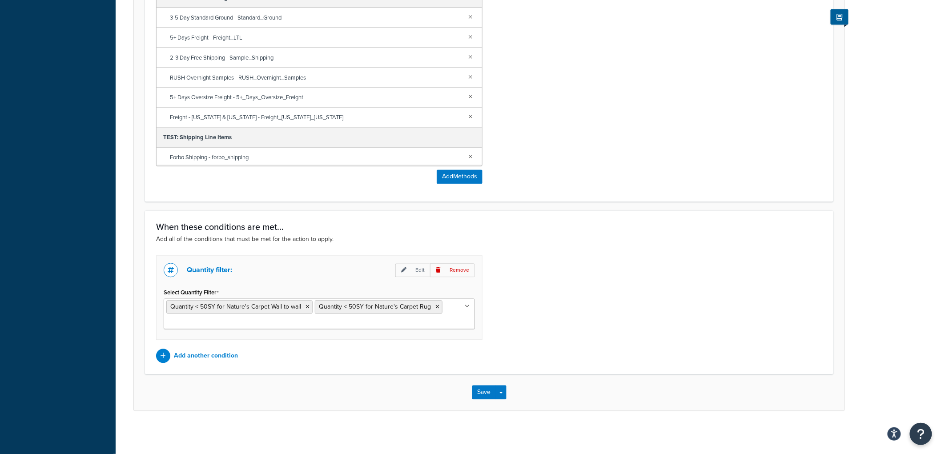
scroll to position [331, 0]
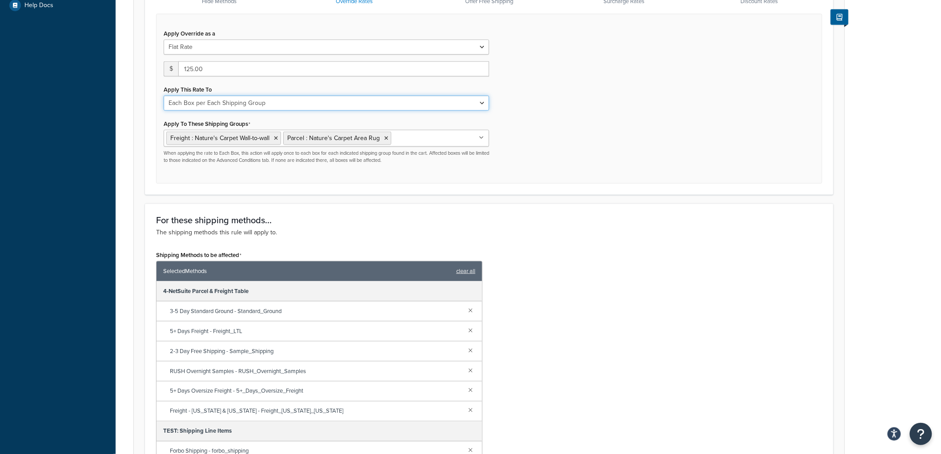
click at [265, 103] on select "Each Shipment in the Cart Each Origin in the Cart Each Shipping Group in the Ca…" at bounding box center [327, 103] width 326 height 15
click at [164, 96] on select "Each Shipment in the Cart Each Origin in the Cart Each Shipping Group in the Ca…" at bounding box center [327, 103] width 326 height 15
click at [261, 105] on select "Each Shipment in the Cart Each Origin in the Cart Each Shipping Group in the Ca…" at bounding box center [327, 103] width 326 height 15
click at [558, 105] on div "Apply Override as a Flat Rate Percentage Flat Rate & Percentage $ 125.00 Apply …" at bounding box center [489, 99] width 666 height 170
click at [459, 104] on select "Each Shipment in the Cart Each Origin in the Cart Each Shipping Group in the Ca…" at bounding box center [327, 103] width 326 height 15
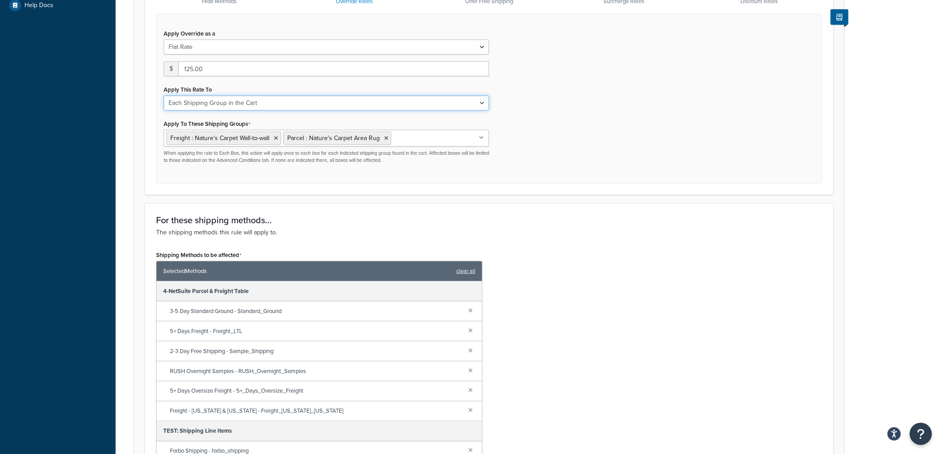
select select "CART"
click at [164, 96] on select "Each Shipment in the Cart Each Origin in the Cart Each Shipping Group in the Ca…" at bounding box center [327, 103] width 326 height 15
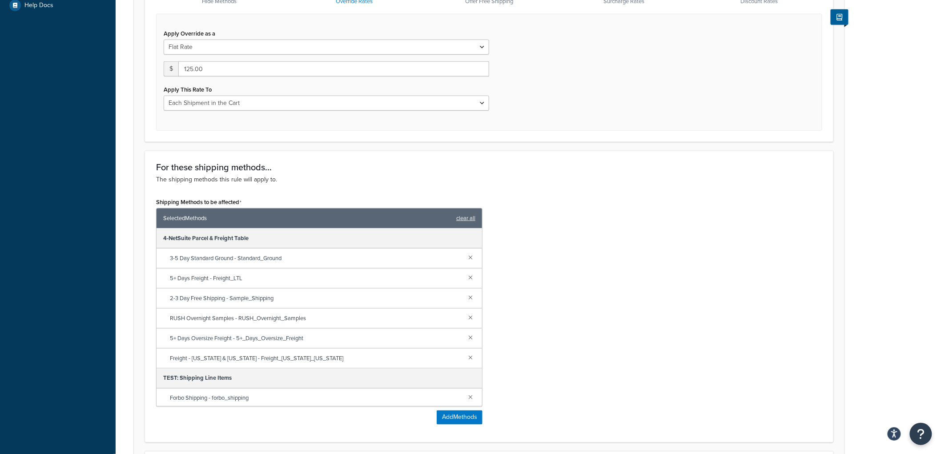
click at [574, 123] on div "Apply Override as a Flat Rate Percentage Flat Rate & Percentage $ 125.00 Apply …" at bounding box center [489, 72] width 666 height 117
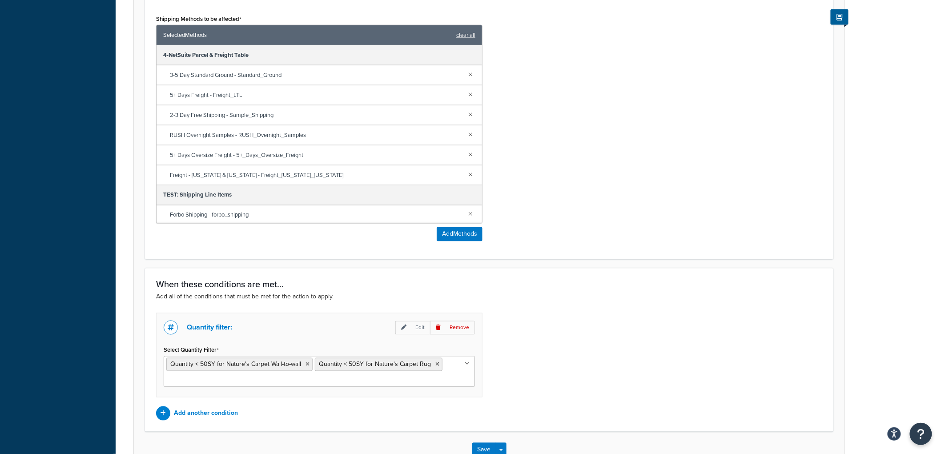
scroll to position [525, 0]
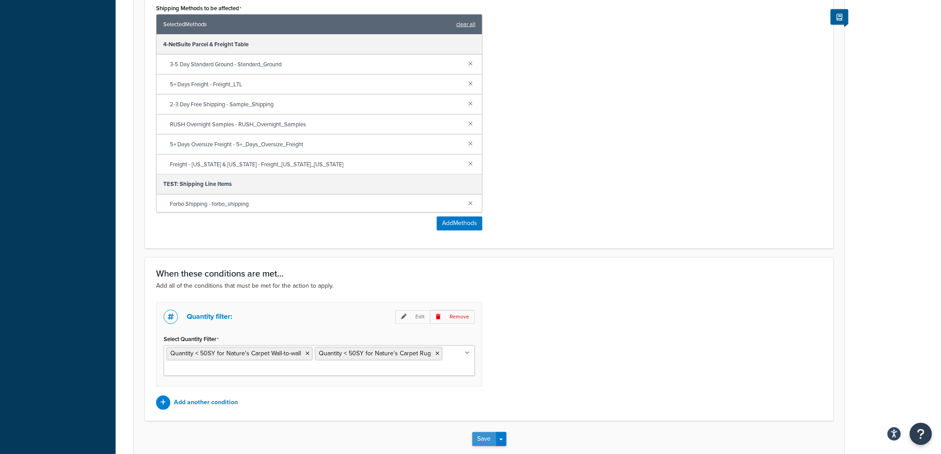
click at [483, 435] on button "Save" at bounding box center [484, 439] width 24 height 14
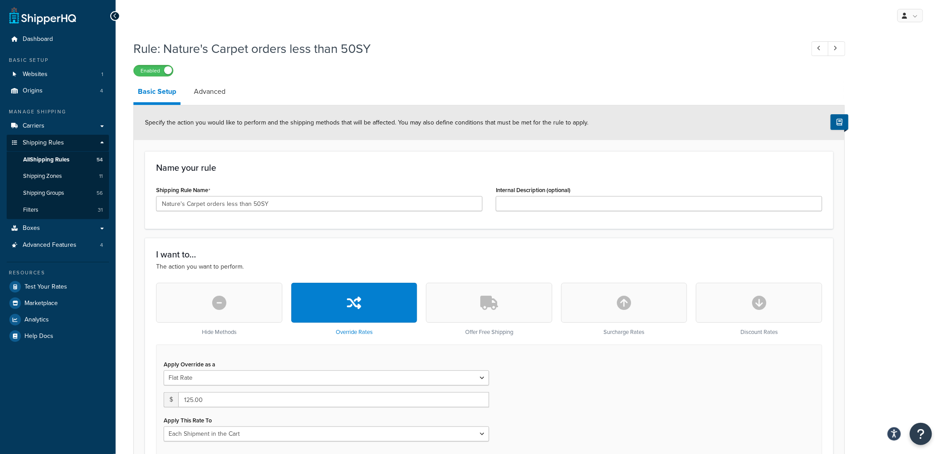
scroll to position [28, 0]
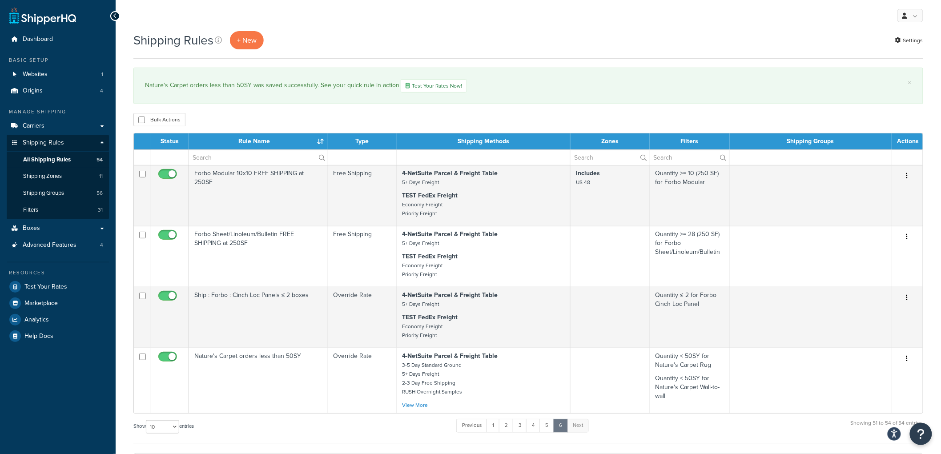
click at [629, 111] on div "Shipping Rules + New Settings × Nature's Carpet orders less than 50SY was saved…" at bounding box center [529, 337] width 826 height 613
drag, startPoint x: 145, startPoint y: 85, endPoint x: 265, endPoint y: 95, distance: 120.5
click at [265, 95] on div "× Nature's Carpet orders less than 50SY was saved successfully. See your quick …" at bounding box center [528, 86] width 790 height 36
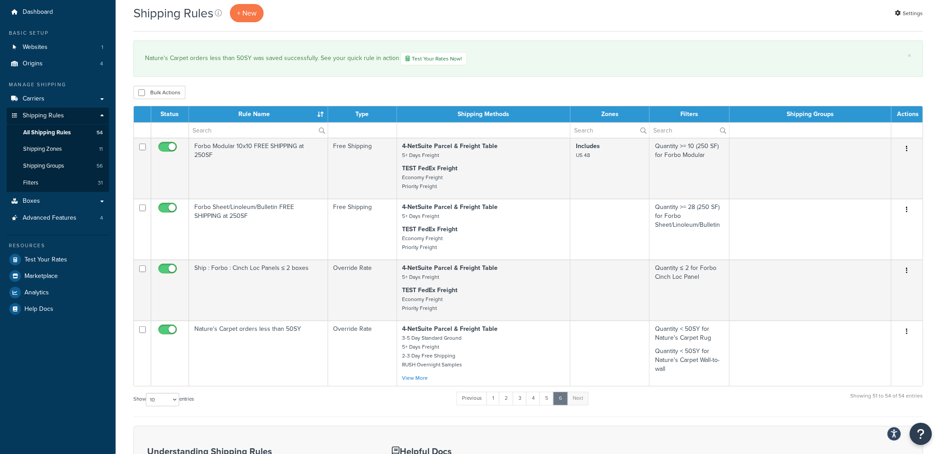
scroll to position [49, 0]
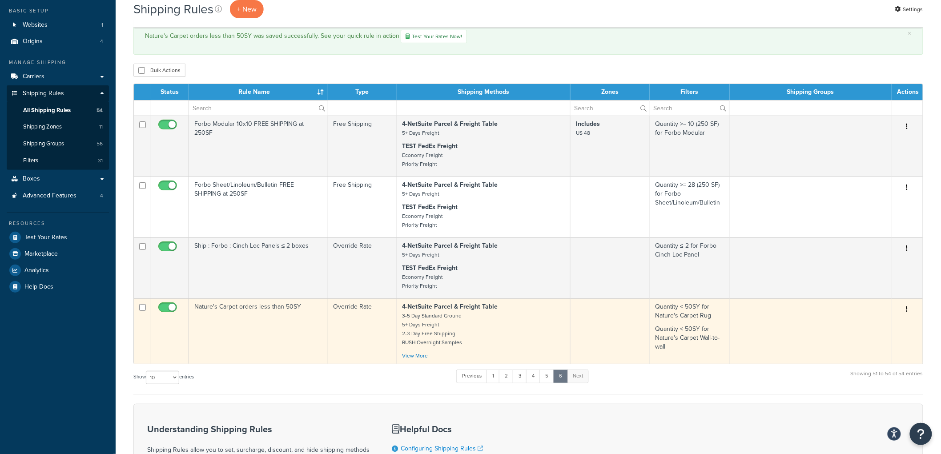
click at [254, 348] on td "Nature's Carpet orders less than 50SY" at bounding box center [258, 330] width 139 height 65
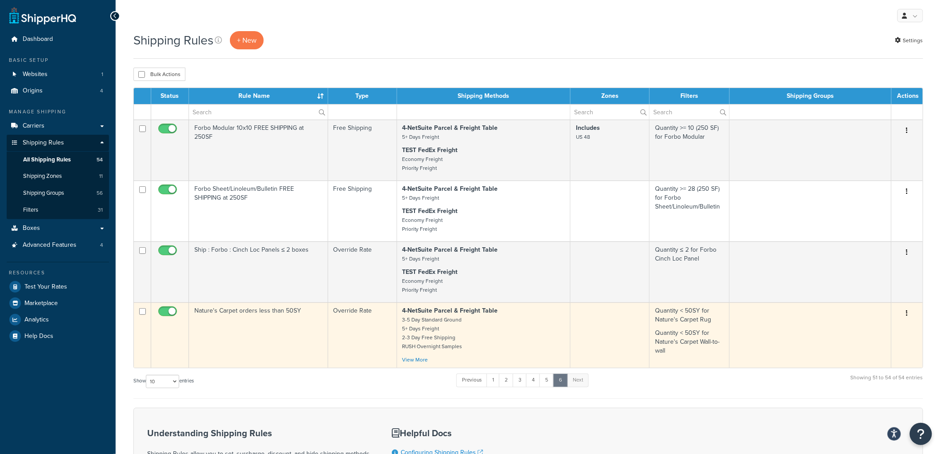
click at [274, 334] on td "Nature's Carpet orders less than 50SY" at bounding box center [258, 334] width 139 height 65
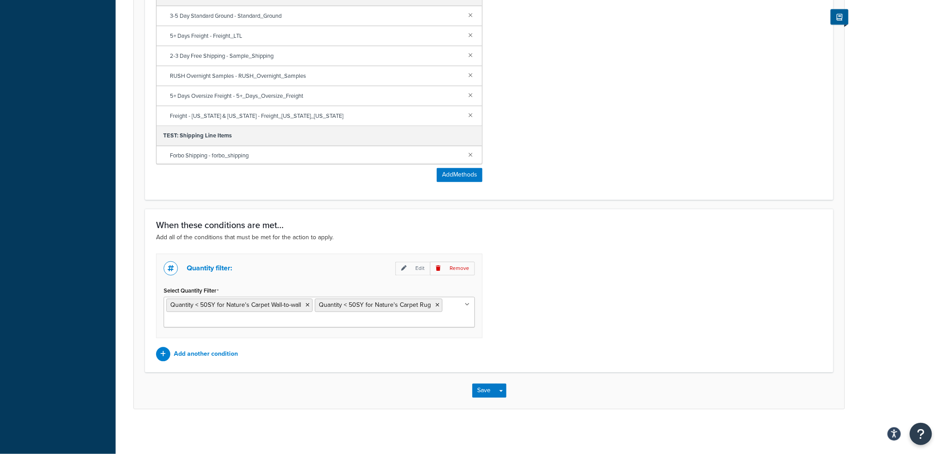
scroll to position [574, 0]
click at [435, 304] on icon at bounding box center [437, 305] width 4 height 5
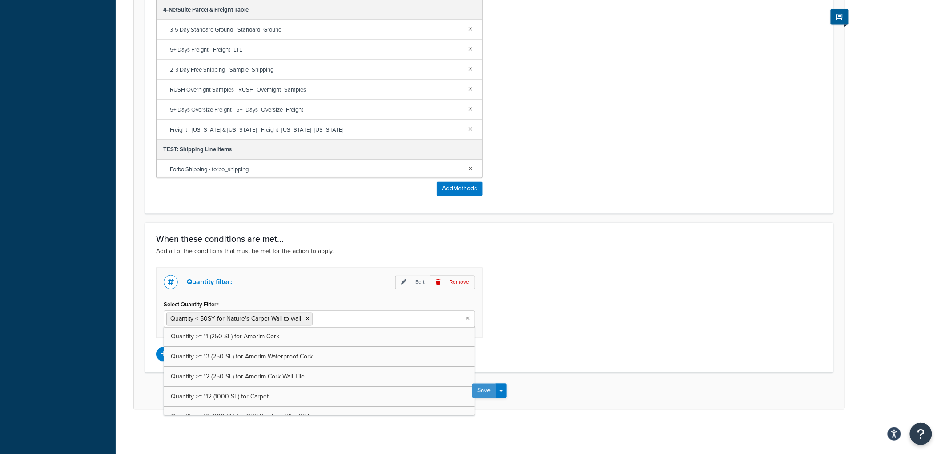
click at [482, 389] on button "Save" at bounding box center [484, 391] width 24 height 14
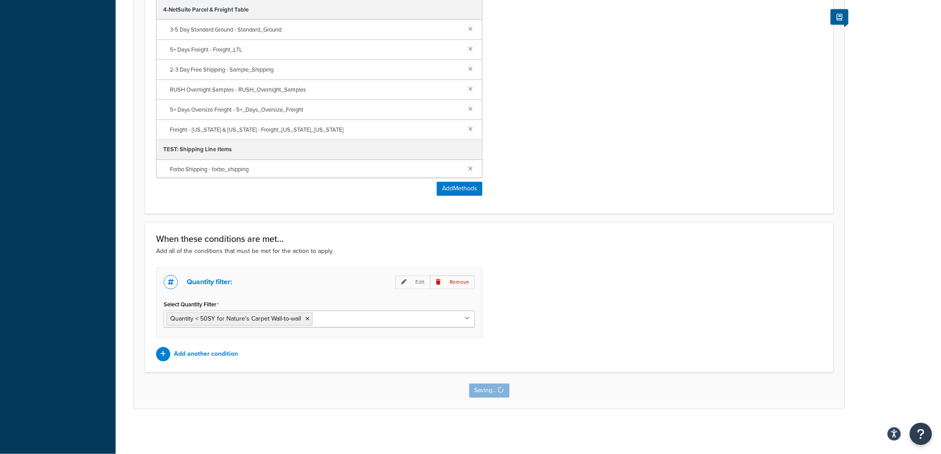
scroll to position [0, 0]
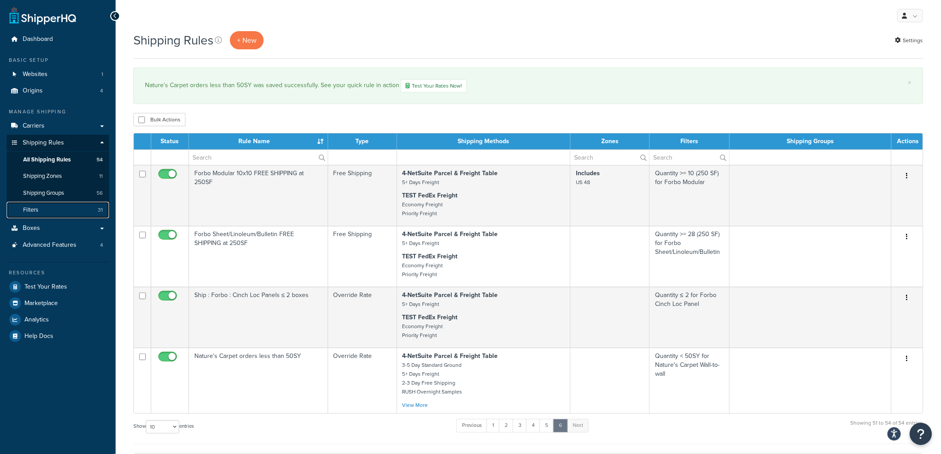
click at [72, 209] on link "Filters 31" at bounding box center [58, 210] width 102 height 16
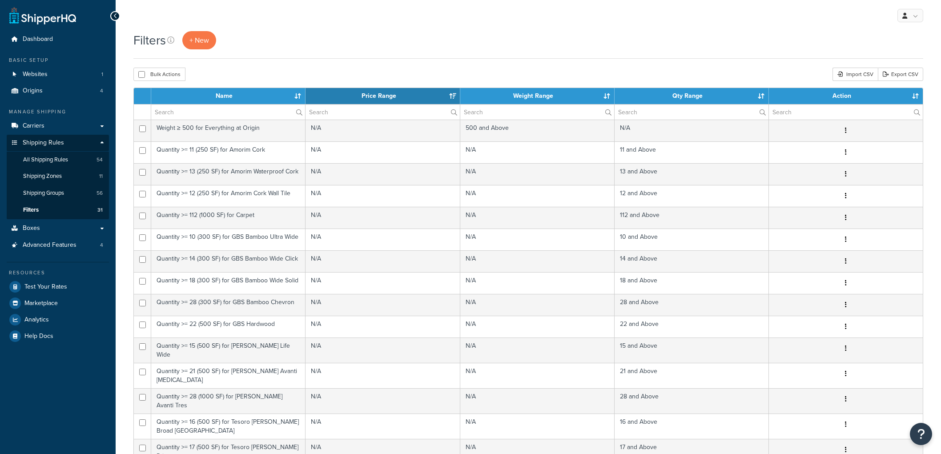
select select "15"
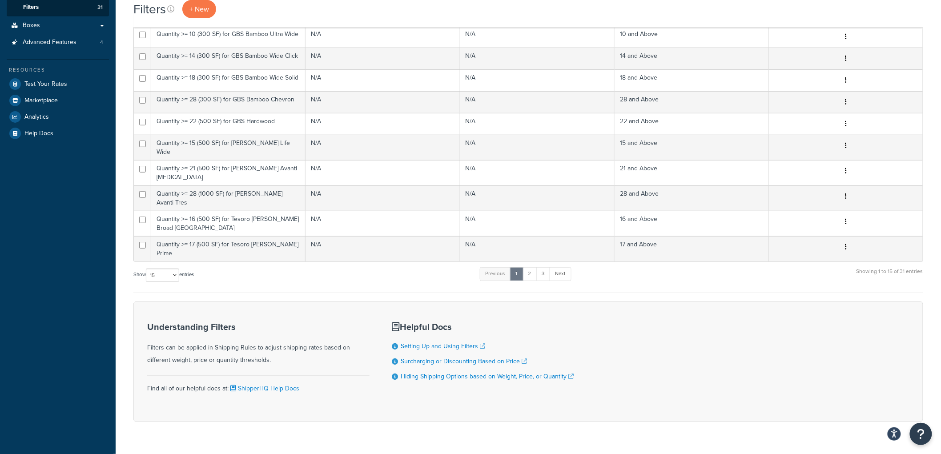
scroll to position [210, 0]
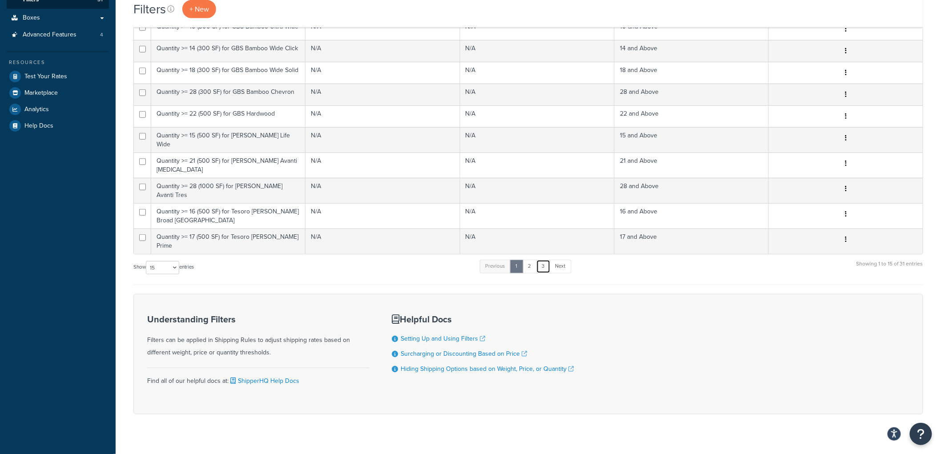
click at [545, 260] on link "3" at bounding box center [543, 266] width 14 height 13
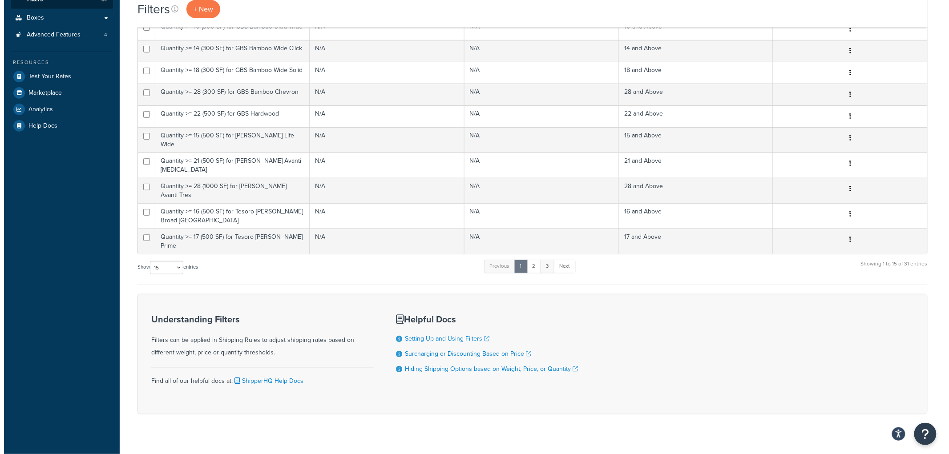
scroll to position [0, 0]
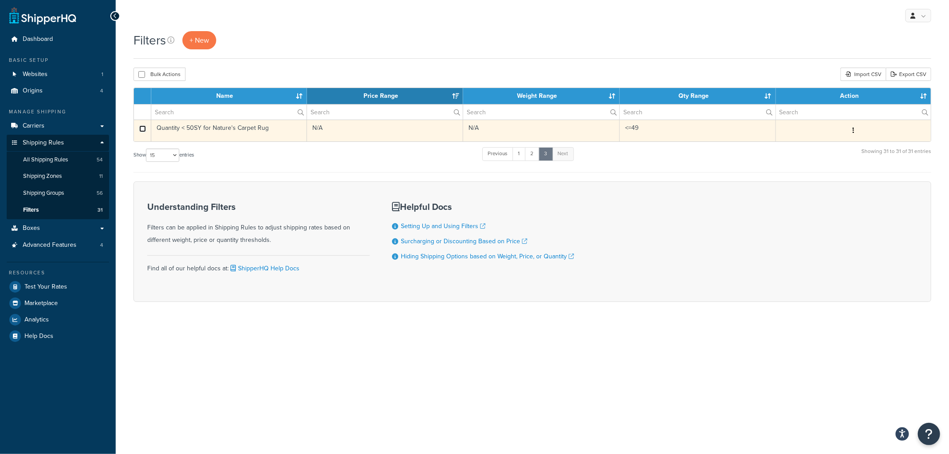
click at [143, 129] on input "checkbox" at bounding box center [142, 128] width 7 height 7
checkbox input "true"
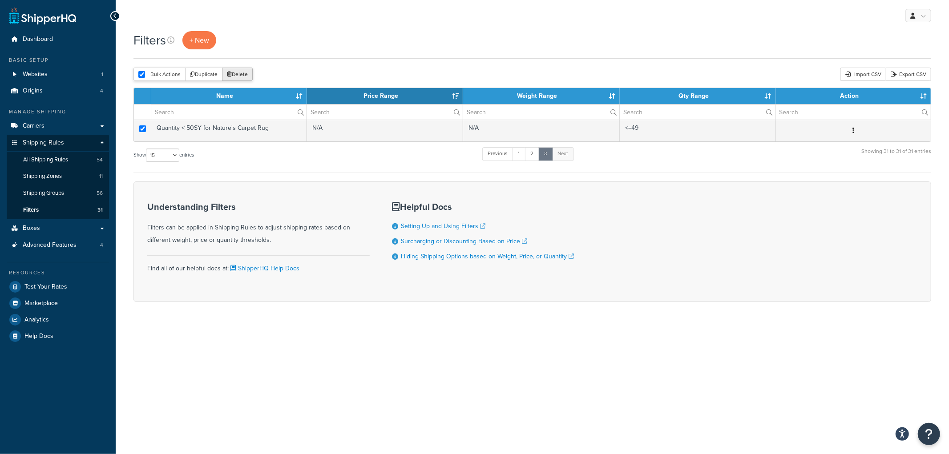
click at [241, 79] on button "Delete" at bounding box center [237, 74] width 31 height 13
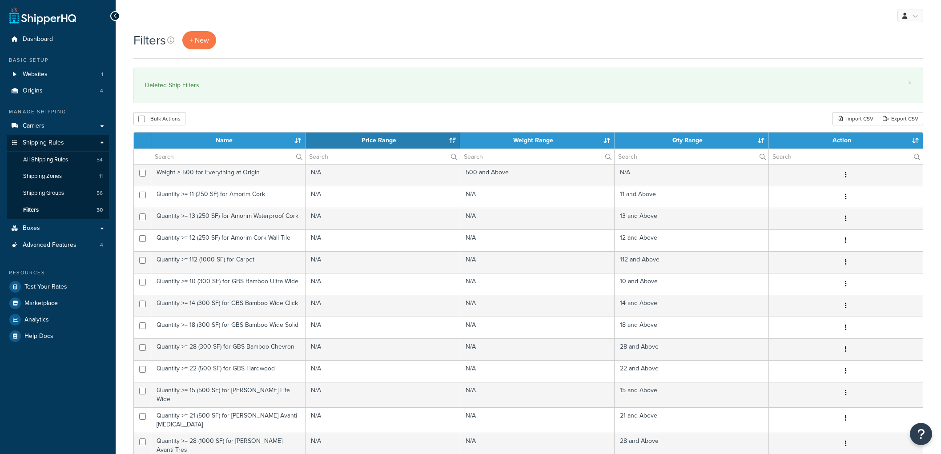
select select "15"
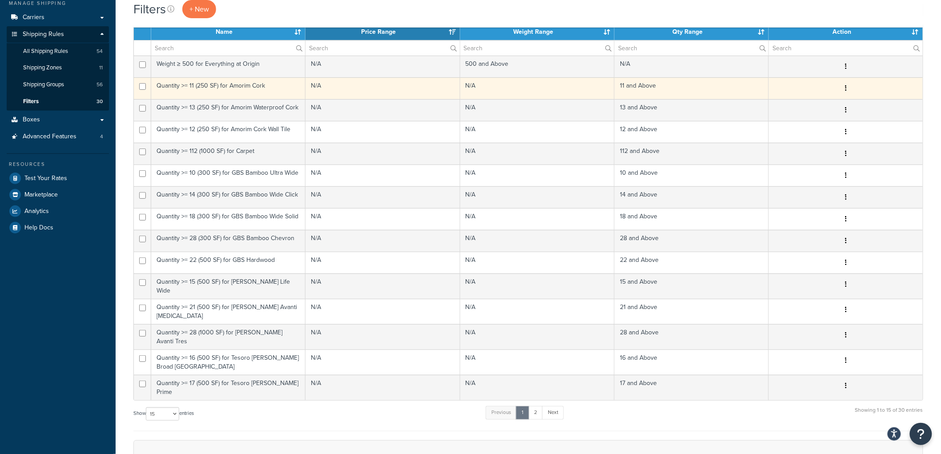
scroll to position [107, 0]
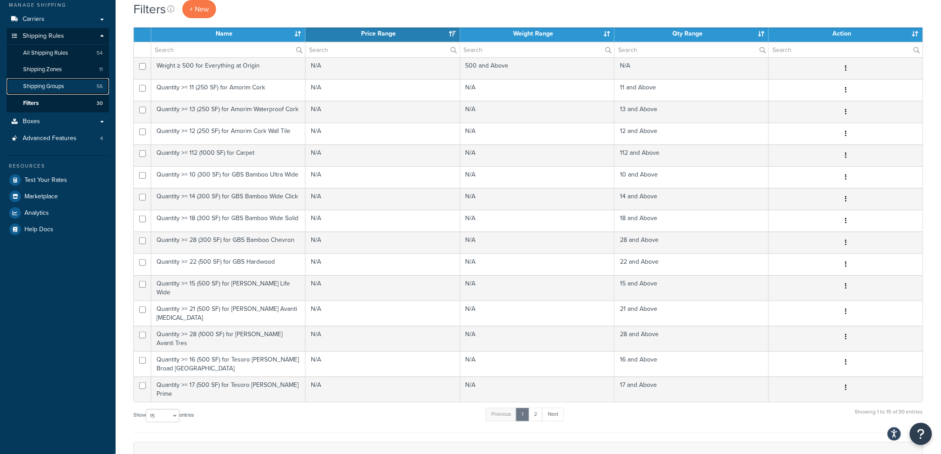
click at [68, 85] on link "Shipping Groups 56" at bounding box center [58, 86] width 102 height 16
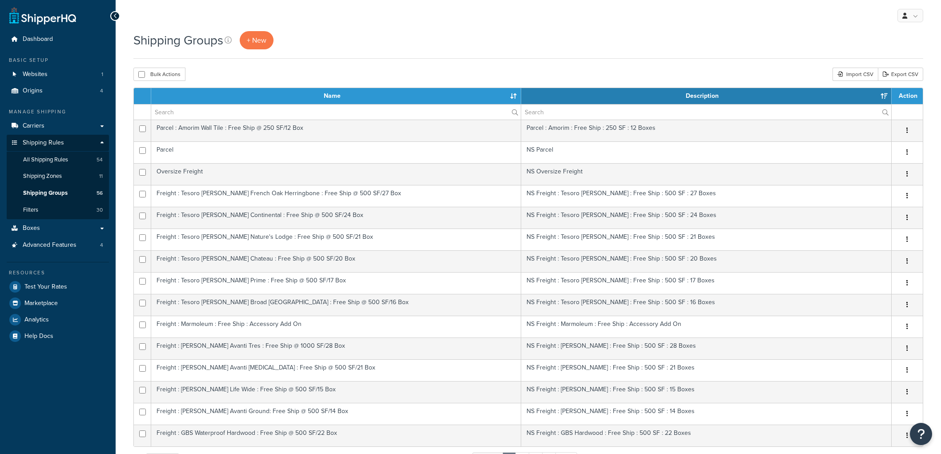
select select "15"
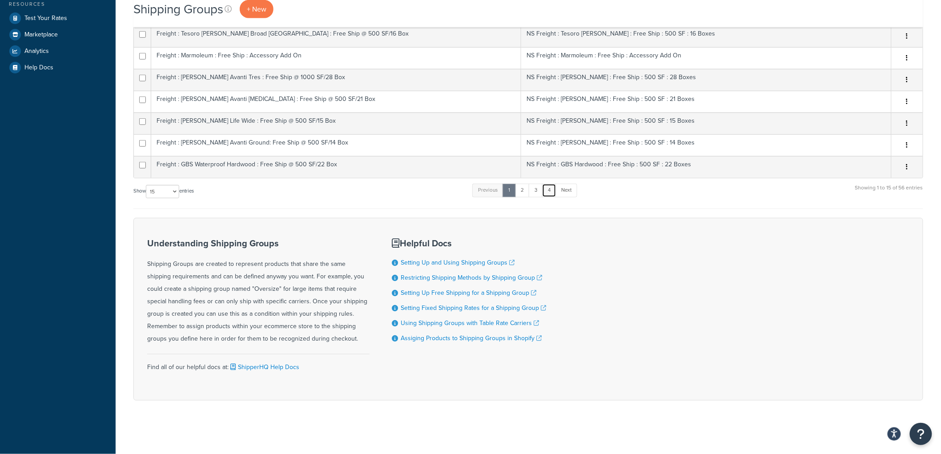
click at [552, 190] on link "4" at bounding box center [549, 190] width 14 height 13
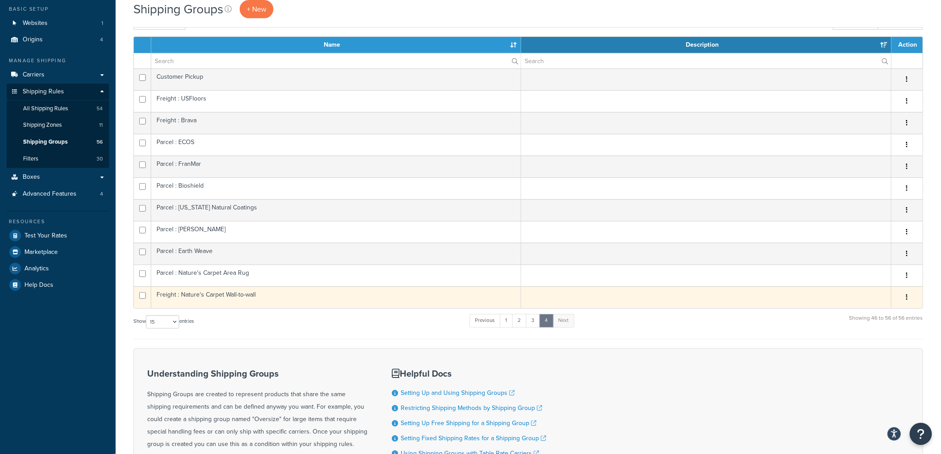
scroll to position [33, 0]
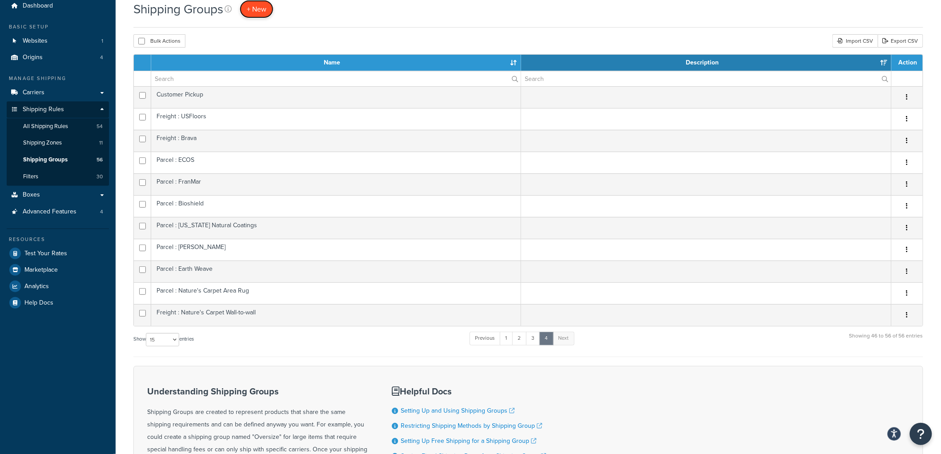
click at [260, 10] on span "+ New" at bounding box center [257, 9] width 20 height 10
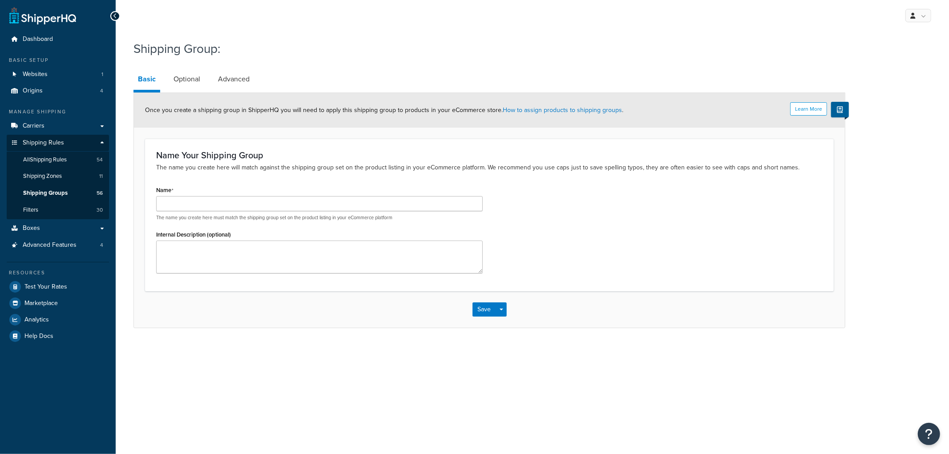
drag, startPoint x: 246, startPoint y: 218, endPoint x: 251, endPoint y: 212, distance: 7.7
click at [246, 217] on p "The name you create here must match the shipping group set on the product listi…" at bounding box center [319, 217] width 326 height 7
click at [254, 199] on input "Name" at bounding box center [319, 203] width 326 height 15
type input "Freight : Teragren"
click at [477, 307] on button "Save" at bounding box center [484, 309] width 24 height 14
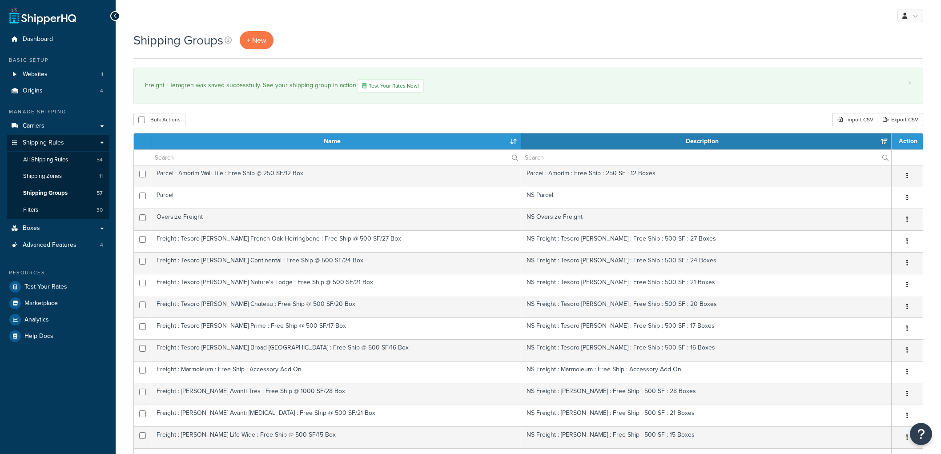
select select "15"
click at [263, 39] on span "+ New" at bounding box center [257, 40] width 20 height 10
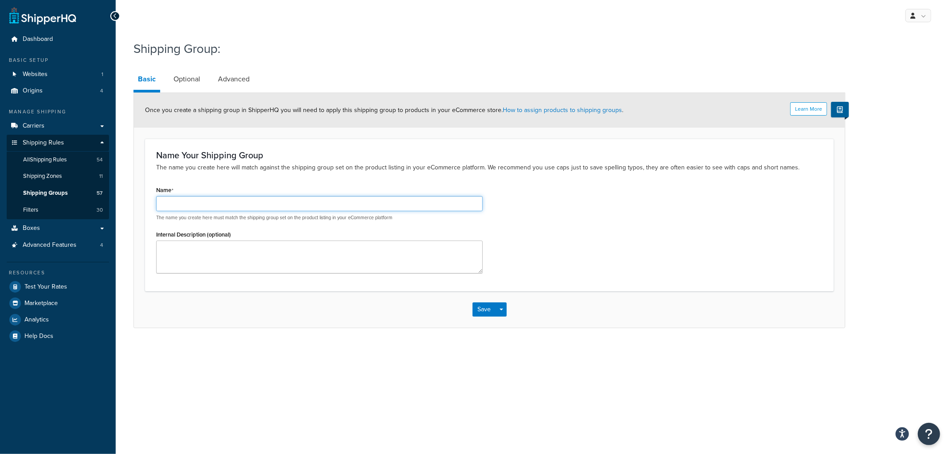
click at [204, 199] on input "Name" at bounding box center [319, 203] width 326 height 15
type input "Sample : Teragren"
click at [480, 302] on button "Save" at bounding box center [484, 309] width 24 height 14
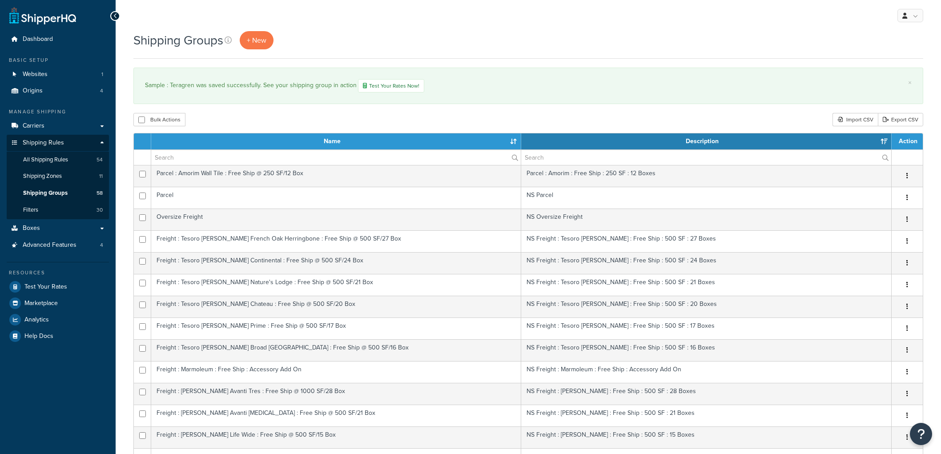
select select "15"
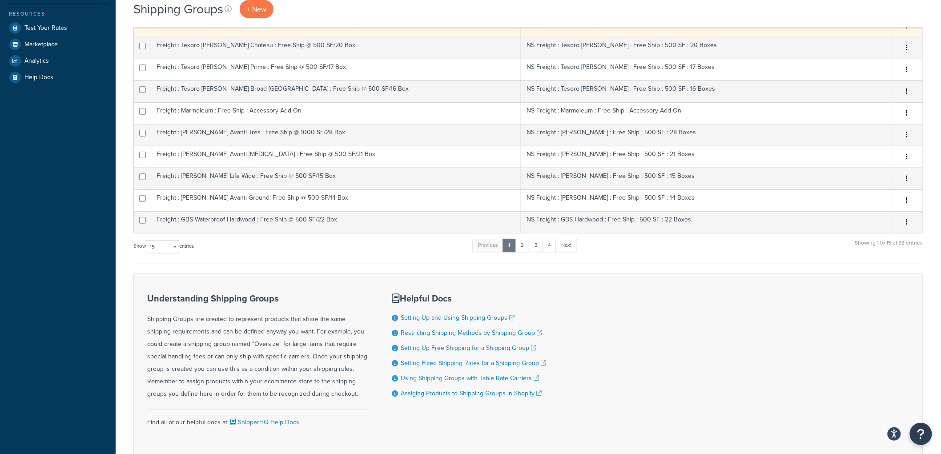
scroll to position [314, 0]
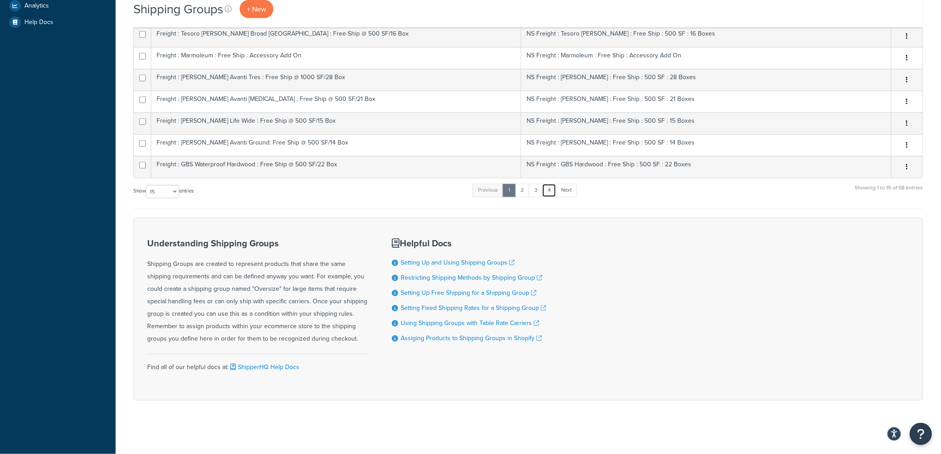
click at [552, 188] on link "4" at bounding box center [549, 190] width 14 height 13
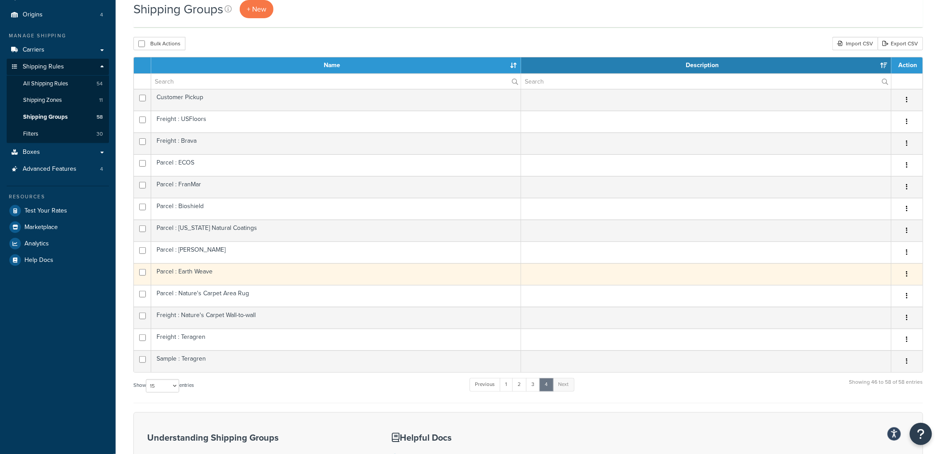
scroll to position [0, 0]
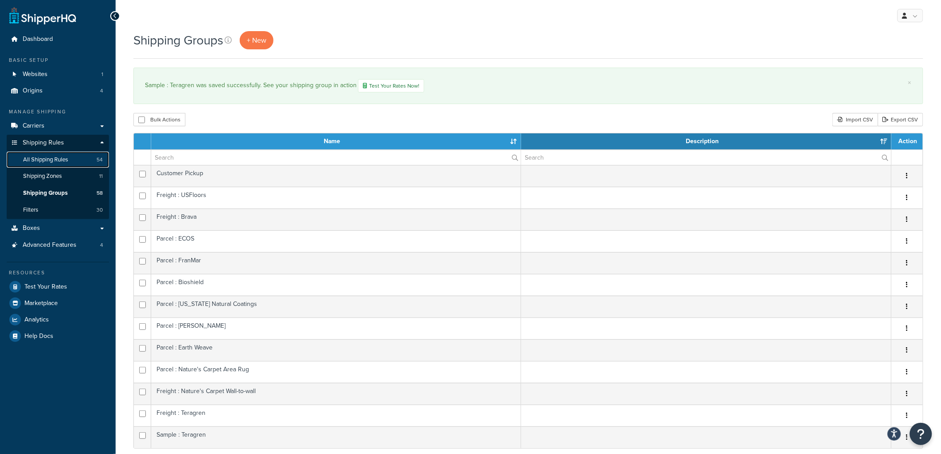
click at [65, 156] on span "All Shipping Rules" at bounding box center [45, 160] width 45 height 8
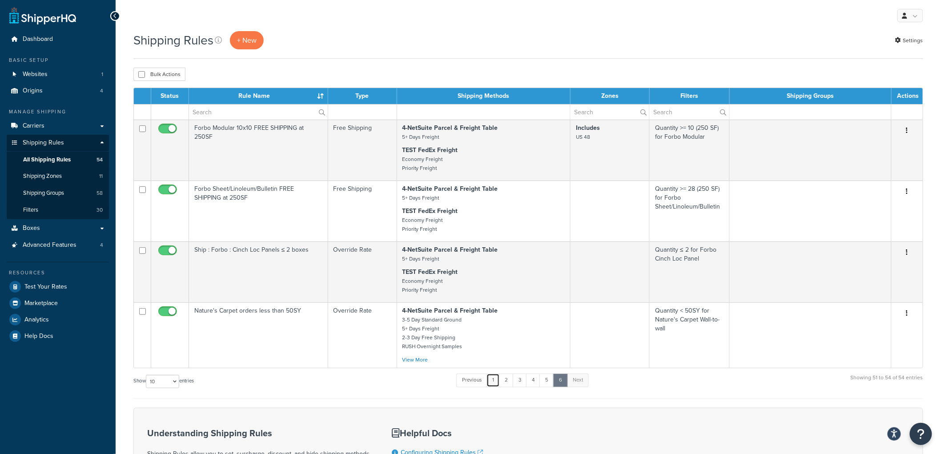
click at [496, 387] on link "1" at bounding box center [493, 380] width 13 height 13
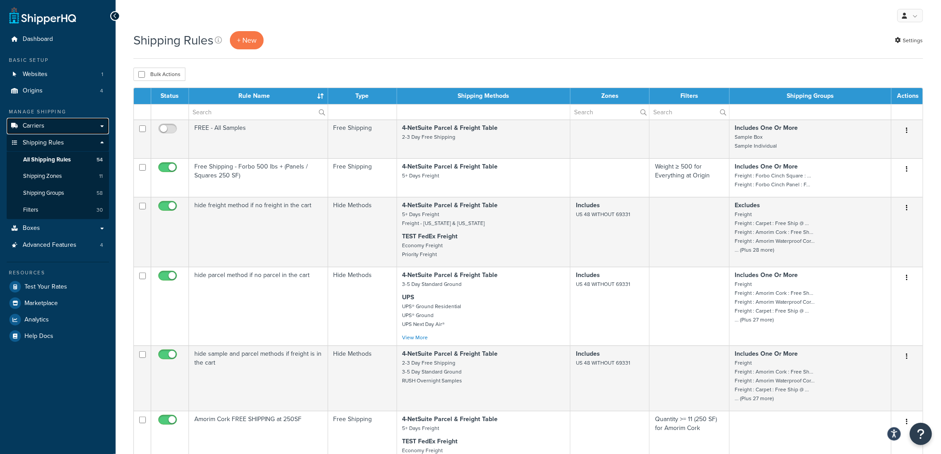
click at [56, 122] on link "Carriers" at bounding box center [58, 126] width 102 height 16
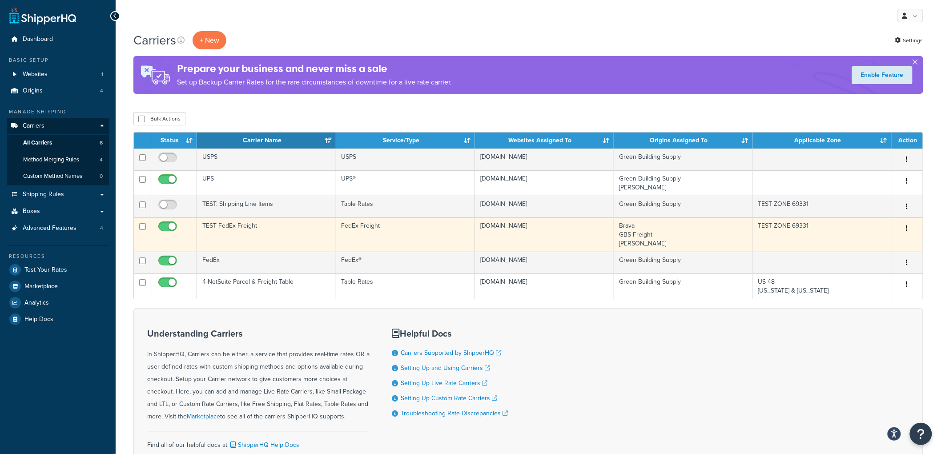
click at [266, 232] on td "TEST FedEx Freight" at bounding box center [266, 234] width 139 height 34
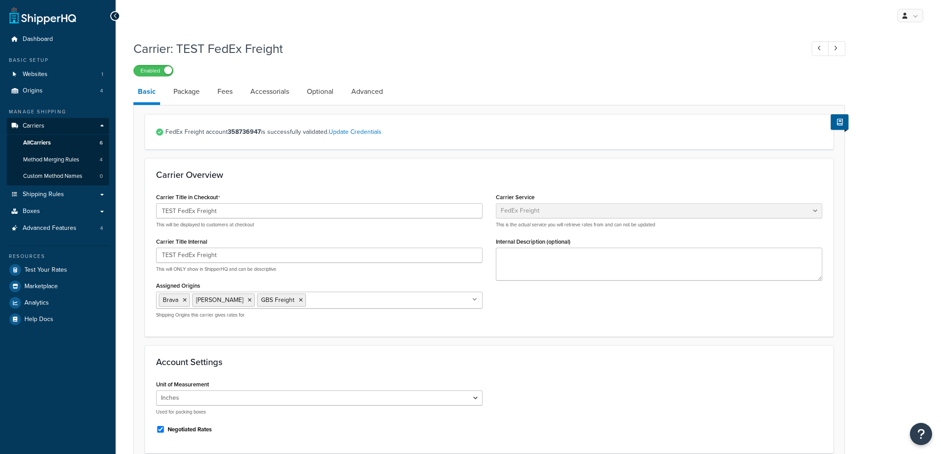
select select "fedExFreight"
click at [186, 96] on link "Package" at bounding box center [186, 91] width 35 height 21
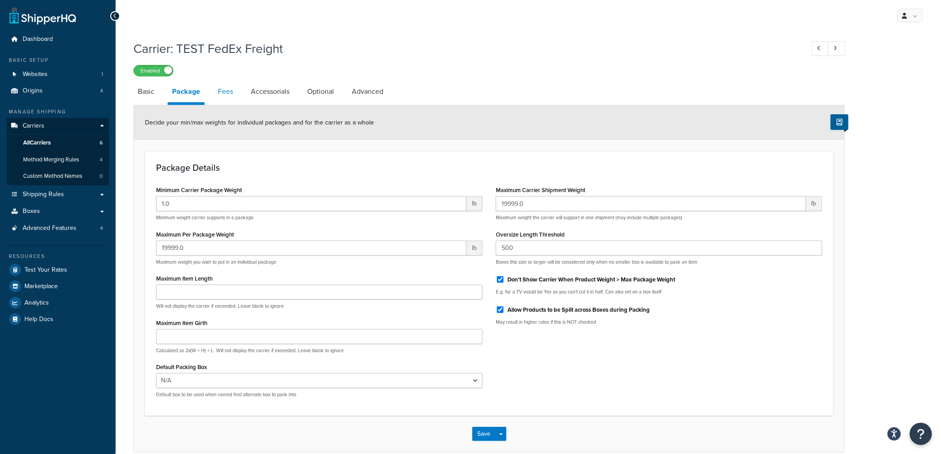
click at [218, 91] on link "Fees" at bounding box center [225, 91] width 24 height 21
select select "AFTER"
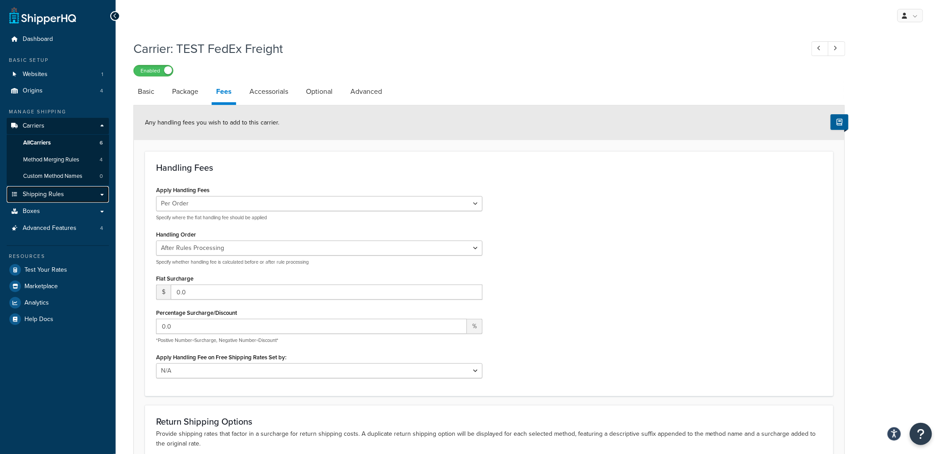
click at [69, 197] on link "Shipping Rules" at bounding box center [58, 194] width 102 height 16
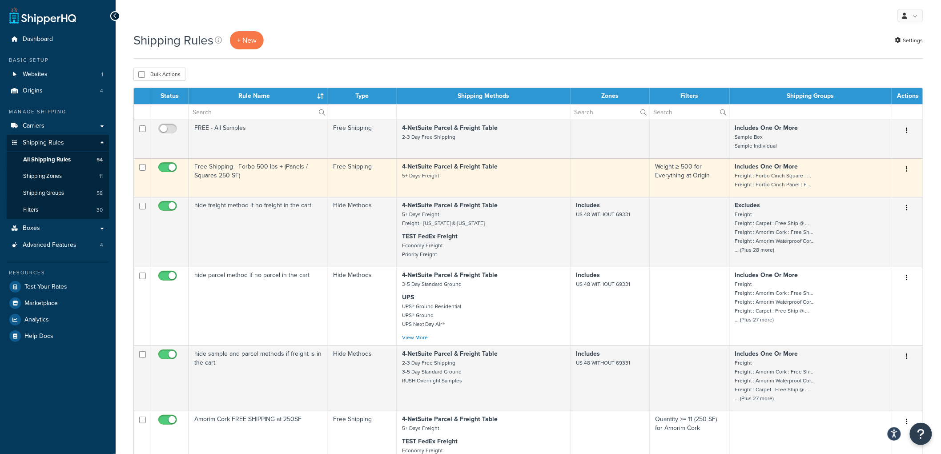
scroll to position [49, 0]
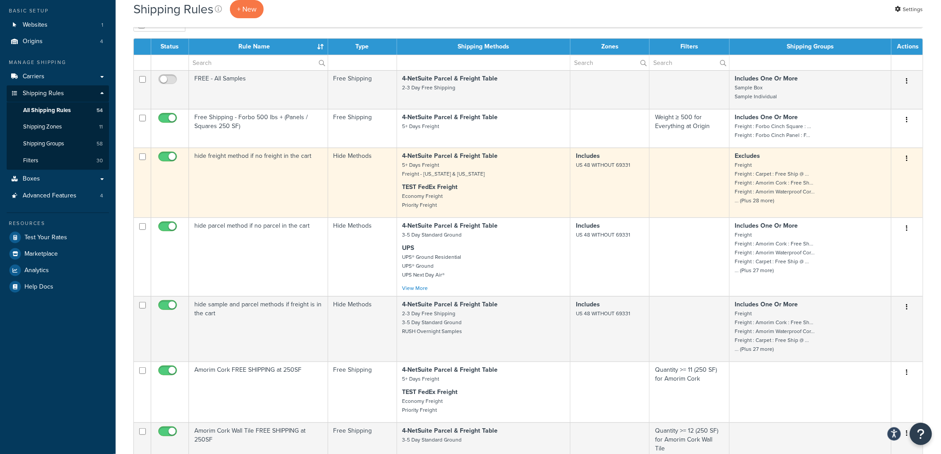
click at [297, 180] on td "hide freight method if no freight in the cart" at bounding box center [258, 183] width 139 height 70
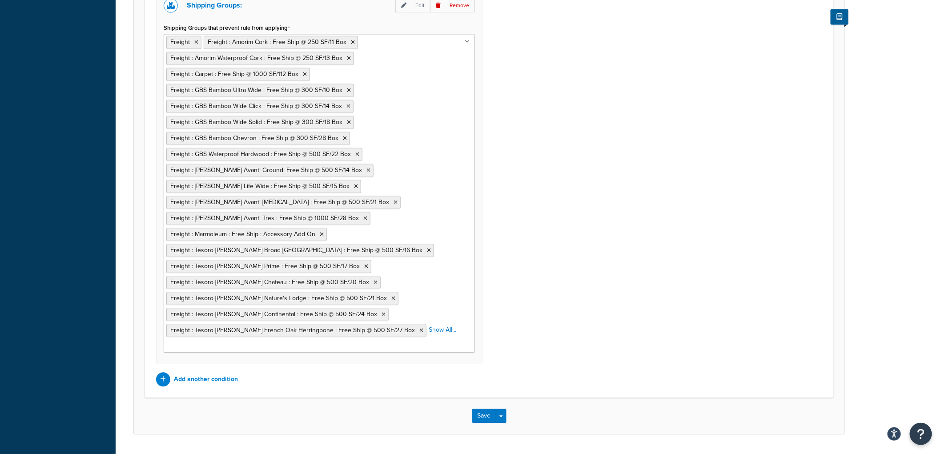
click at [418, 228] on ul "Freight Freight : Amorim Cork : Free Ship @ 250 SF/11 Box Freight : Amorim Wate…" at bounding box center [319, 193] width 311 height 319
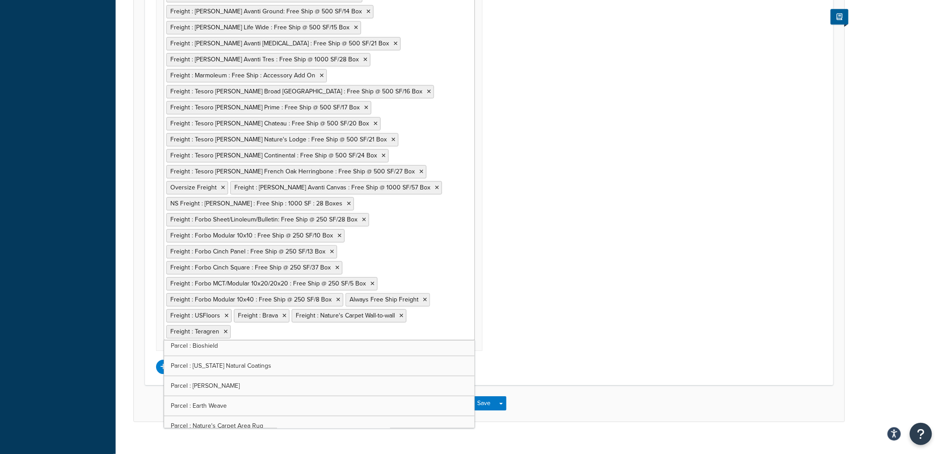
scroll to position [343, 0]
click at [601, 258] on div "Shipping Zones: Edit Remove Shipping Zones Include US 48 WITHOUT 69331 US 48 US…" at bounding box center [489, 63] width 680 height 622
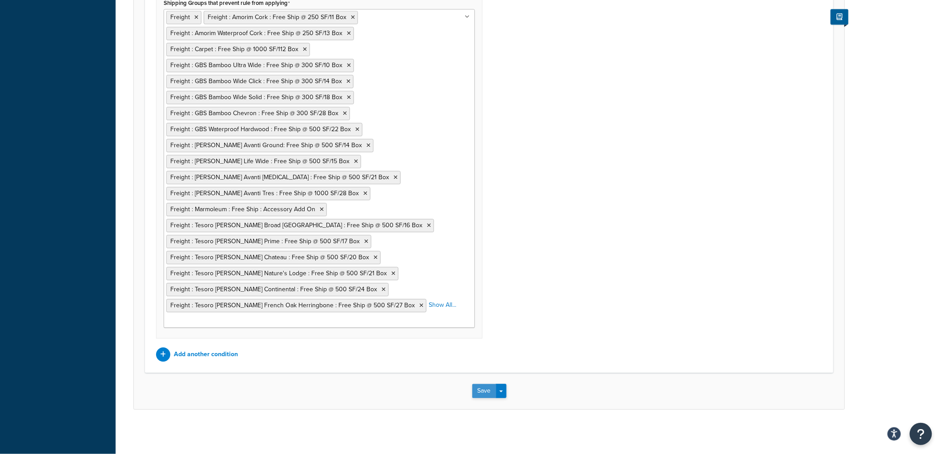
click at [474, 387] on button "Save" at bounding box center [484, 391] width 24 height 14
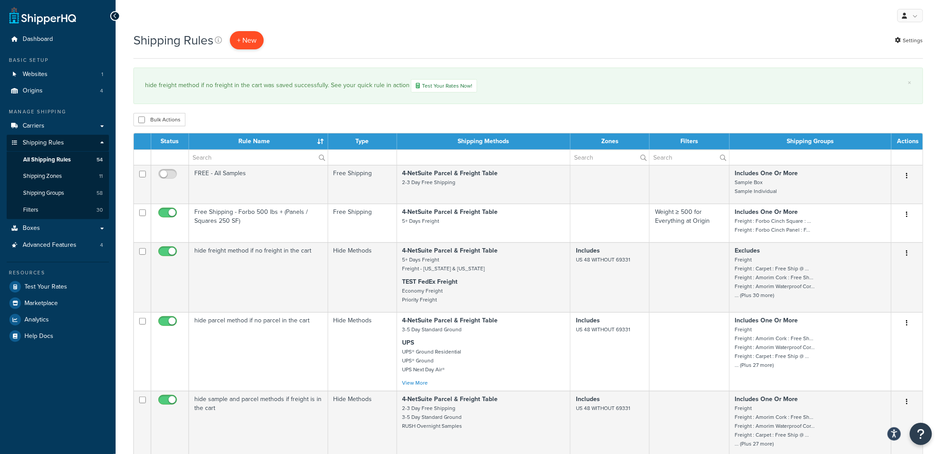
click at [252, 41] on p "+ New" at bounding box center [247, 40] width 34 height 18
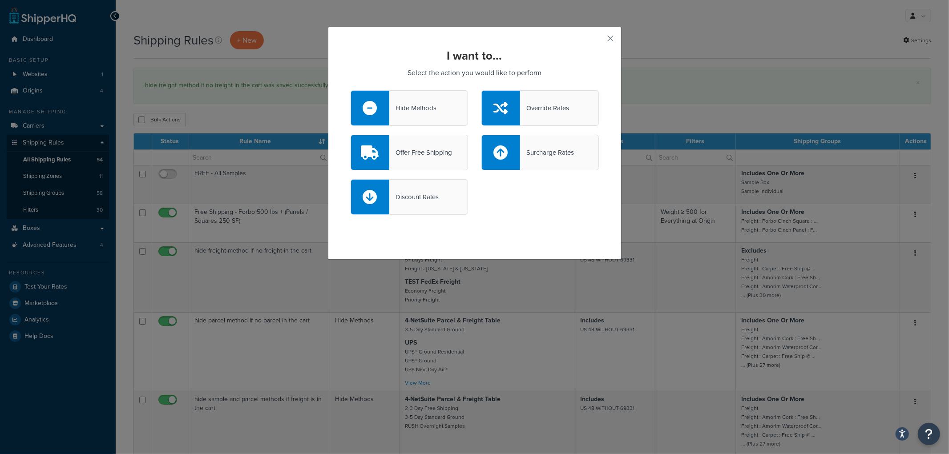
click at [523, 152] on div "Surcharge Rates" at bounding box center [547, 152] width 54 height 12
click at [0, 0] on input "Surcharge Rates" at bounding box center [0, 0] width 0 height 0
select select "CART"
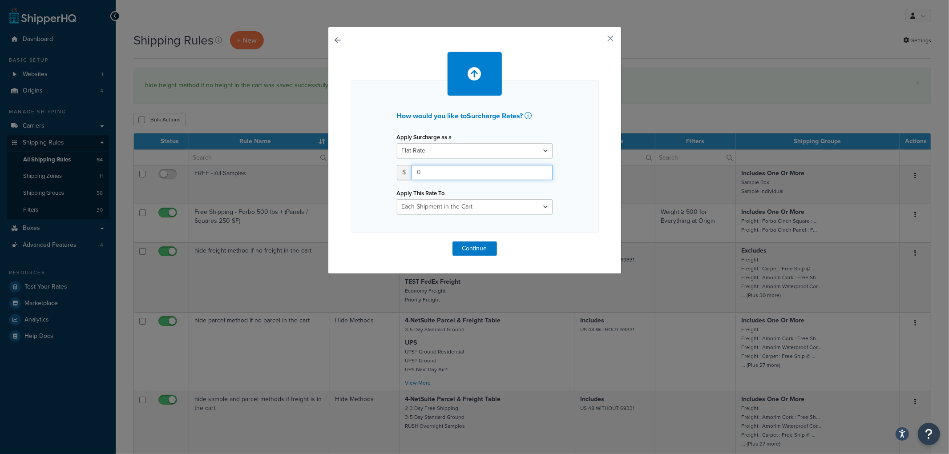
drag, startPoint x: 473, startPoint y: 167, endPoint x: 339, endPoint y: 161, distance: 134.0
click at [339, 161] on div "How would you like to Surcharge Rates ? Apply Surcharge as a Flat Rate Percenta…" at bounding box center [475, 150] width 294 height 247
type input "100"
click at [432, 212] on select "Entire Cart Each Shipment in the Cart Each Origin in the Cart Each Shipping Gro…" at bounding box center [475, 206] width 156 height 15
select select "BOX"
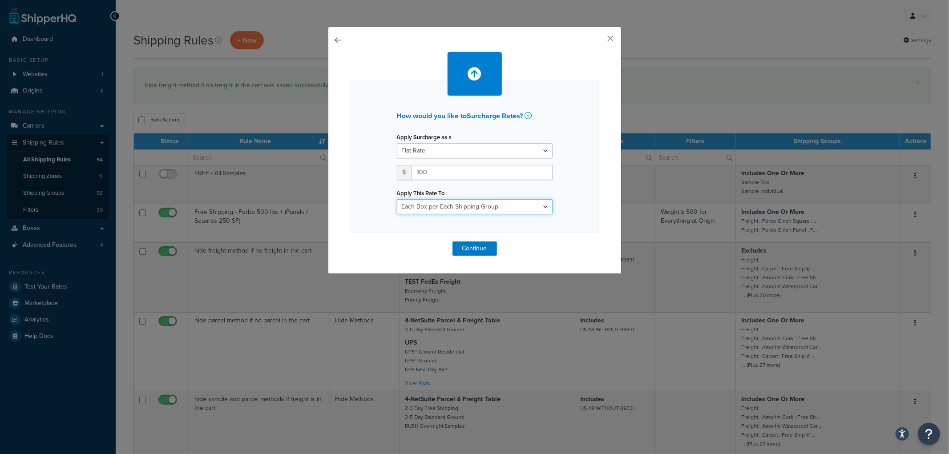
click at [397, 199] on select "Entire Cart Each Shipment in the Cart Each Origin in the Cart Each Shipping Gro…" at bounding box center [475, 206] width 156 height 15
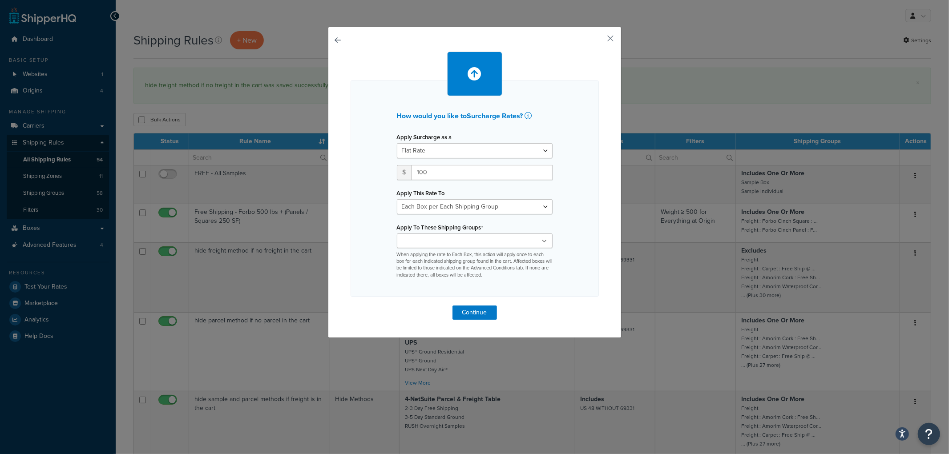
click at [455, 246] on ul at bounding box center [475, 241] width 156 height 15
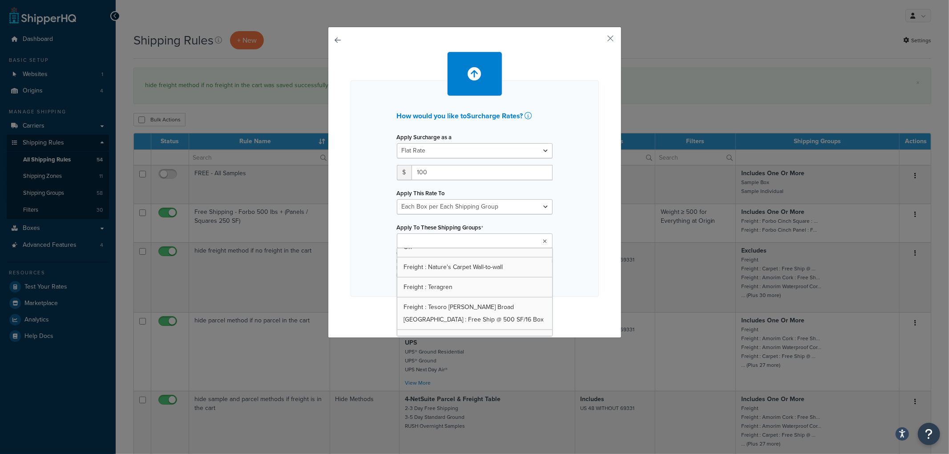
scroll to position [818, 0]
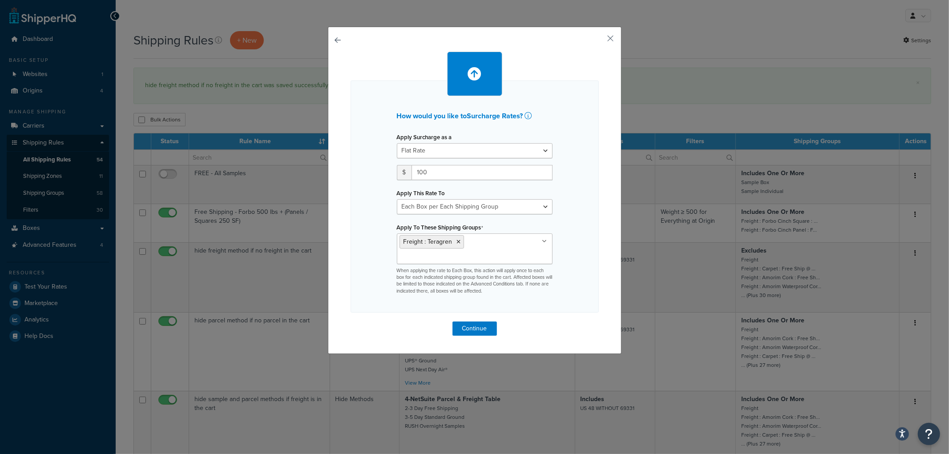
click at [599, 216] on div "How would you like to Surcharge Rates ? Apply Surcharge as a Flat Rate Percenta…" at bounding box center [475, 190] width 294 height 327
click at [479, 322] on button "Continue" at bounding box center [474, 329] width 44 height 14
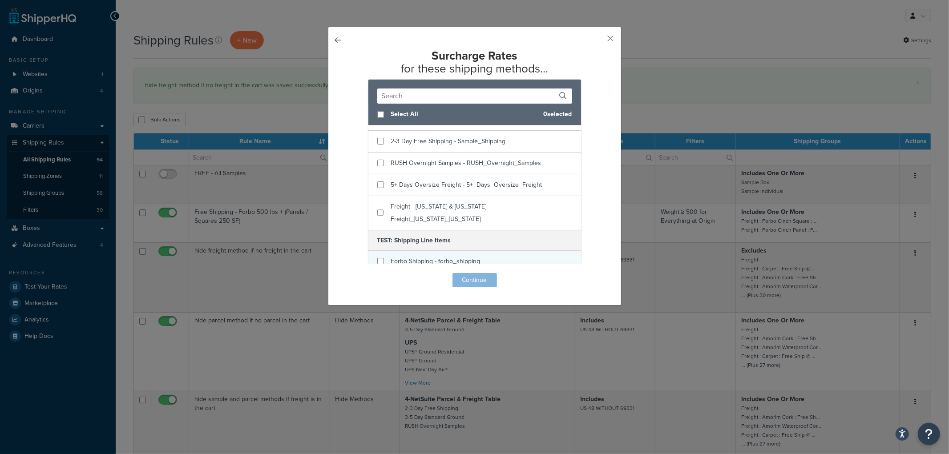
scroll to position [0, 0]
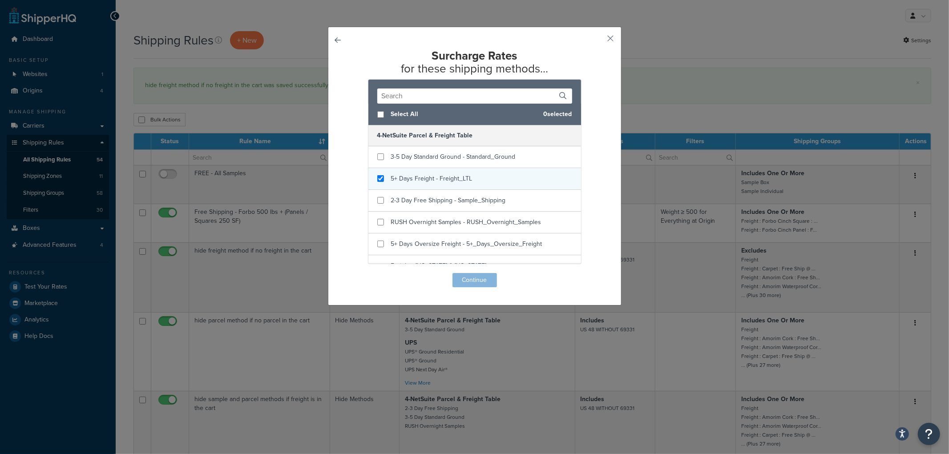
checkbox input "true"
click at [429, 178] on span "5+ Days Freight - Freight_LTL" at bounding box center [431, 178] width 81 height 9
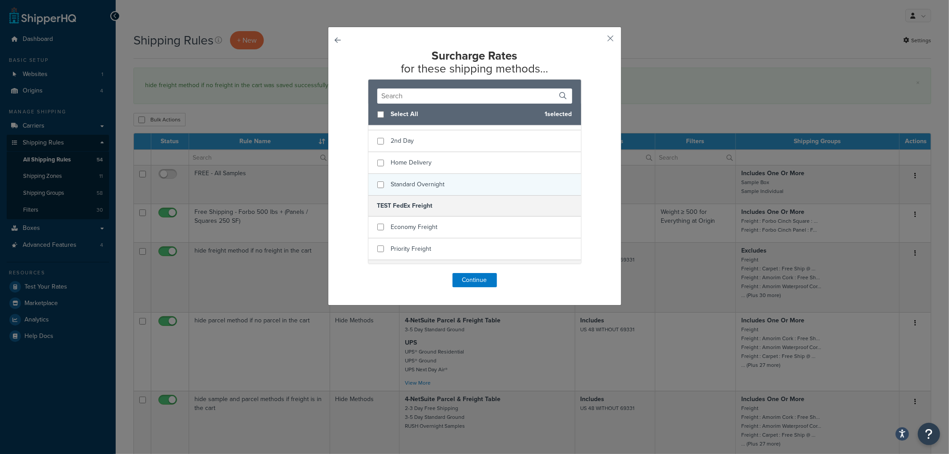
scroll to position [247, 0]
checkbox input "true"
click at [415, 219] on span "Economy Freight" at bounding box center [414, 223] width 47 height 9
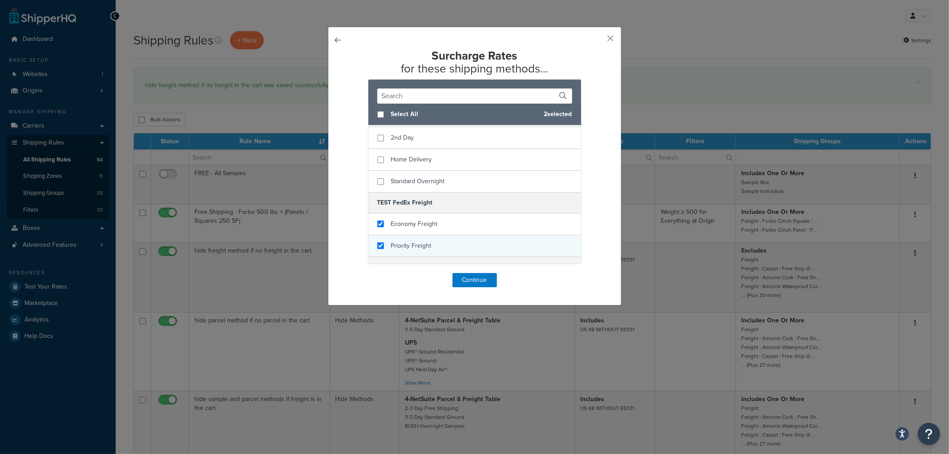
checkbox input "true"
click at [411, 241] on span "Priority Freight" at bounding box center [411, 245] width 40 height 9
click at [479, 280] on button "Continue" at bounding box center [474, 280] width 44 height 14
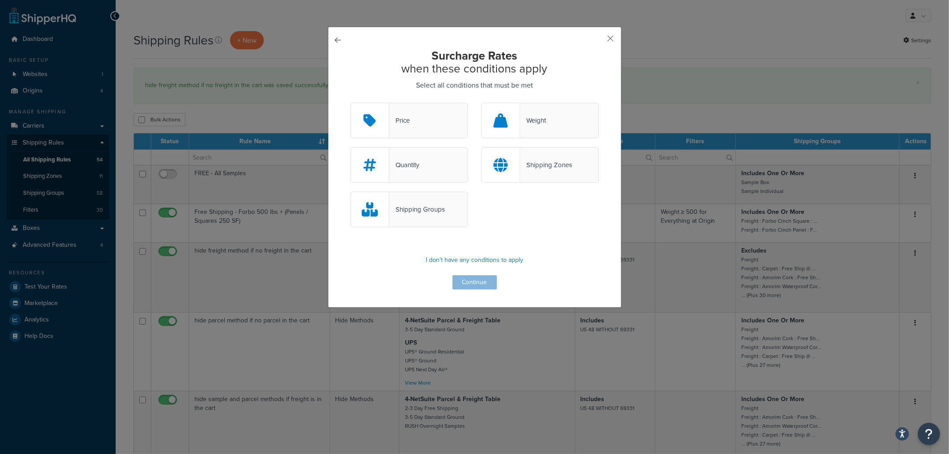
click at [447, 215] on div "Shipping Groups" at bounding box center [408, 210] width 117 height 36
click at [0, 0] on input "Shipping Groups" at bounding box center [0, 0] width 0 height 0
click at [474, 279] on button "Continue" at bounding box center [474, 282] width 44 height 14
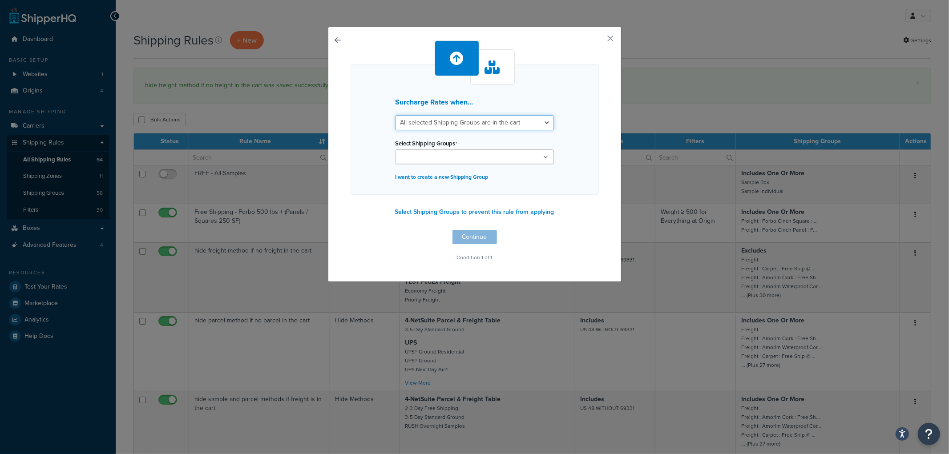
click at [471, 121] on select "All selected Shipping Groups are in the cart Any selected Shipping Groups are i…" at bounding box center [474, 122] width 158 height 15
click at [459, 153] on input "Select Shipping Groups" at bounding box center [437, 158] width 79 height 10
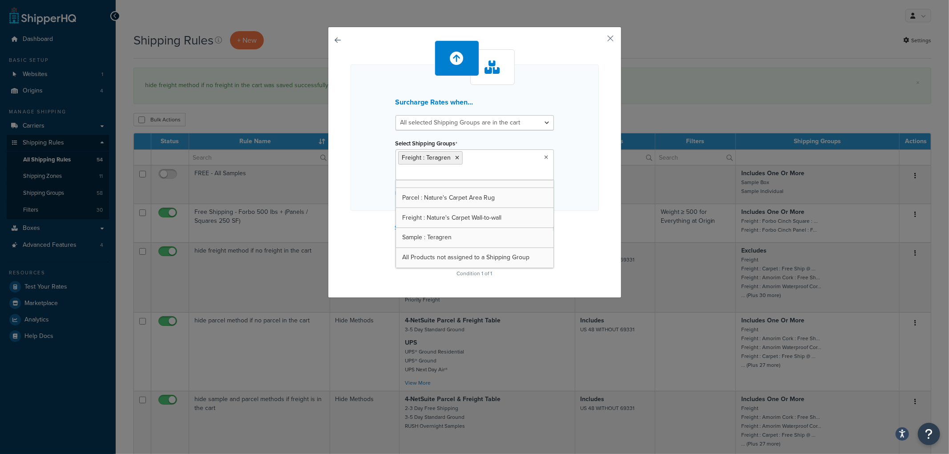
scroll to position [1378, 0]
click at [572, 188] on div "Surcharge Rates when... All selected Shipping Groups are in the cart Any select…" at bounding box center [474, 137] width 248 height 146
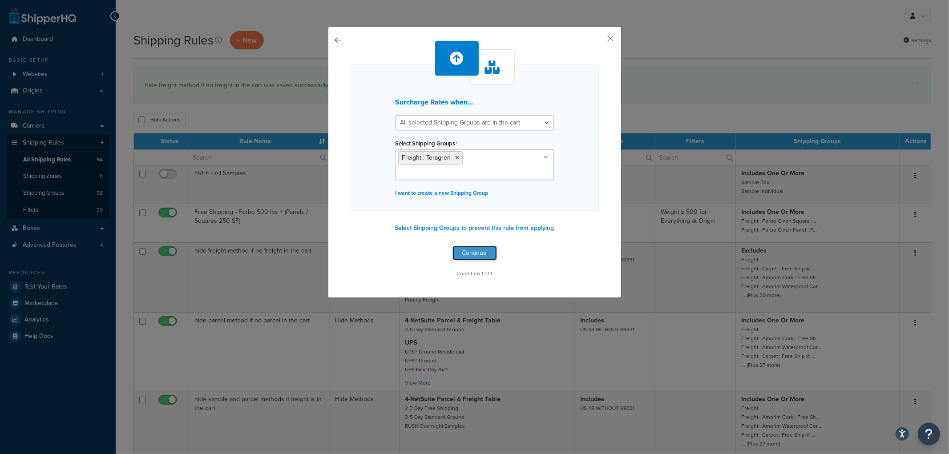
click at [474, 246] on button "Continue" at bounding box center [474, 253] width 44 height 14
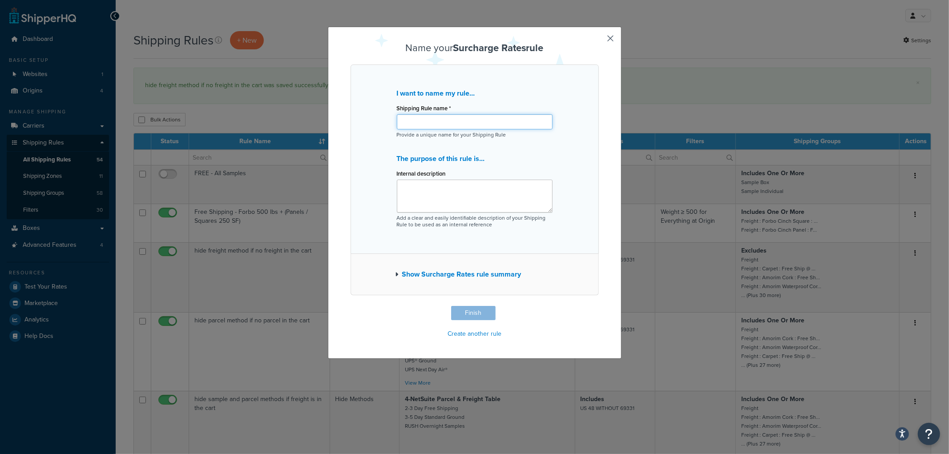
click at [458, 117] on input "Shipping Rule name *" at bounding box center [475, 121] width 156 height 15
click at [434, 121] on input "Teragren" at bounding box center [475, 121] width 156 height 15
type input "Teragren Pallet/Crating Charge"
click at [478, 310] on button "Finish" at bounding box center [473, 313] width 44 height 14
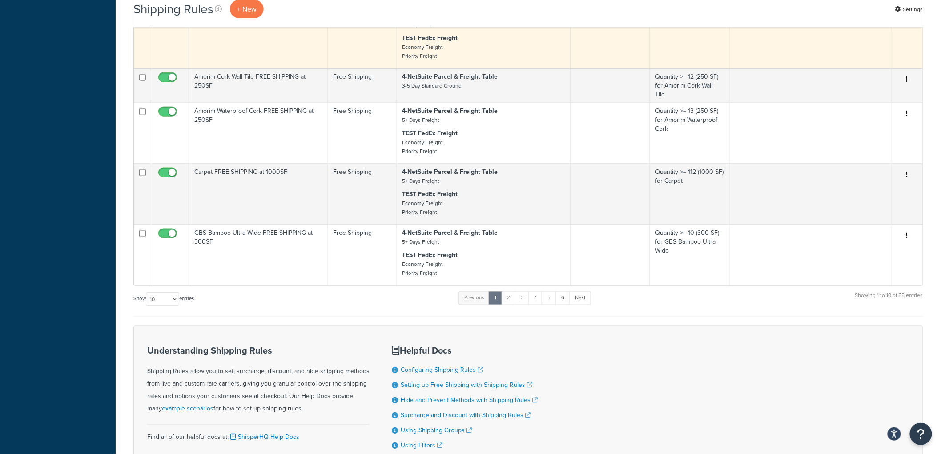
scroll to position [499, 0]
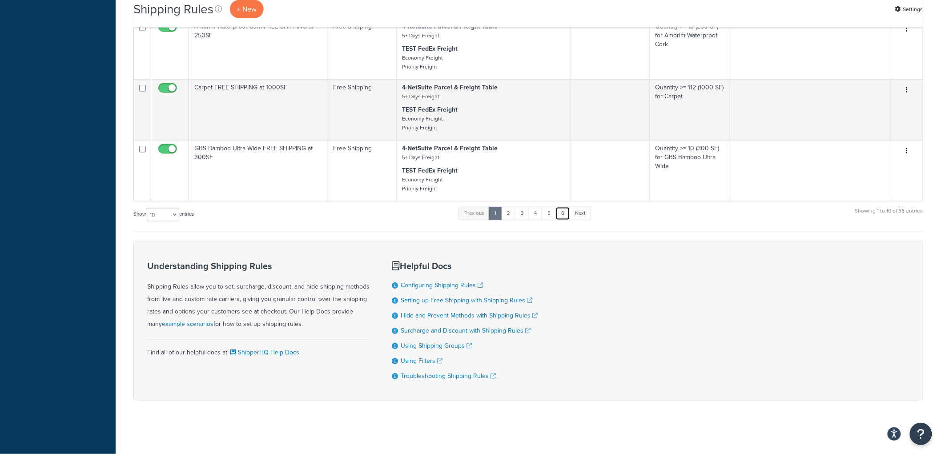
click at [568, 214] on link "6" at bounding box center [563, 213] width 15 height 13
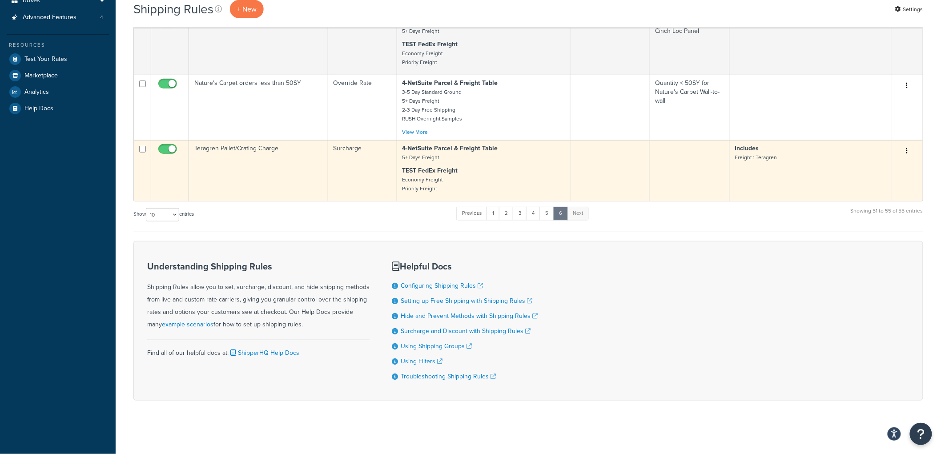
scroll to position [236, 0]
click at [310, 165] on td "Teragren Pallet/Crating Charge" at bounding box center [258, 170] width 139 height 61
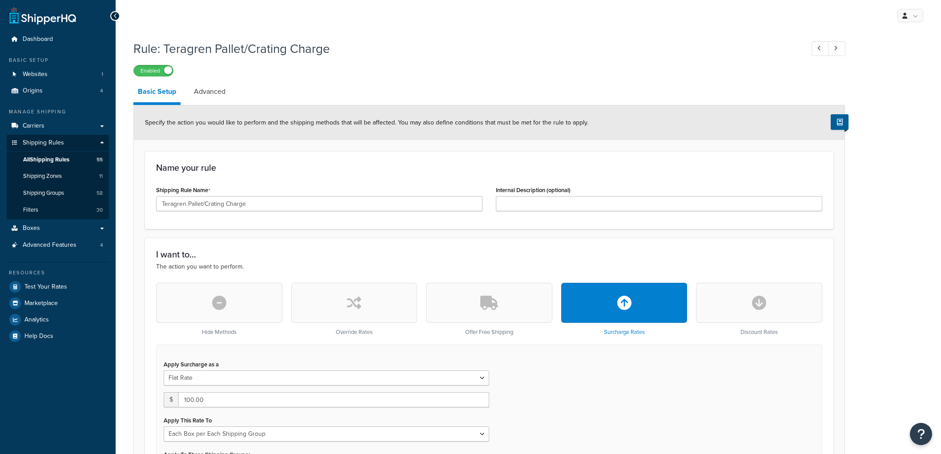
select select "BOX"
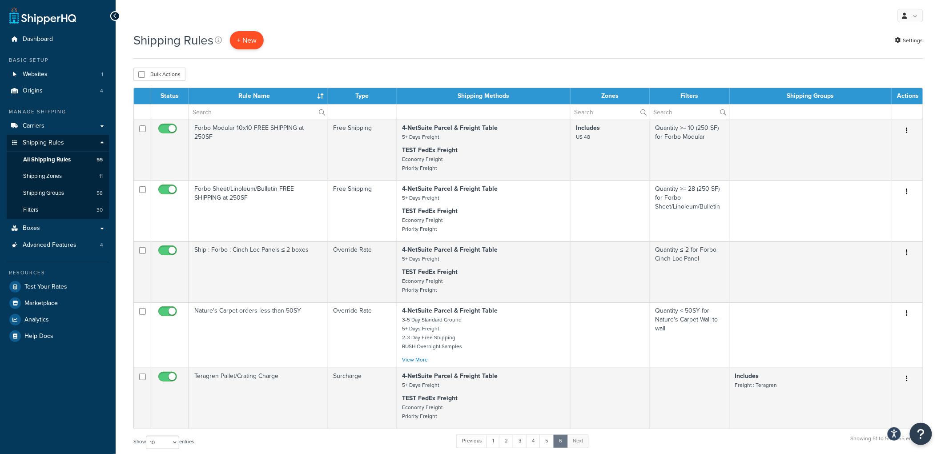
click at [247, 40] on p "+ New" at bounding box center [247, 40] width 34 height 18
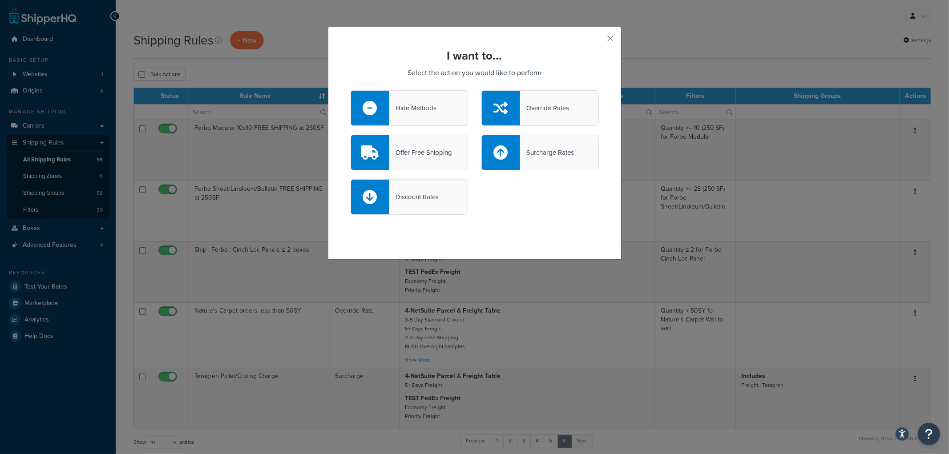
click at [549, 109] on div "Override Rates" at bounding box center [544, 108] width 49 height 12
click at [0, 0] on input "Override Rates" at bounding box center [0, 0] width 0 height 0
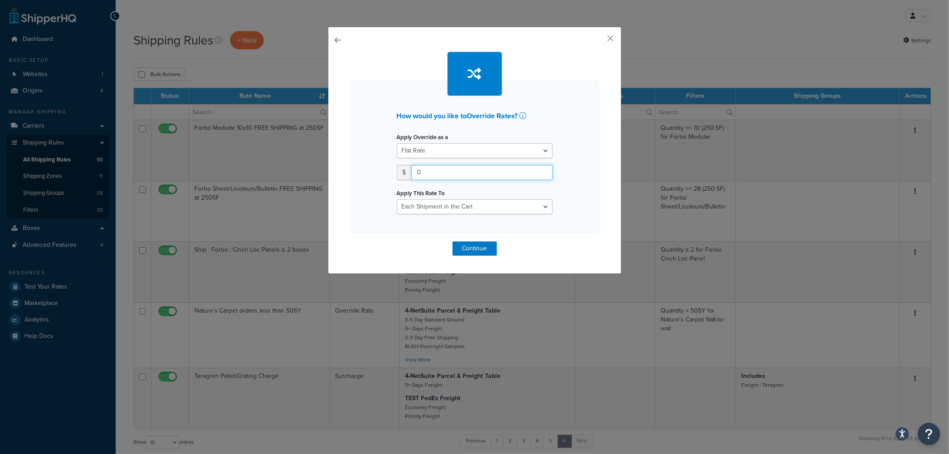
drag, startPoint x: 450, startPoint y: 170, endPoint x: 391, endPoint y: 165, distance: 59.4
click at [391, 165] on div "Apply Override as a Flat Rate Percentage Flat Rate & Percentage $ 0 Apply This …" at bounding box center [474, 173] width 169 height 84
type input "12.33"
click at [447, 201] on select "Each Shipment in the Cart Each Origin in the Cart Each Shipping Group in the Ca…" at bounding box center [475, 206] width 156 height 15
select select "BOX"
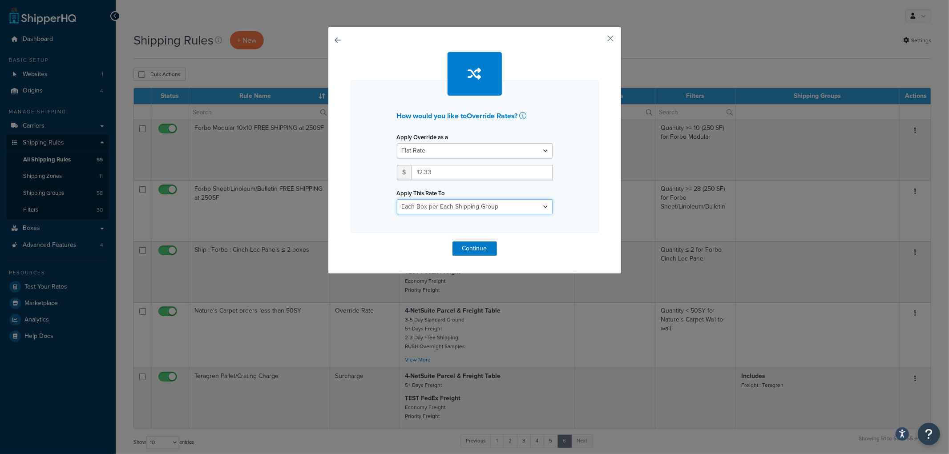
click at [397, 199] on select "Each Shipment in the Cart Each Origin in the Cart Each Shipping Group in the Ca…" at bounding box center [475, 206] width 156 height 15
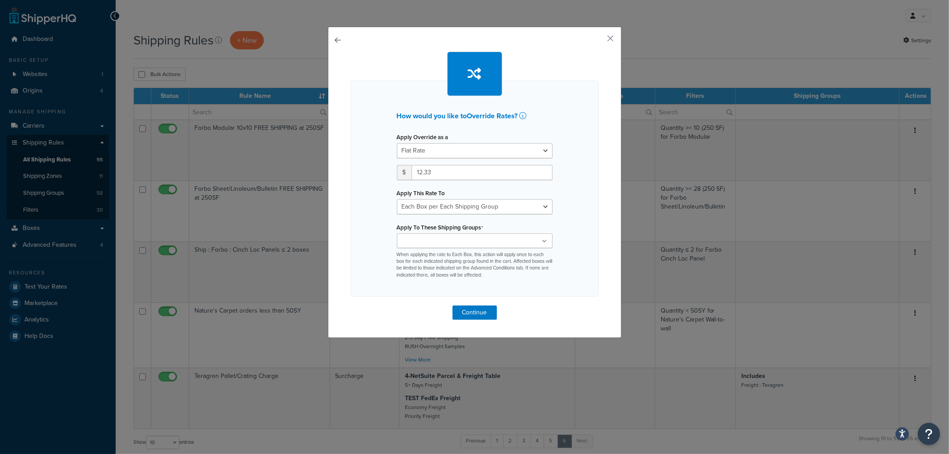
click at [448, 245] on input "Apply To These Shipping Groups" at bounding box center [438, 242] width 79 height 10
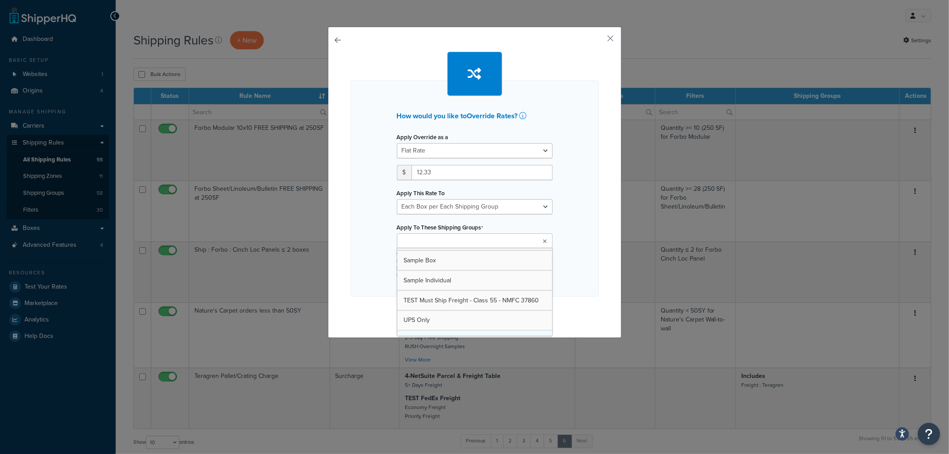
scroll to position [1312, 0]
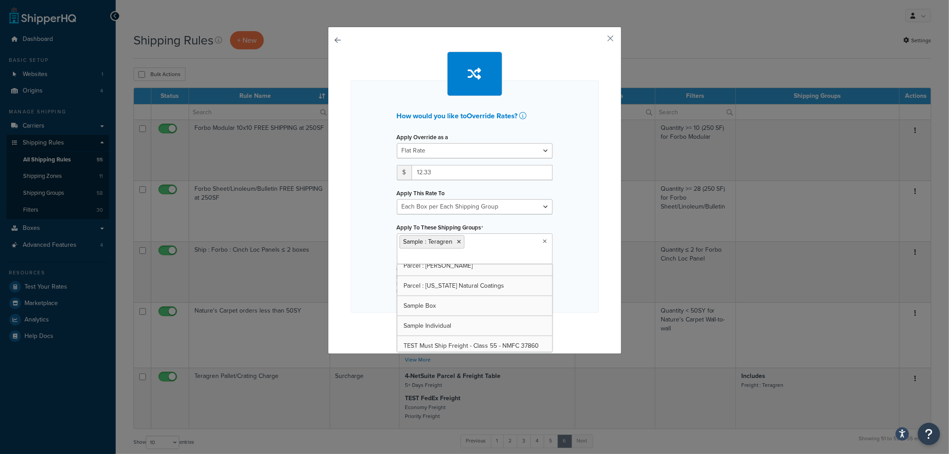
click at [567, 220] on div "How would you like to Override Rates ? Apply Override as a Flat Rate Percentage…" at bounding box center [474, 197] width 248 height 232
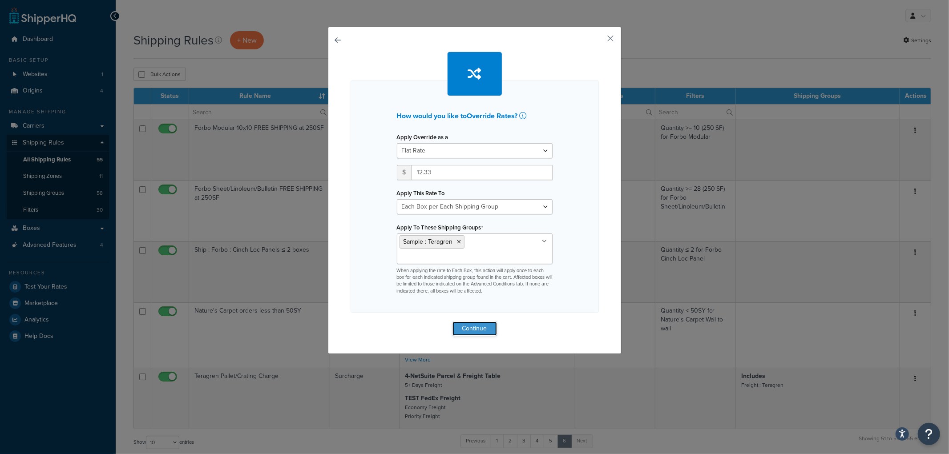
click at [487, 322] on button "Continue" at bounding box center [474, 329] width 44 height 14
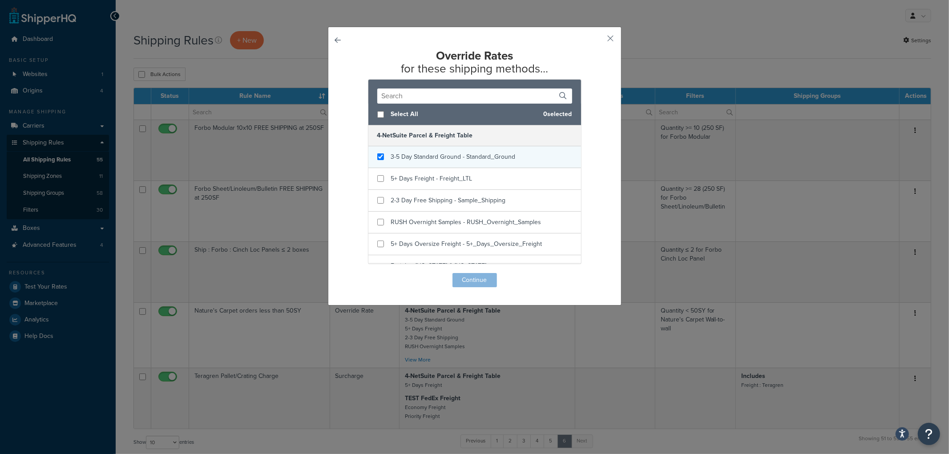
checkbox input "true"
click at [410, 160] on span "3-5 Day Standard Ground - Standard_Ground" at bounding box center [453, 156] width 125 height 9
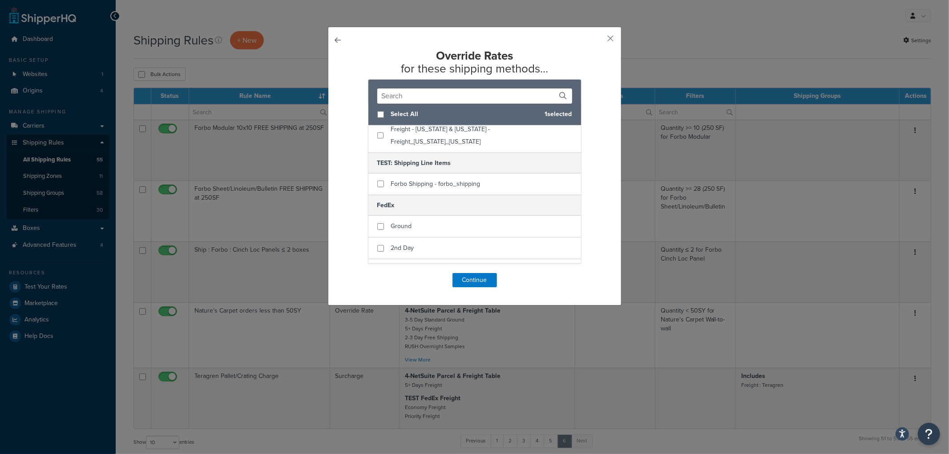
scroll to position [148, 0]
checkbox input "true"
click at [403, 210] on span "Ground" at bounding box center [401, 214] width 21 height 9
click at [391, 113] on span "Select All" at bounding box center [464, 114] width 146 height 12
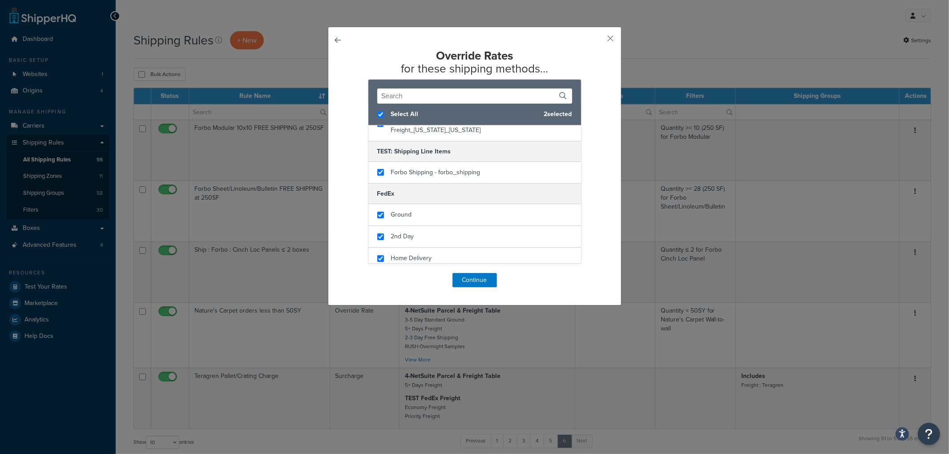
checkbox input "true"
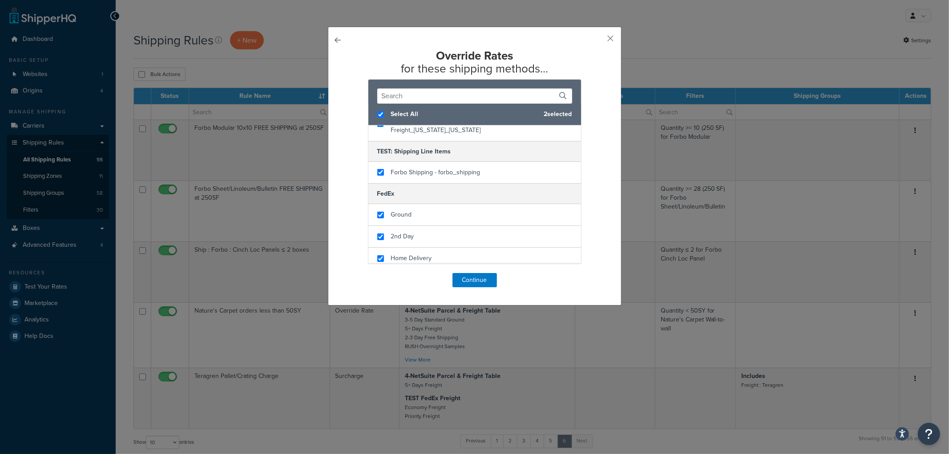
checkbox input "true"
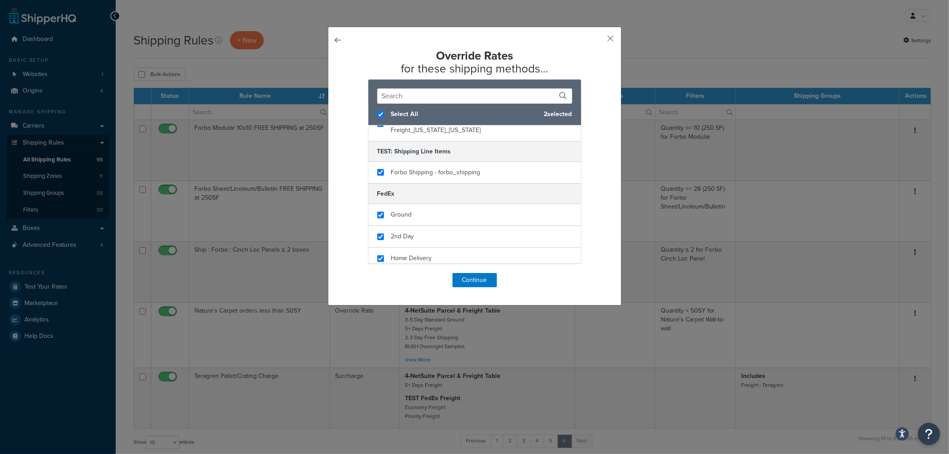
checkbox input "true"
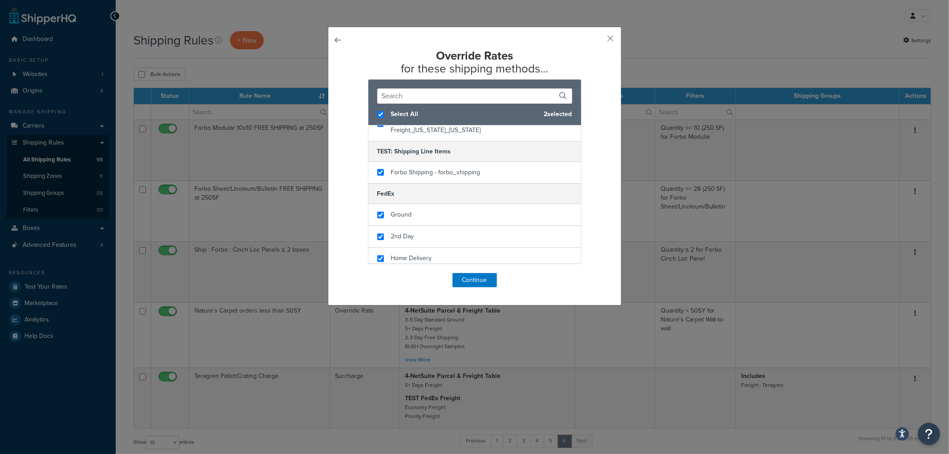
checkbox input "true"
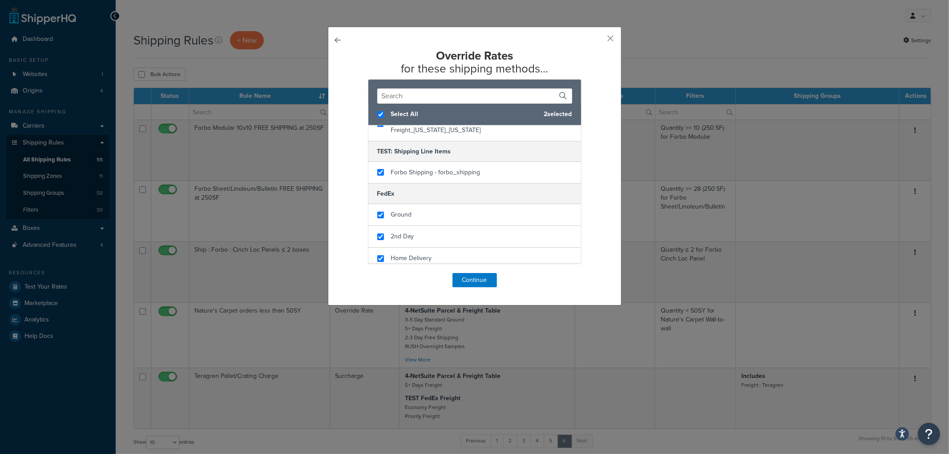
checkbox input "true"
click at [483, 277] on button "Continue" at bounding box center [474, 280] width 44 height 14
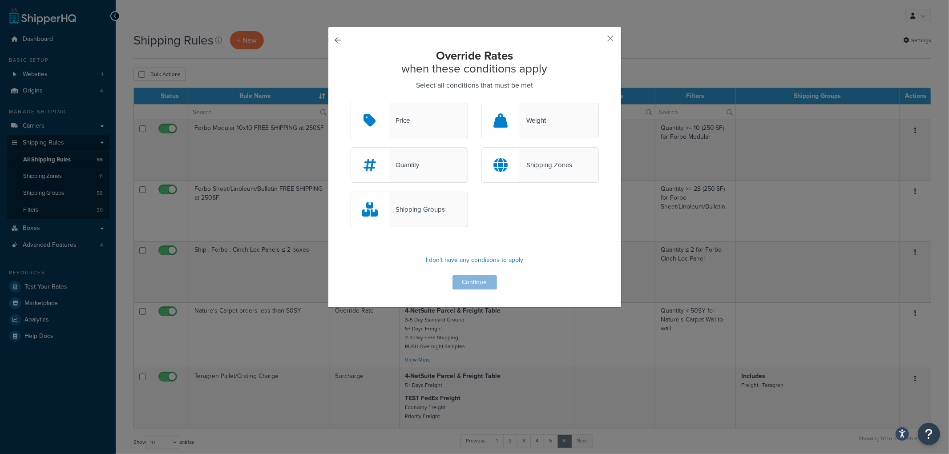
click at [430, 212] on div "Shipping Groups" at bounding box center [417, 209] width 56 height 12
click at [0, 0] on input "Shipping Groups" at bounding box center [0, 0] width 0 height 0
click at [477, 278] on button "Continue" at bounding box center [474, 282] width 44 height 14
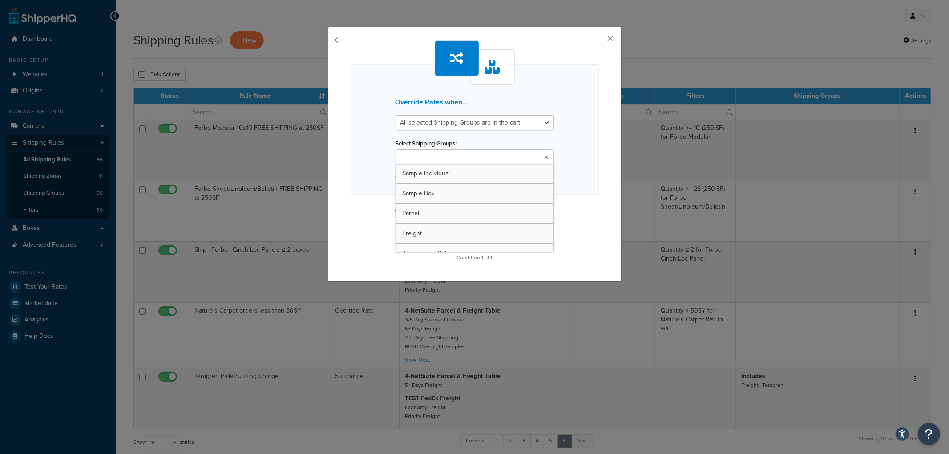
click at [459, 157] on input "Select Shipping Groups" at bounding box center [437, 158] width 79 height 10
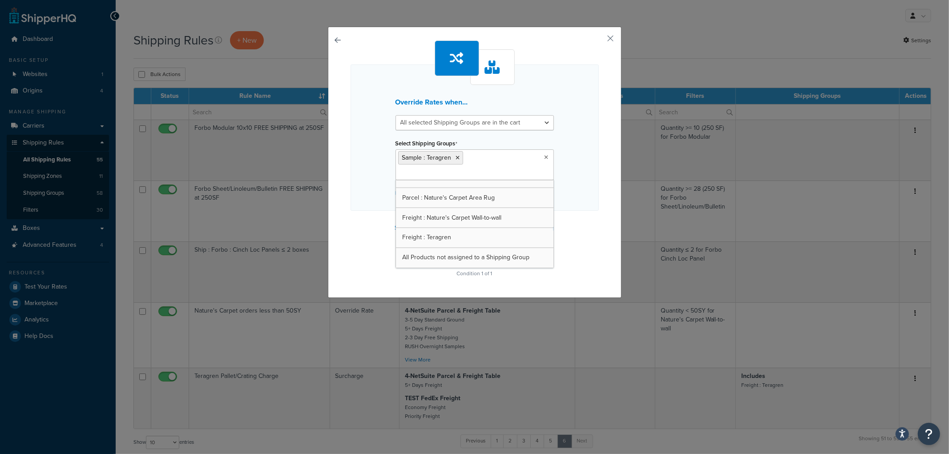
click at [559, 187] on div "Override Rates when... All selected Shipping Groups are in the cart Any selecte…" at bounding box center [474, 137] width 248 height 146
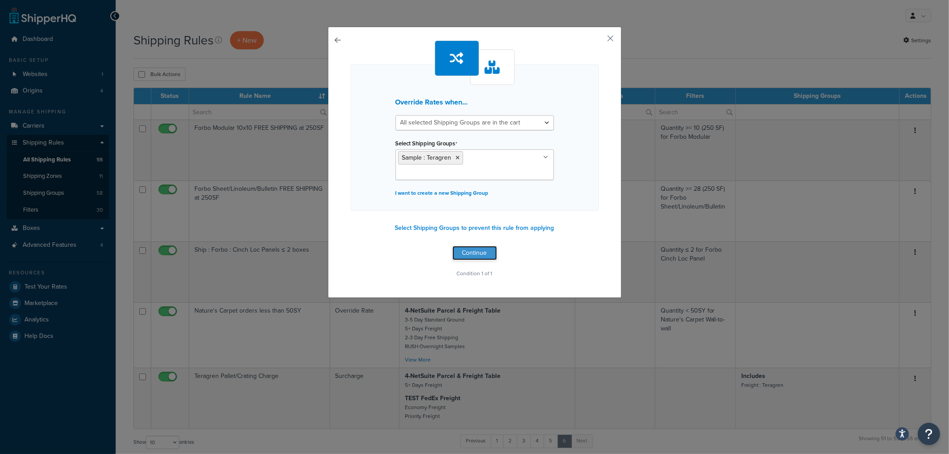
click at [482, 246] on button "Continue" at bounding box center [474, 253] width 44 height 14
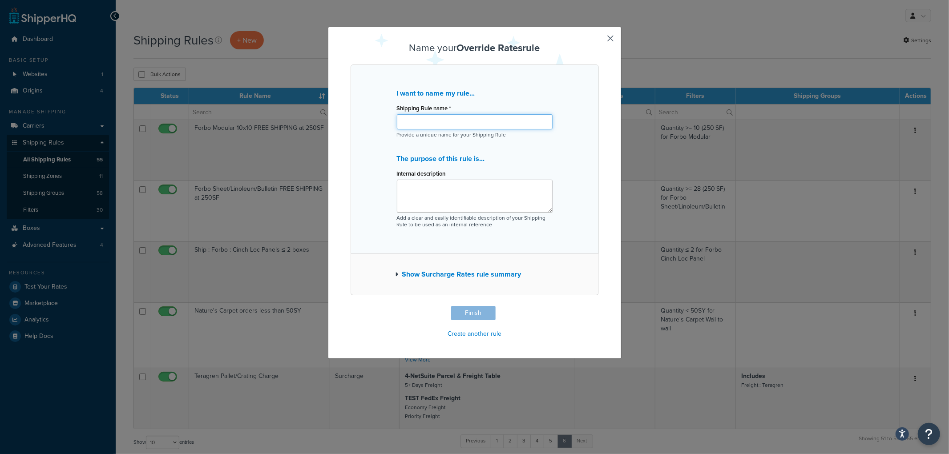
click at [434, 116] on input "Shipping Rule name *" at bounding box center [475, 121] width 156 height 15
type input "Teragren Sample/small order"
click at [463, 310] on button "Finish" at bounding box center [473, 313] width 44 height 14
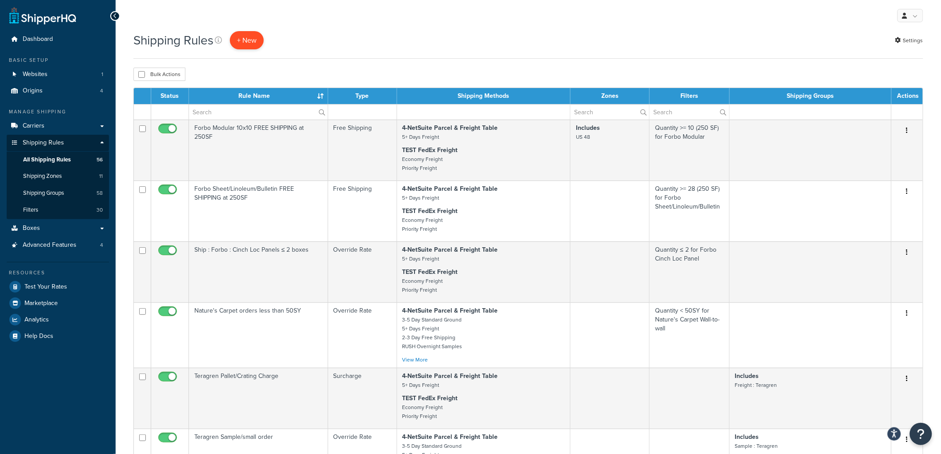
click at [250, 36] on p "+ New" at bounding box center [247, 40] width 34 height 18
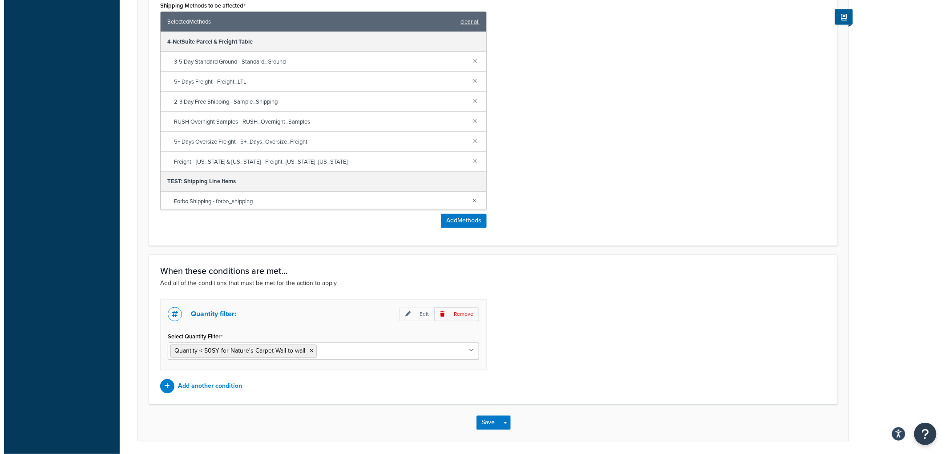
scroll to position [561, 0]
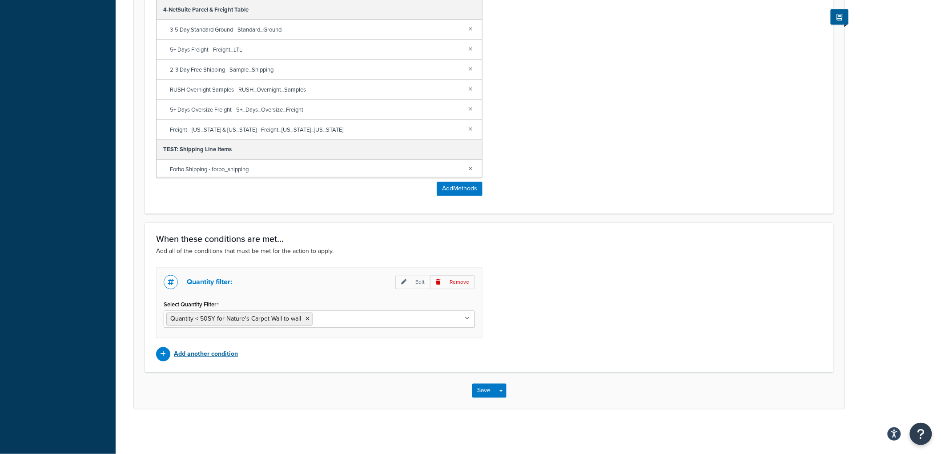
click at [185, 353] on p "Add another condition" at bounding box center [206, 354] width 64 height 12
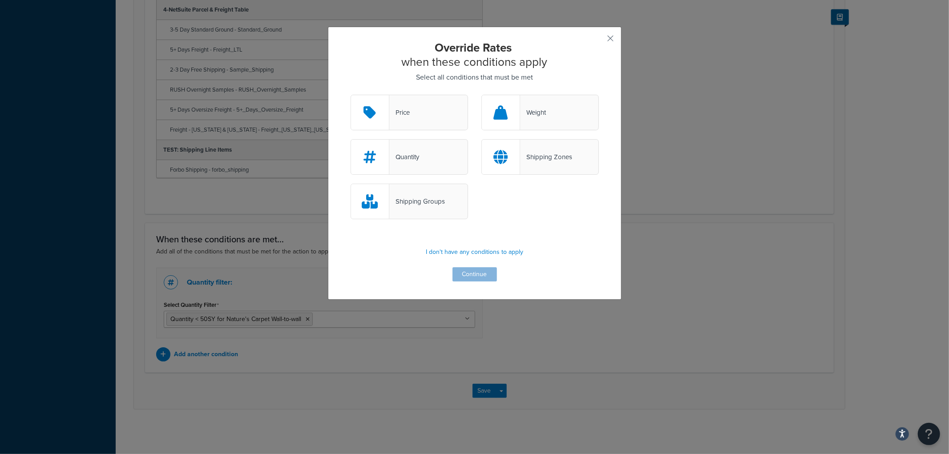
click at [531, 159] on div "Shipping Zones" at bounding box center [546, 157] width 52 height 12
click at [0, 0] on input "Shipping Zones" at bounding box center [0, 0] width 0 height 0
click at [485, 274] on button "Continue" at bounding box center [474, 274] width 44 height 14
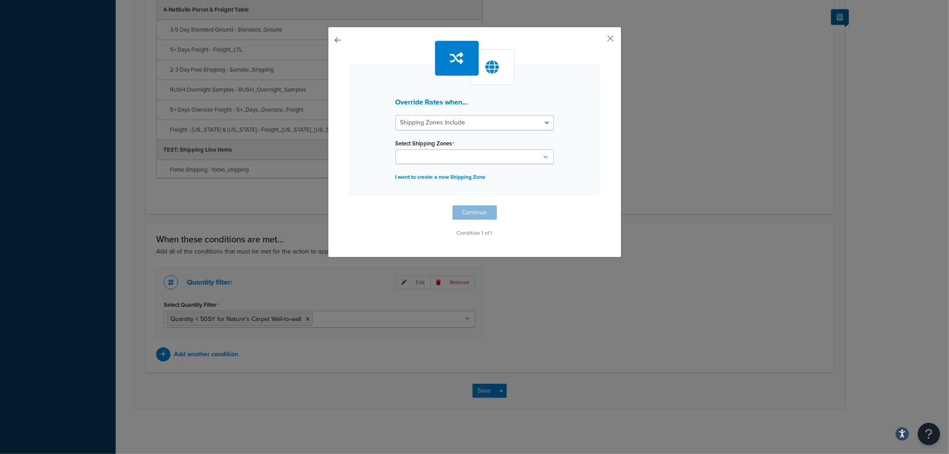
click at [443, 158] on input "Select Shipping Zones" at bounding box center [437, 158] width 79 height 10
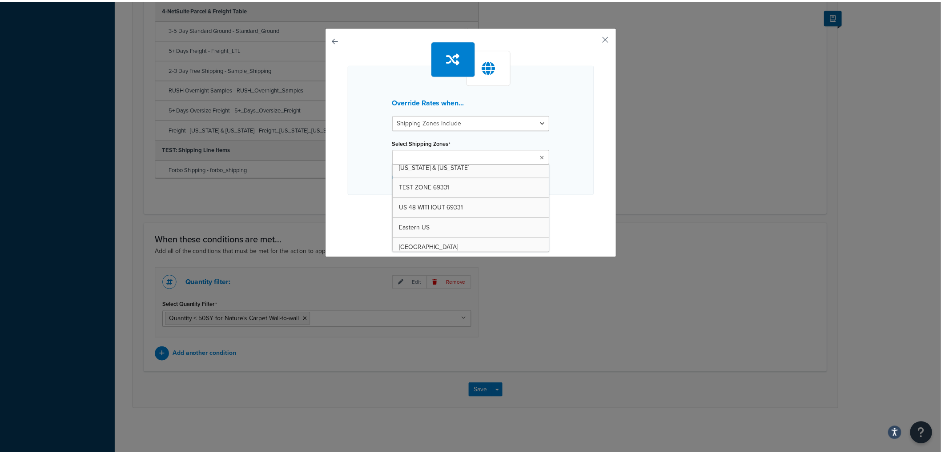
scroll to position [49, 0]
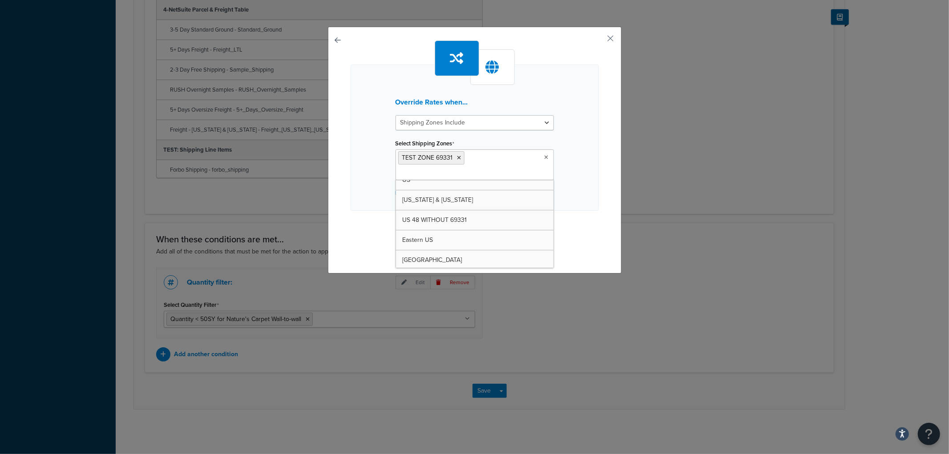
click at [563, 168] on div "Override Rates when... Shipping Zones Include Shipping Zones Do Not Include Sel…" at bounding box center [474, 137] width 248 height 146
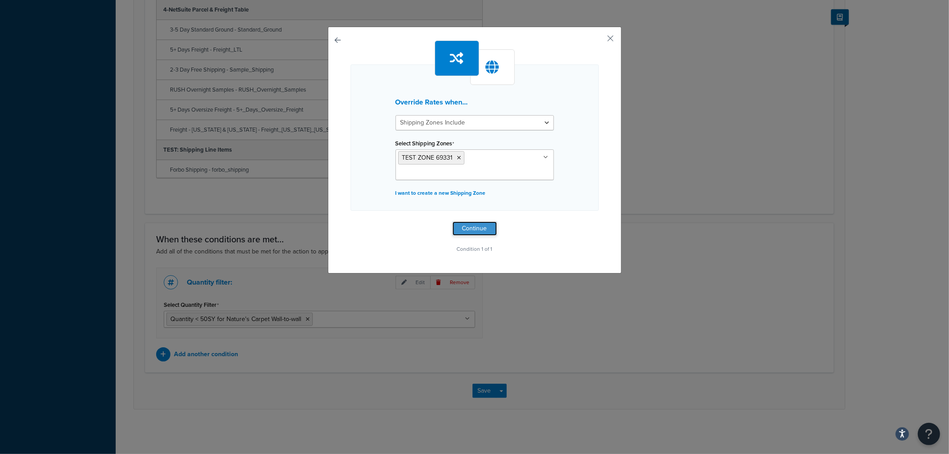
click at [480, 221] on button "Continue" at bounding box center [474, 228] width 44 height 14
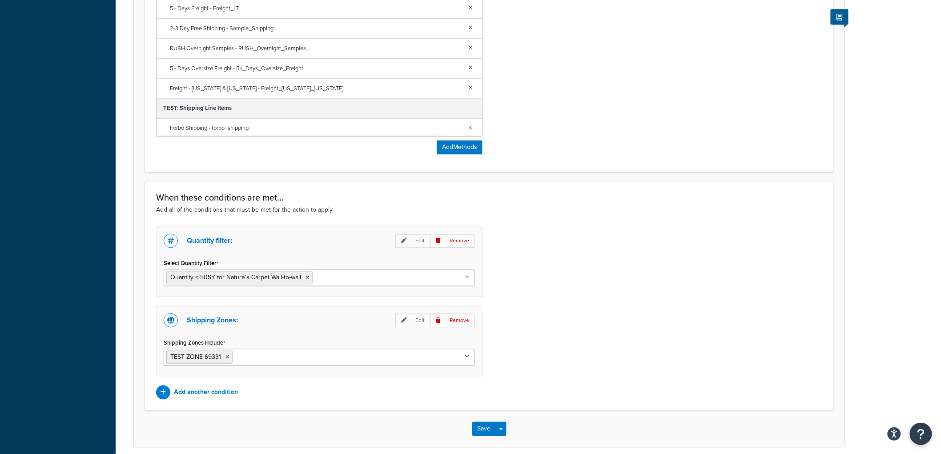
scroll to position [640, 0]
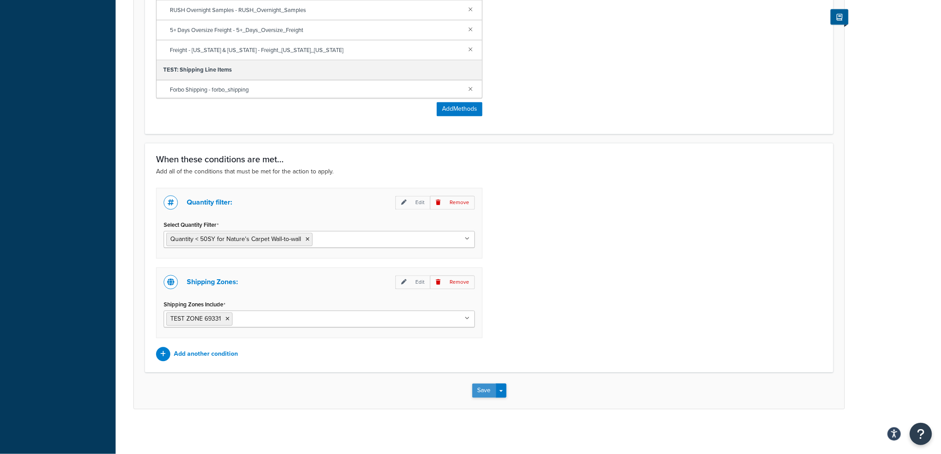
click at [481, 392] on button "Save" at bounding box center [484, 391] width 24 height 14
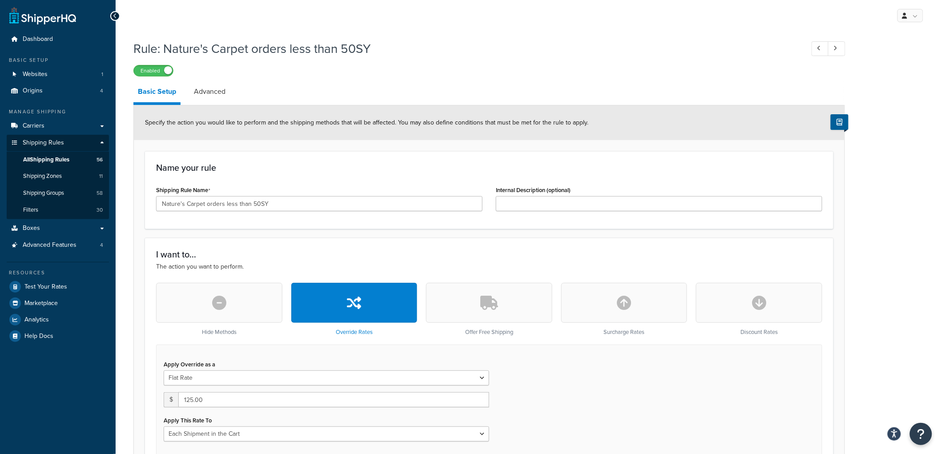
scroll to position [218, 0]
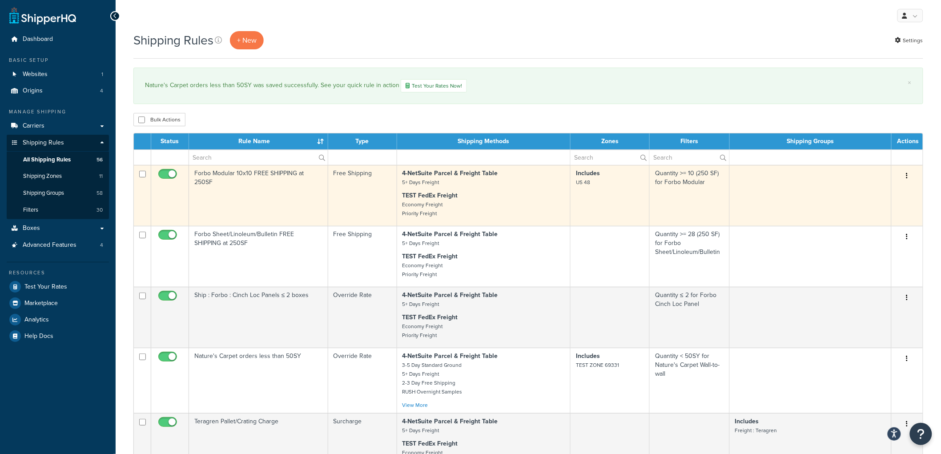
click at [256, 179] on td "Forbo Modular 10x10 FREE SHIPPING at 250SF" at bounding box center [258, 195] width 139 height 61
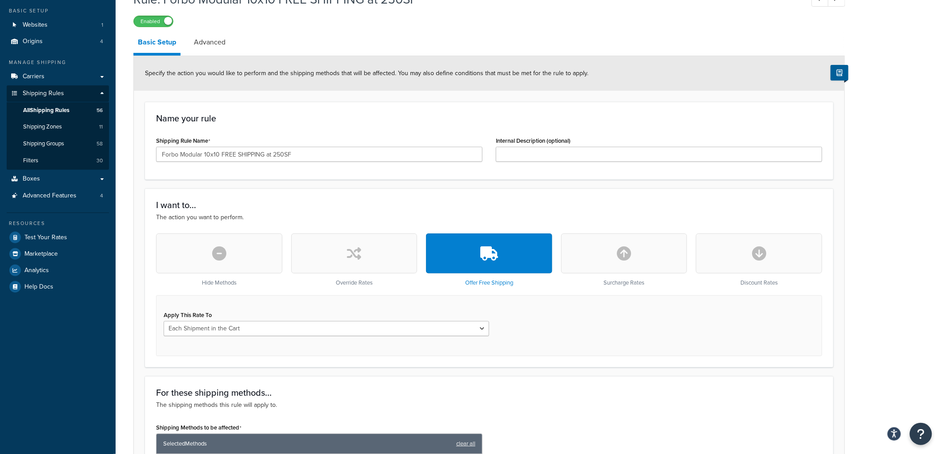
scroll to position [494, 0]
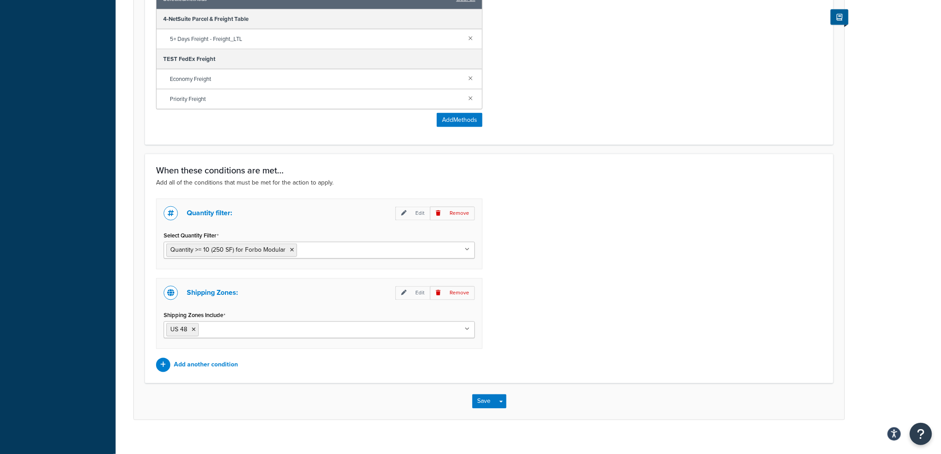
click at [335, 251] on input "Select Quantity Filter" at bounding box center [338, 250] width 79 height 10
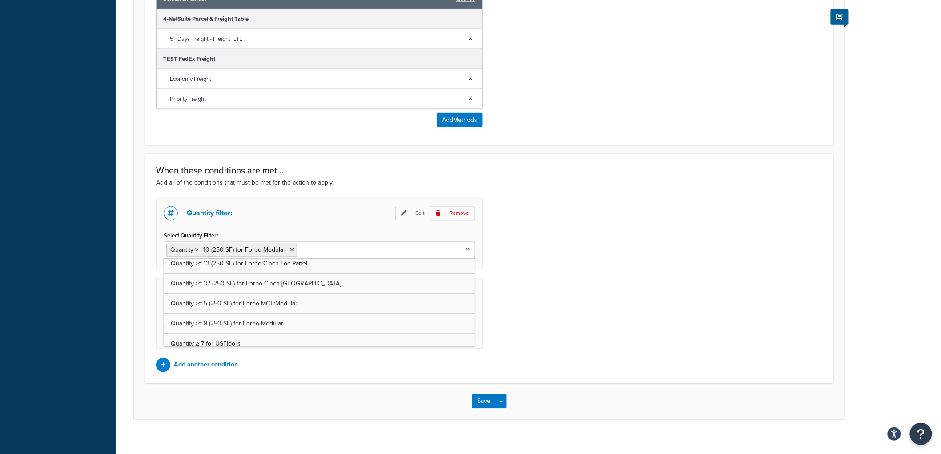
scroll to position [473, 0]
click at [617, 174] on h3 "When these conditions are met..." at bounding box center [489, 170] width 666 height 10
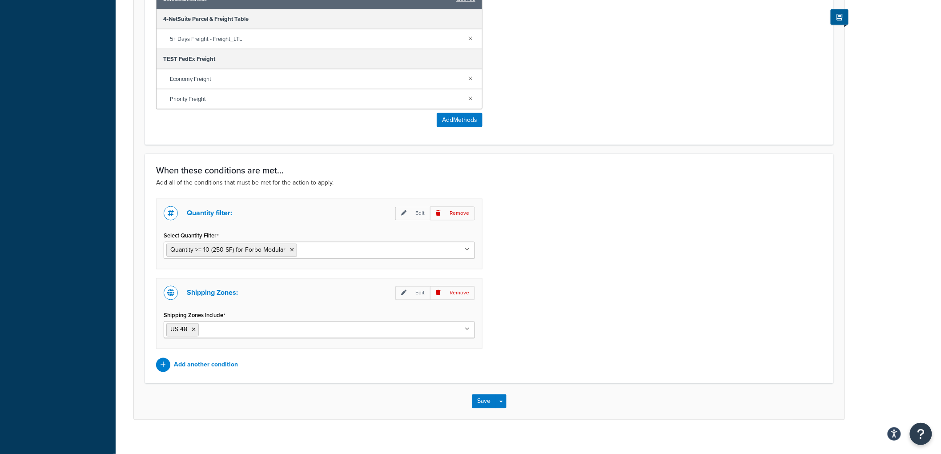
scroll to position [0, 0]
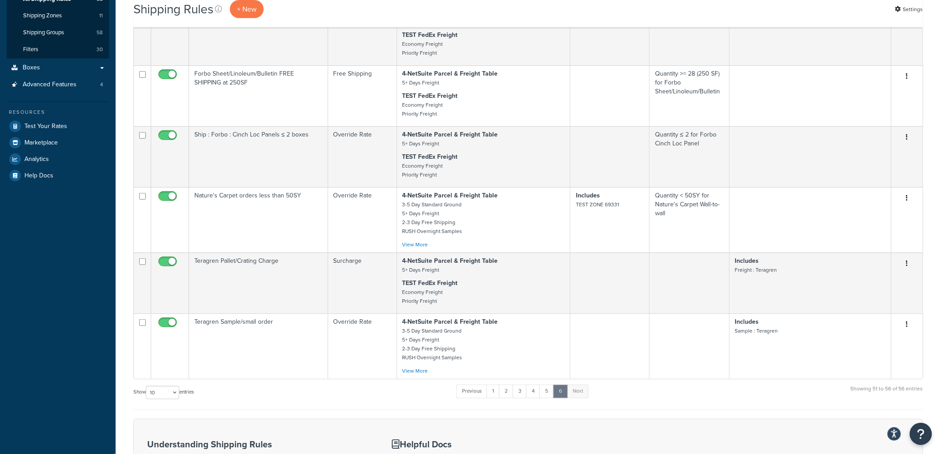
scroll to position [197, 0]
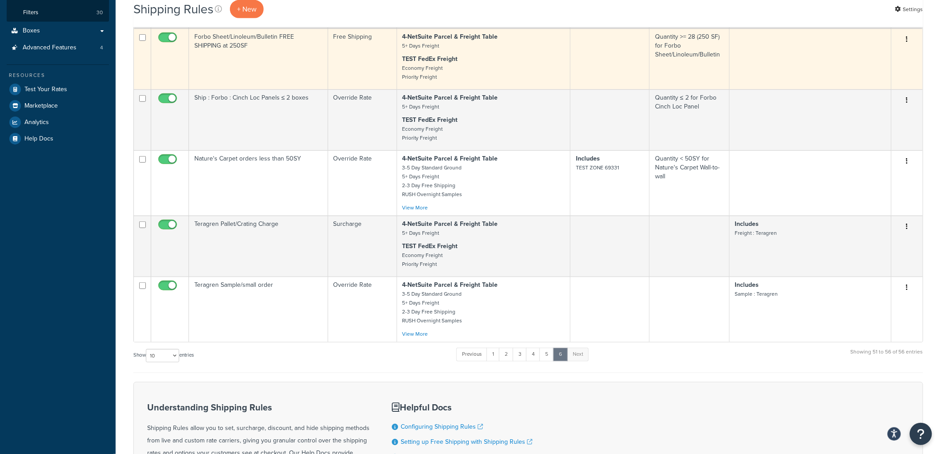
click at [301, 60] on td "Forbo Sheet/Linoleum/Bulletin FREE SHIPPING at 250SF" at bounding box center [258, 58] width 139 height 61
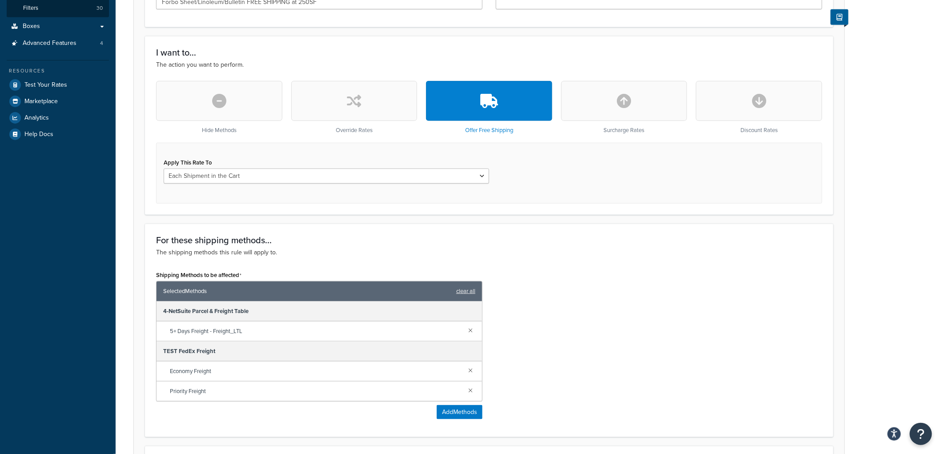
scroll to position [130, 0]
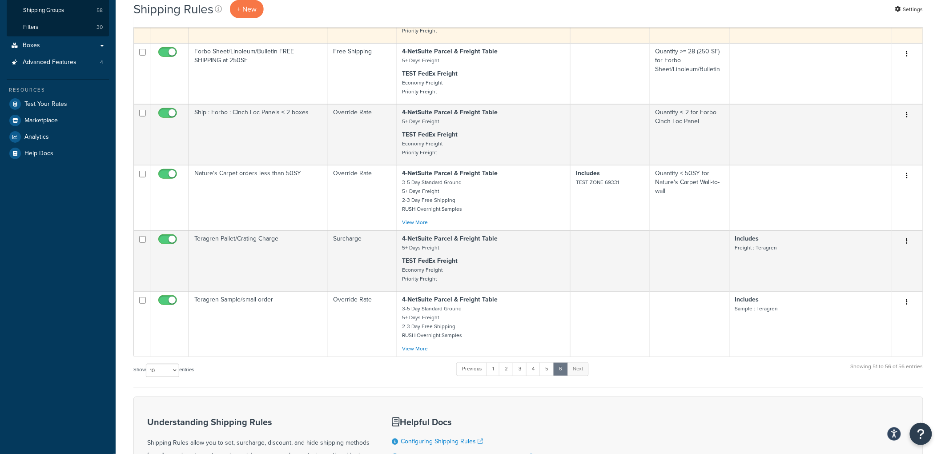
scroll to position [247, 0]
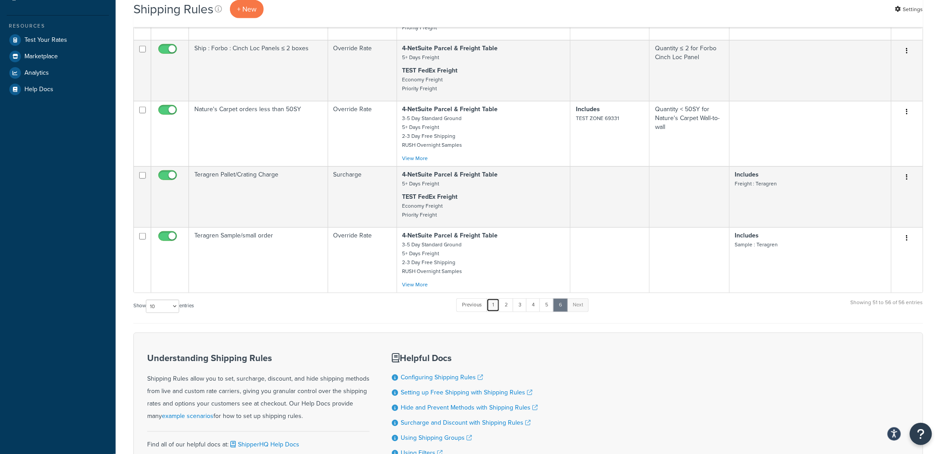
click at [499, 309] on link "1" at bounding box center [493, 304] width 13 height 13
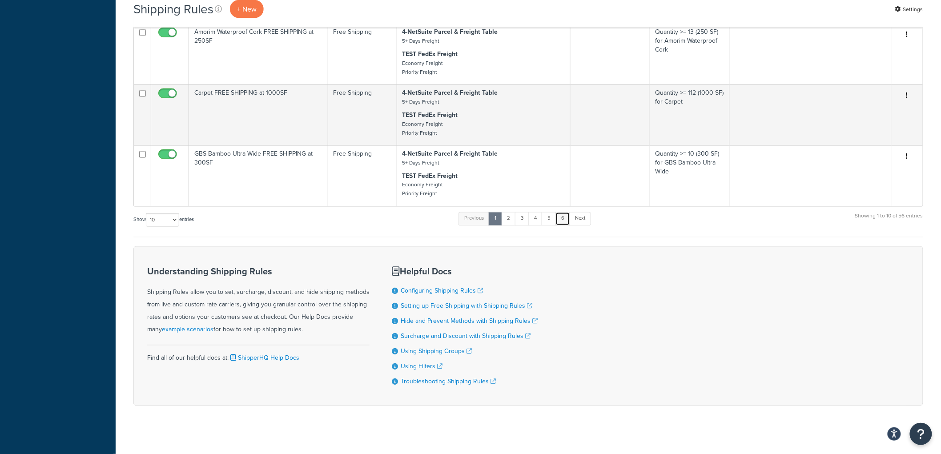
click at [563, 226] on link "6" at bounding box center [563, 218] width 15 height 13
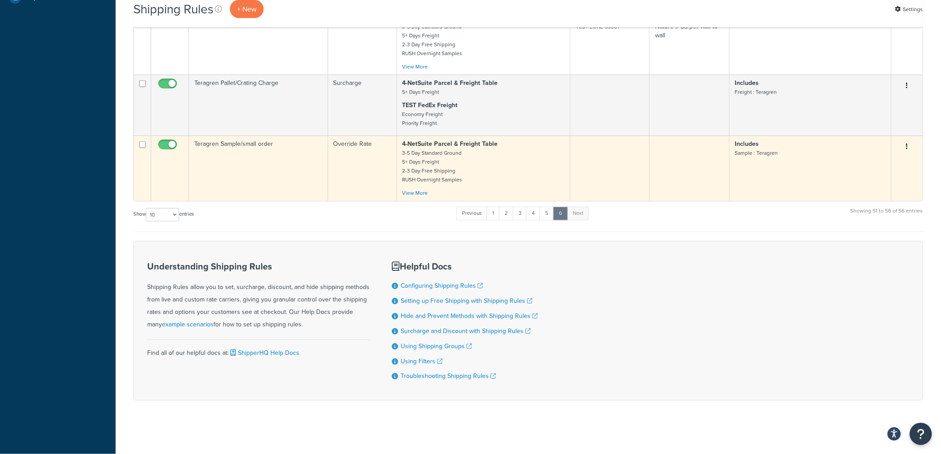
scroll to position [347, 0]
click at [285, 173] on td "Teragren Sample/small order" at bounding box center [258, 168] width 139 height 65
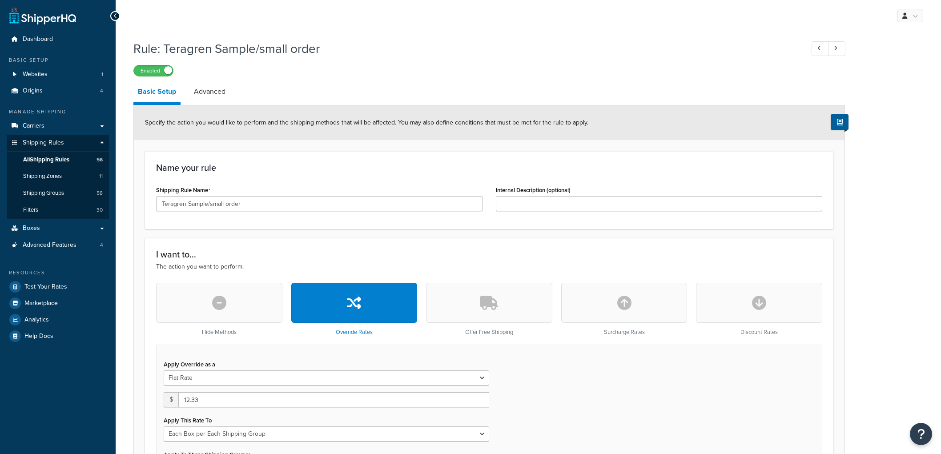
select select "BOX"
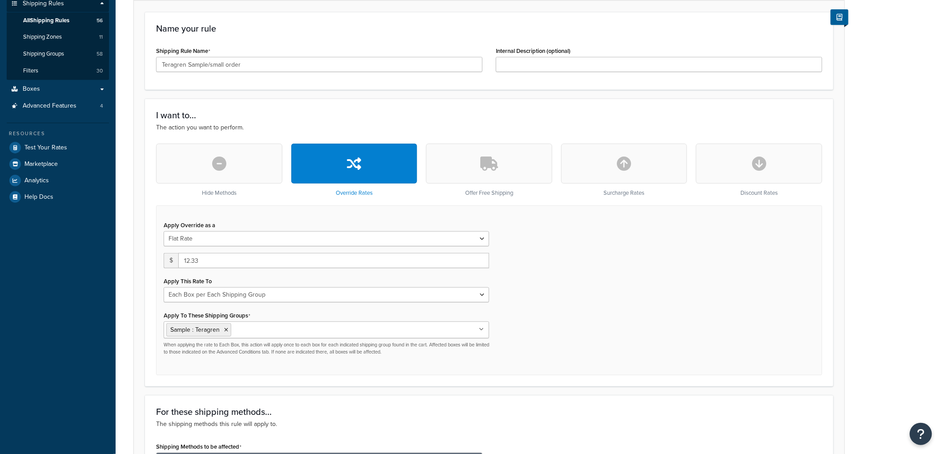
scroll to position [148, 0]
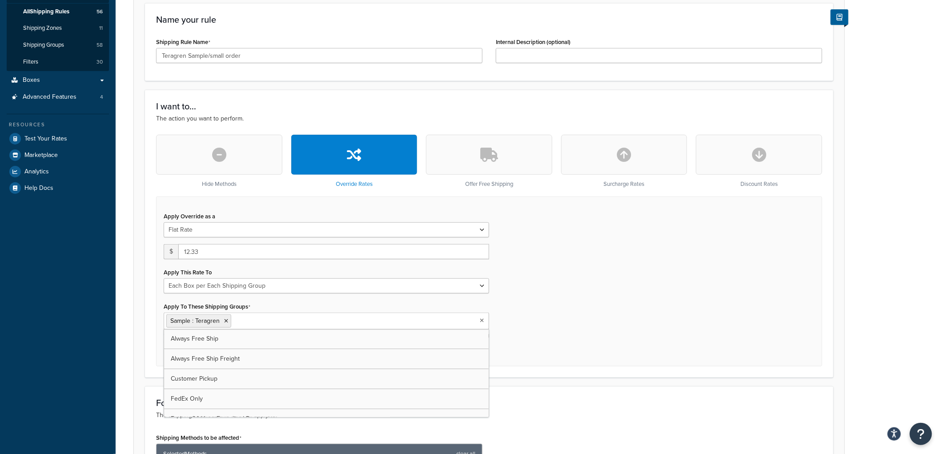
click at [296, 318] on input "Apply To These Shipping Groups" at bounding box center [273, 321] width 79 height 10
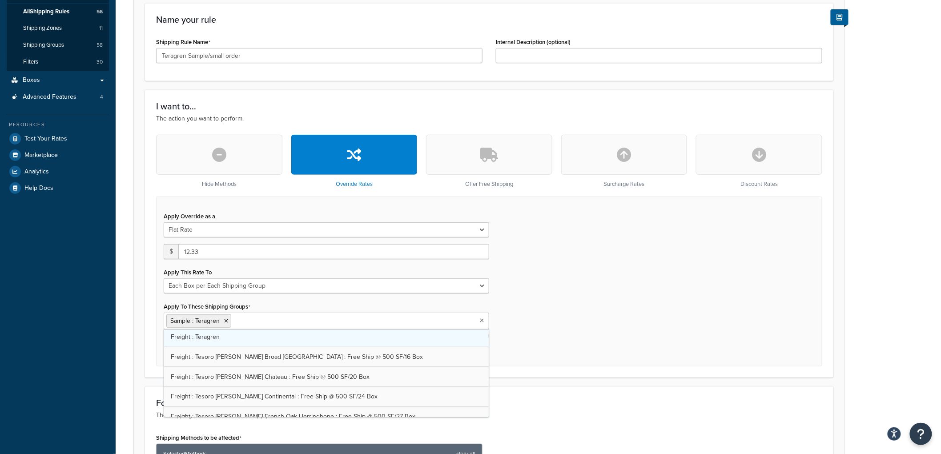
scroll to position [988, 0]
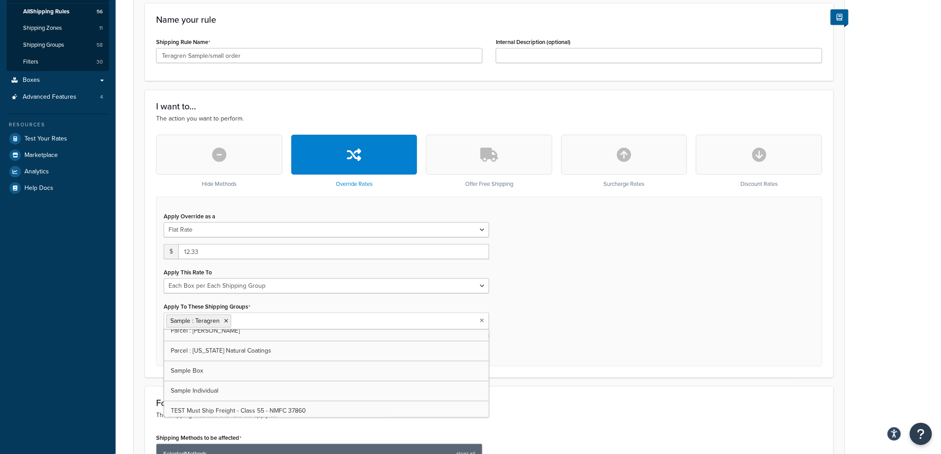
click at [577, 299] on div "Apply Override as a Flat Rate Percentage Flat Rate & Percentage $ 12.33 Apply T…" at bounding box center [489, 282] width 666 height 170
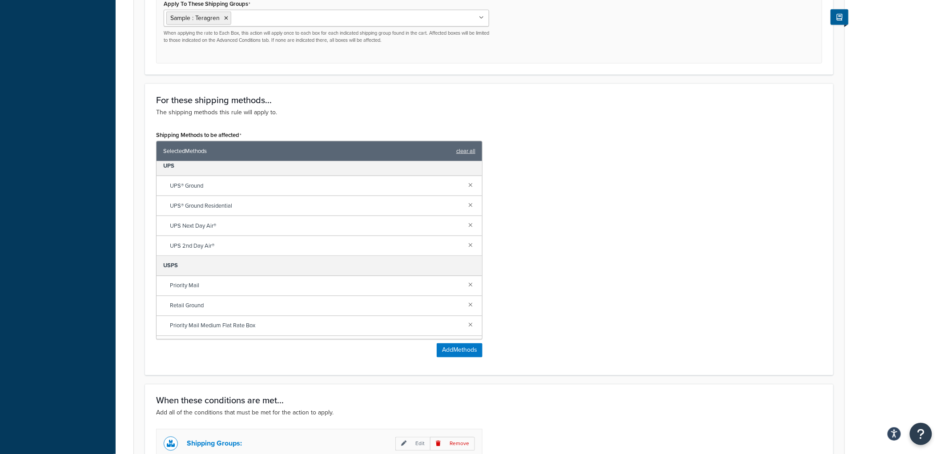
scroll to position [614, 0]
